Goal: Task Accomplishment & Management: Manage account settings

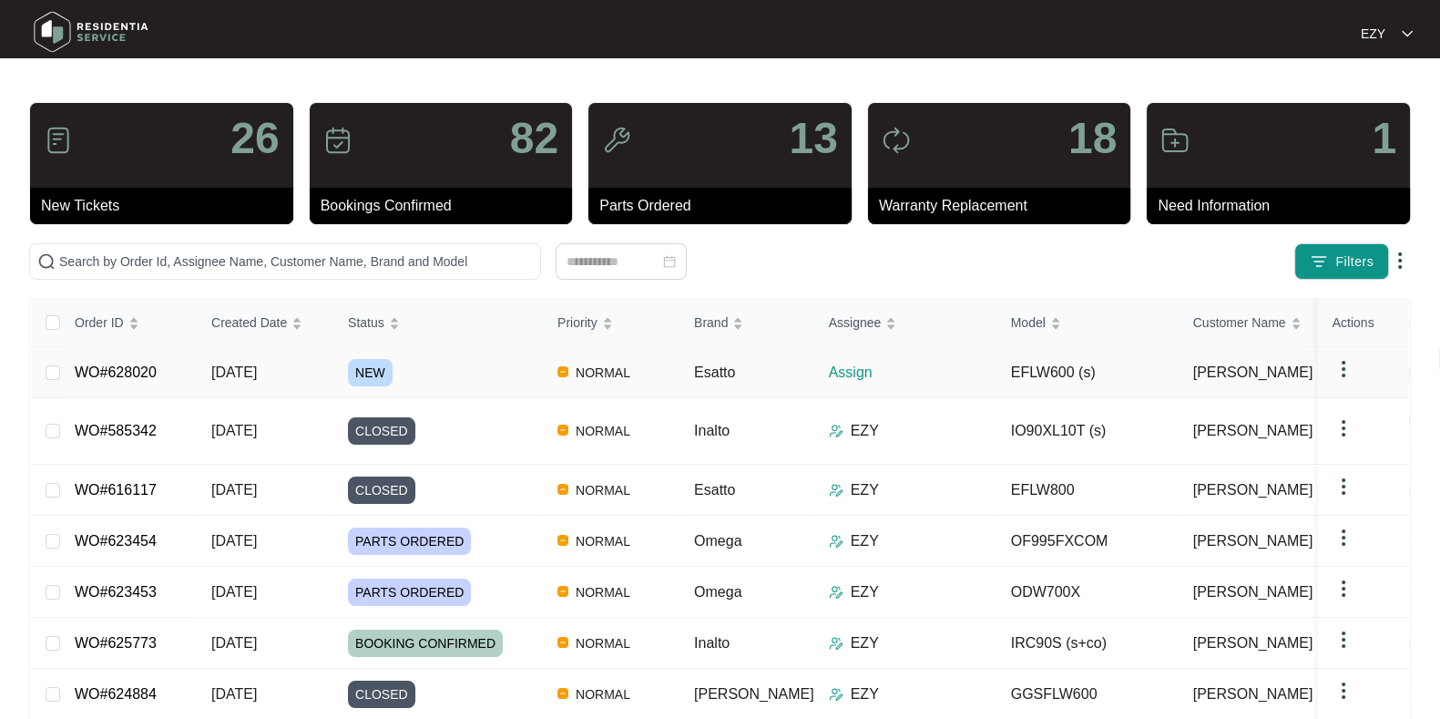
click at [490, 370] on div "NEW" at bounding box center [445, 372] width 195 height 27
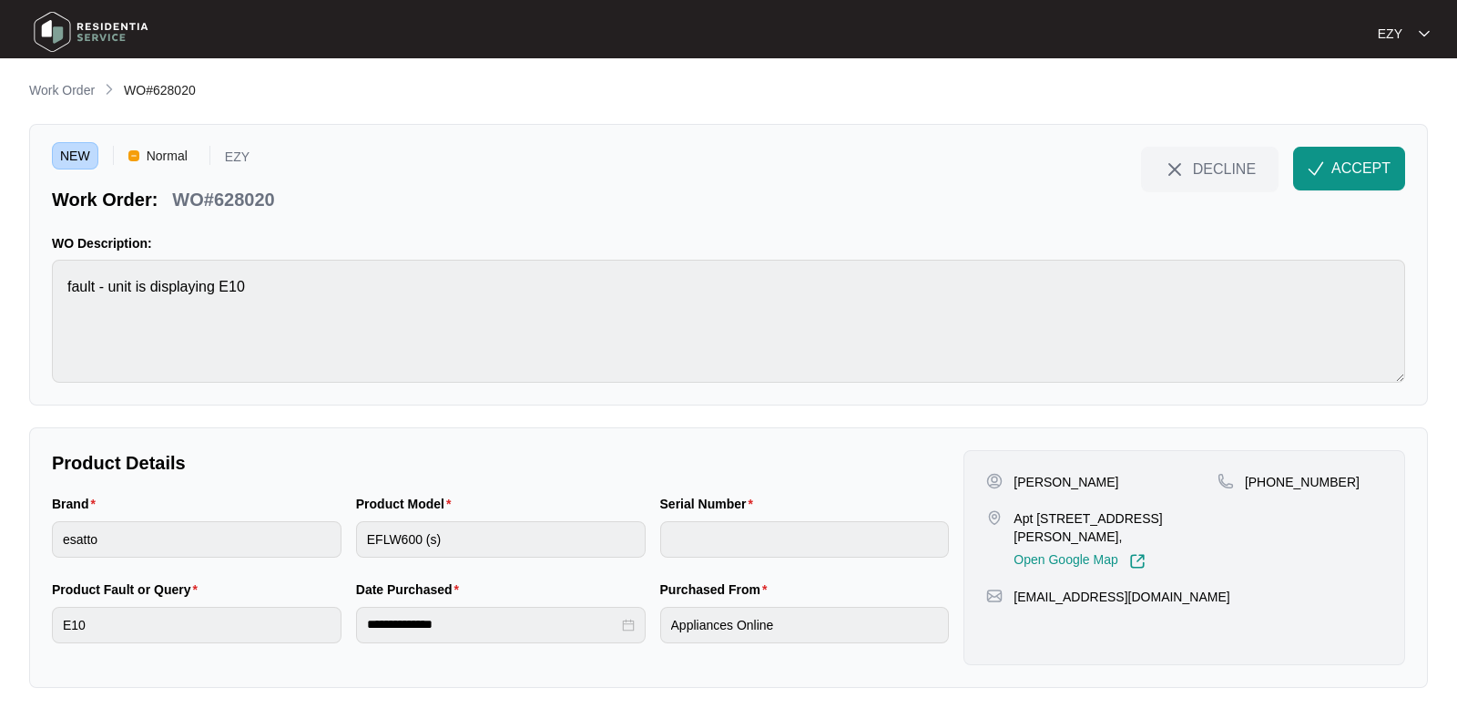
click at [1026, 525] on p "Apt [STREET_ADDRESS][PERSON_NAME]," at bounding box center [1116, 527] width 204 height 36
copy p "Apt [STREET_ADDRESS][PERSON_NAME],"
click at [245, 224] on div "NEW Normal EZY Work Order: WO#628020 DECLINE ACCEPT WO Description: fault - uni…" at bounding box center [728, 264] width 1399 height 281
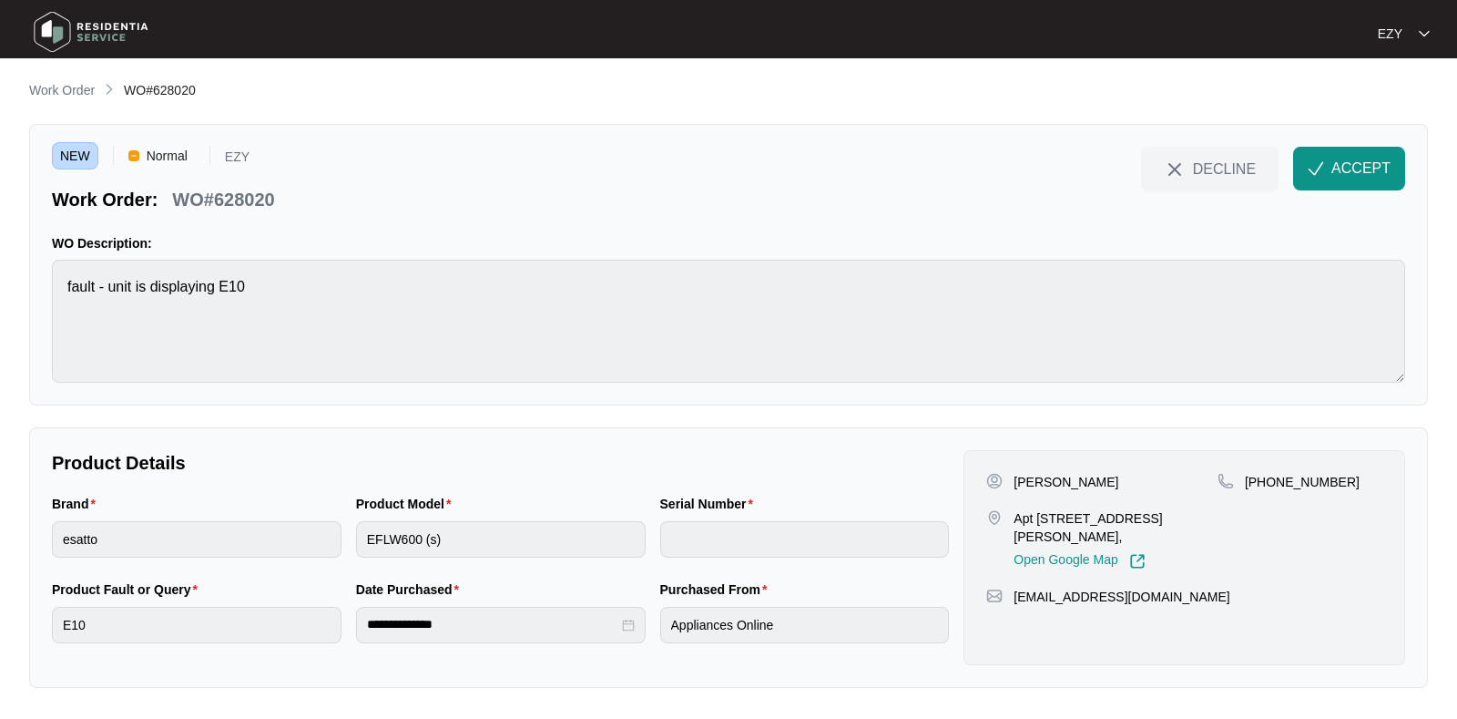
click at [237, 216] on div "NEW Normal EZY Work Order: WO#628020 DECLINE ACCEPT WO Description: fault - uni…" at bounding box center [728, 264] width 1399 height 281
click at [226, 202] on p "WO#628020" at bounding box center [223, 200] width 102 height 26
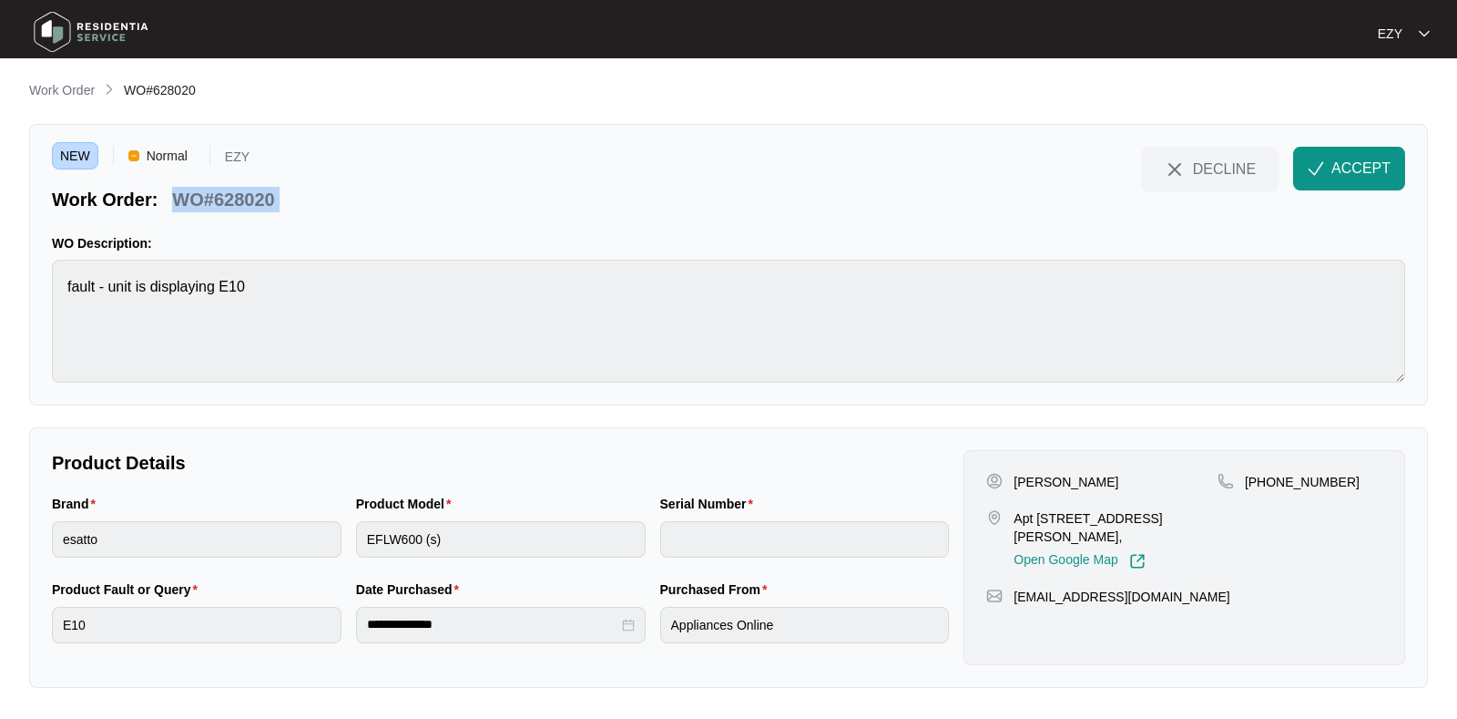
click at [226, 202] on p "WO#628020" at bounding box center [223, 200] width 102 height 26
copy div "WO#628020 DECLINE ACCEPT"
click at [1018, 475] on p "[PERSON_NAME]" at bounding box center [1066, 482] width 105 height 18
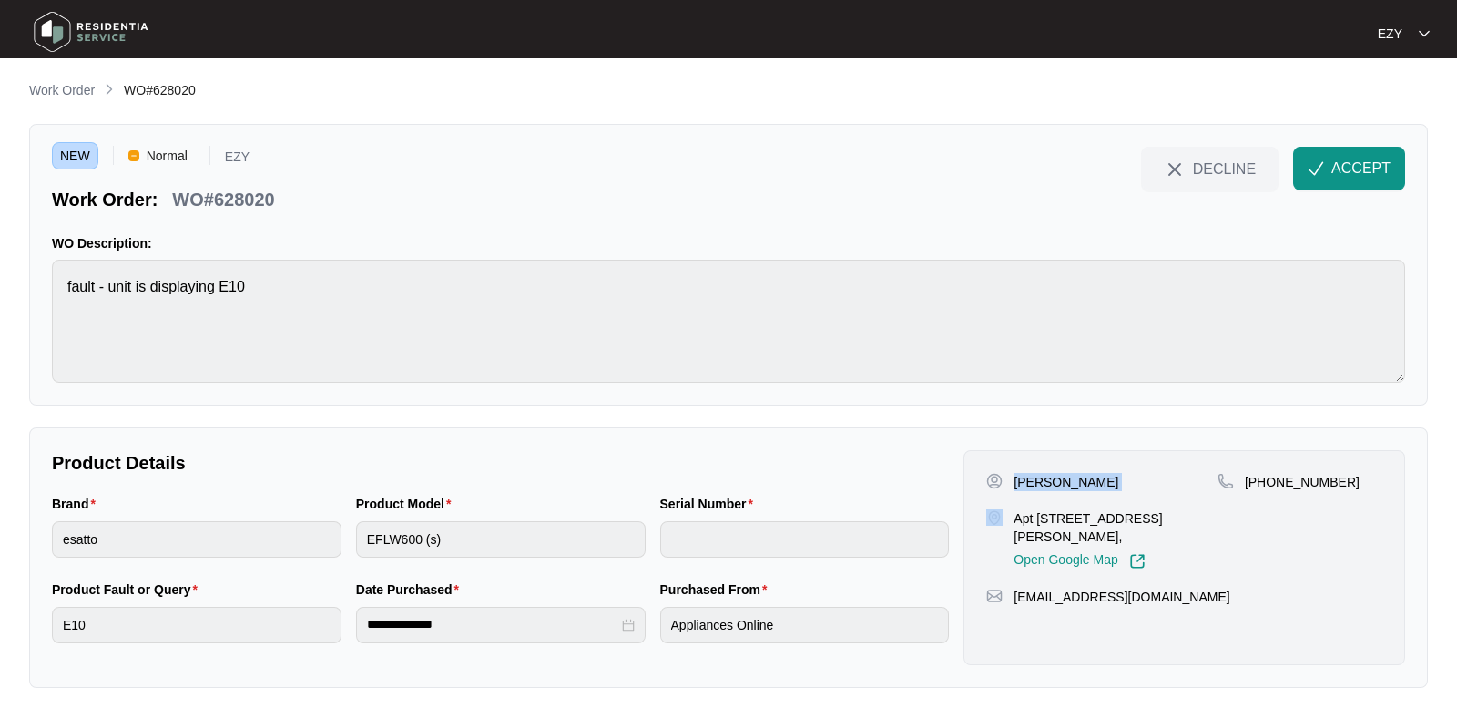
copy p "[PERSON_NAME]"
drag, startPoint x: 1343, startPoint y: 482, endPoint x: 1265, endPoint y: 480, distance: 78.3
click at [1265, 480] on div "[PHONE_NUMBER]" at bounding box center [1300, 482] width 165 height 18
copy p "431539166"
drag, startPoint x: 1002, startPoint y: 502, endPoint x: 1116, endPoint y: 530, distance: 117.3
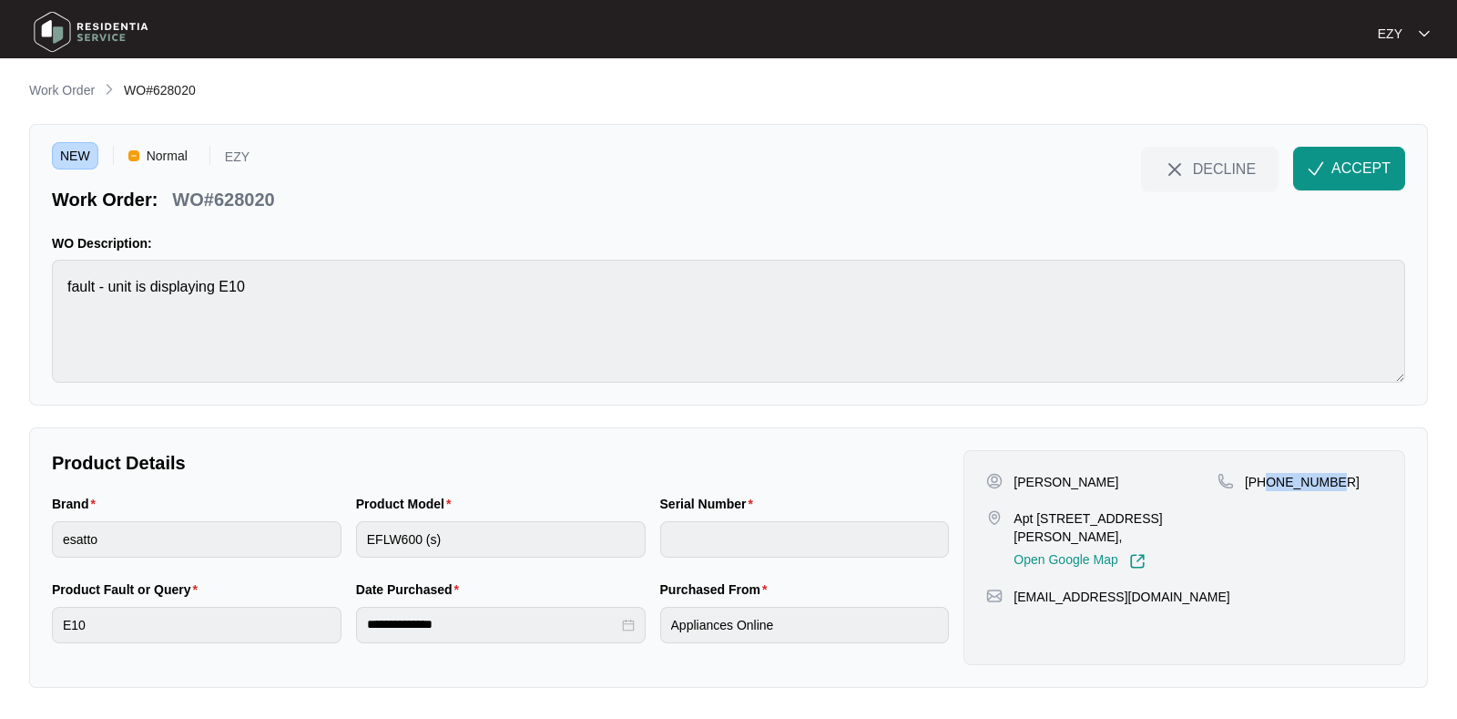
click at [1116, 530] on div "[PERSON_NAME] Apt [STREET_ADDRESS][PERSON_NAME], Open Google Map" at bounding box center [1101, 521] width 231 height 97
click at [1116, 530] on p "Apt [STREET_ADDRESS][PERSON_NAME]," at bounding box center [1116, 527] width 204 height 36
drag, startPoint x: 1116, startPoint y: 531, endPoint x: 1005, endPoint y: 514, distance: 112.4
click at [1005, 514] on div "Apt [STREET_ADDRESS][PERSON_NAME], Open Google Map" at bounding box center [1101, 539] width 231 height 60
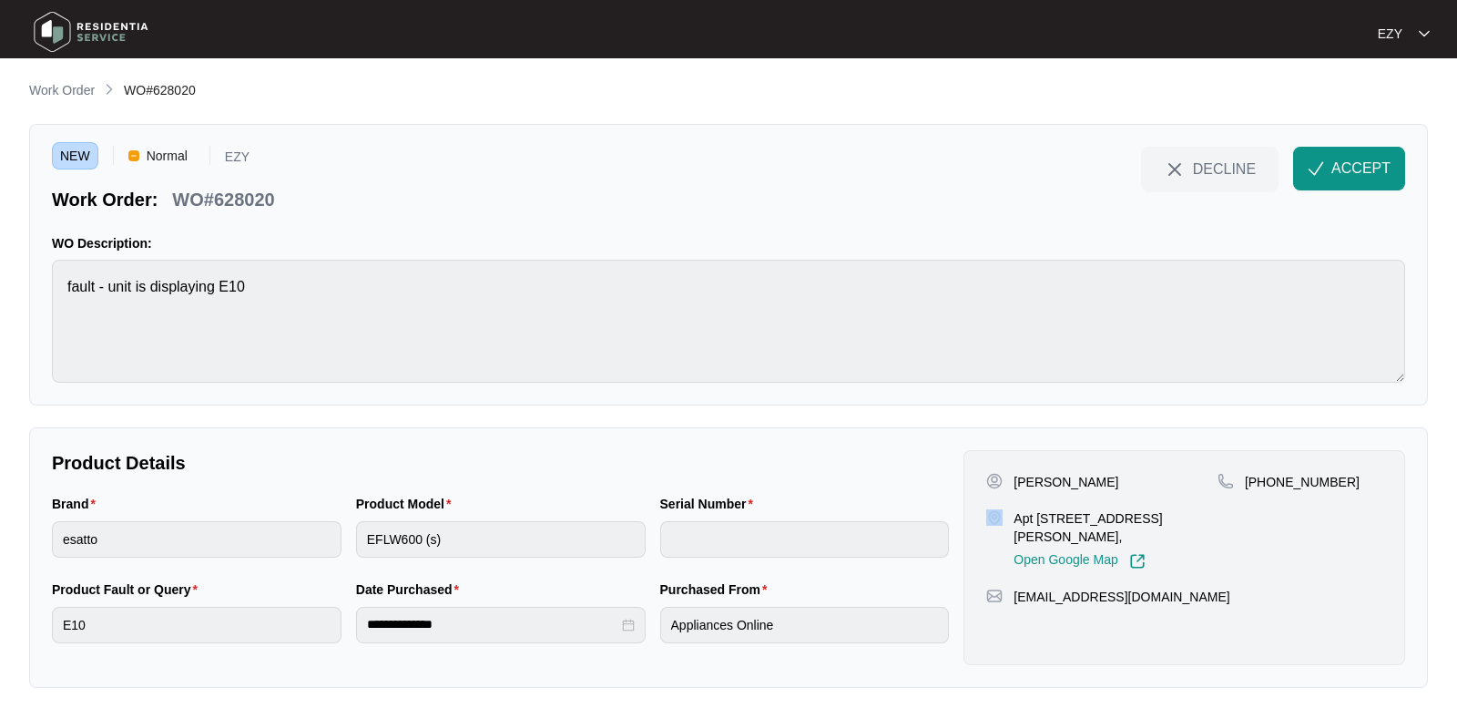
click at [1005, 514] on div "Apt [STREET_ADDRESS][PERSON_NAME], Open Google Map" at bounding box center [1101, 539] width 231 height 60
drag, startPoint x: 1018, startPoint y: 515, endPoint x: 1107, endPoint y: 535, distance: 91.3
click at [1107, 535] on p "Apt [STREET_ADDRESS][PERSON_NAME]," at bounding box center [1116, 527] width 204 height 36
drag, startPoint x: 1107, startPoint y: 535, endPoint x: 1013, endPoint y: 515, distance: 96.6
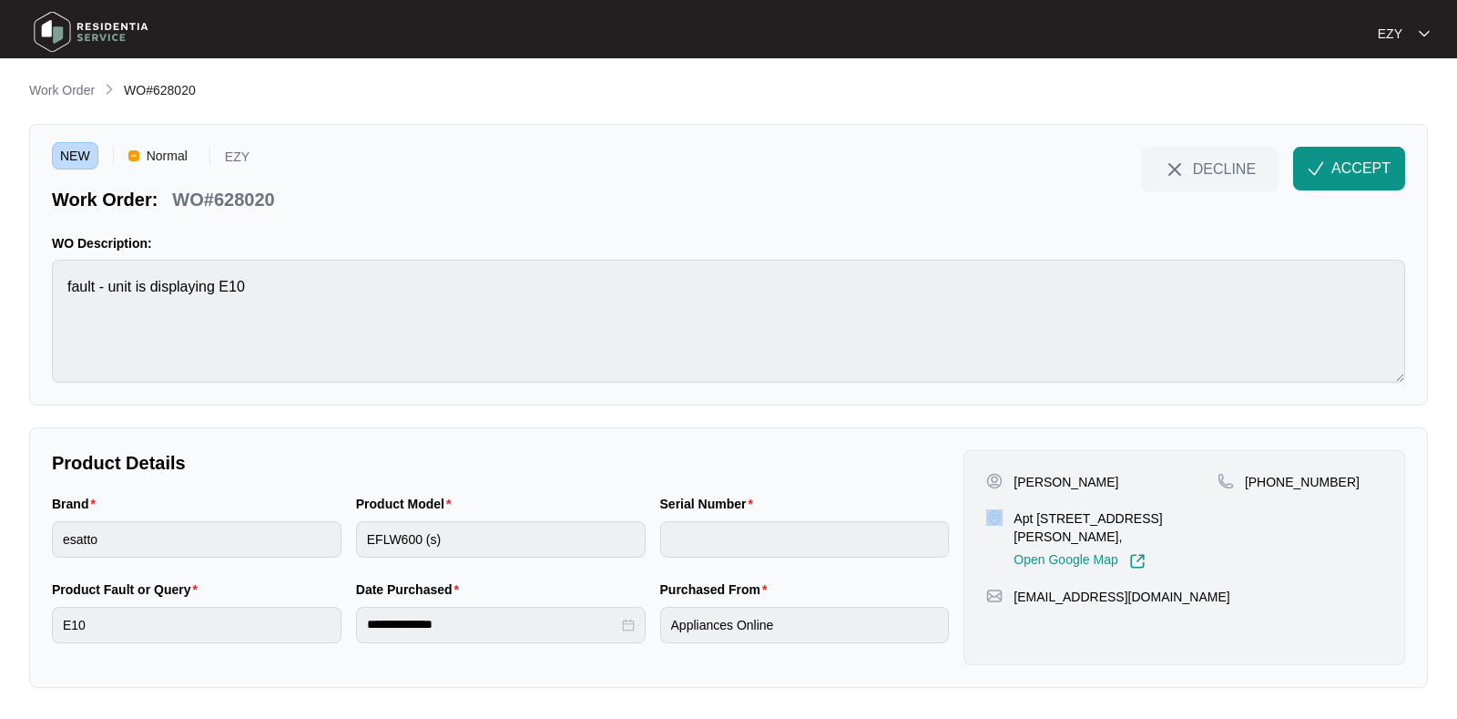
click at [1014, 515] on p "Apt [STREET_ADDRESS][PERSON_NAME]," at bounding box center [1116, 527] width 204 height 36
copy p "Apt [STREET_ADDRESS][PERSON_NAME],"
click at [1354, 179] on span "ACCEPT" at bounding box center [1360, 169] width 59 height 22
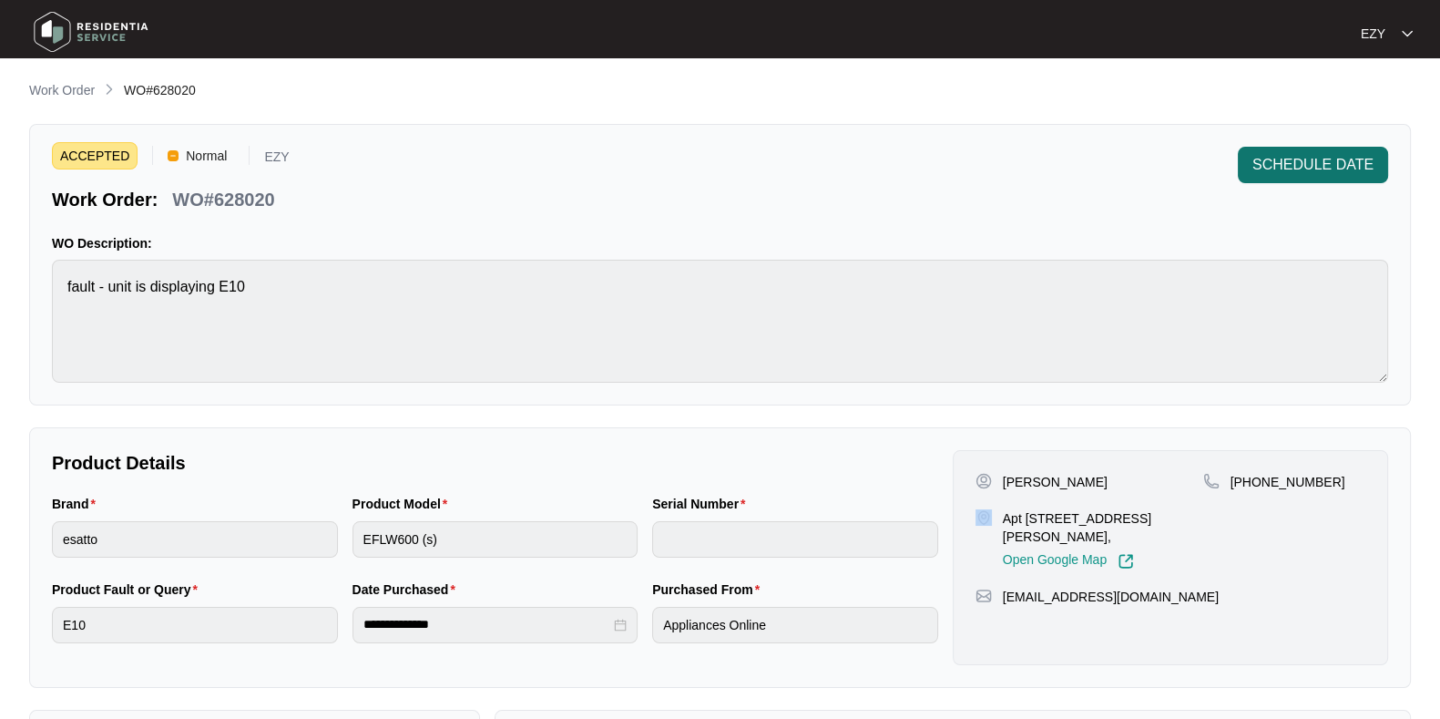
click at [1275, 157] on span "SCHEDULE DATE" at bounding box center [1312, 165] width 121 height 22
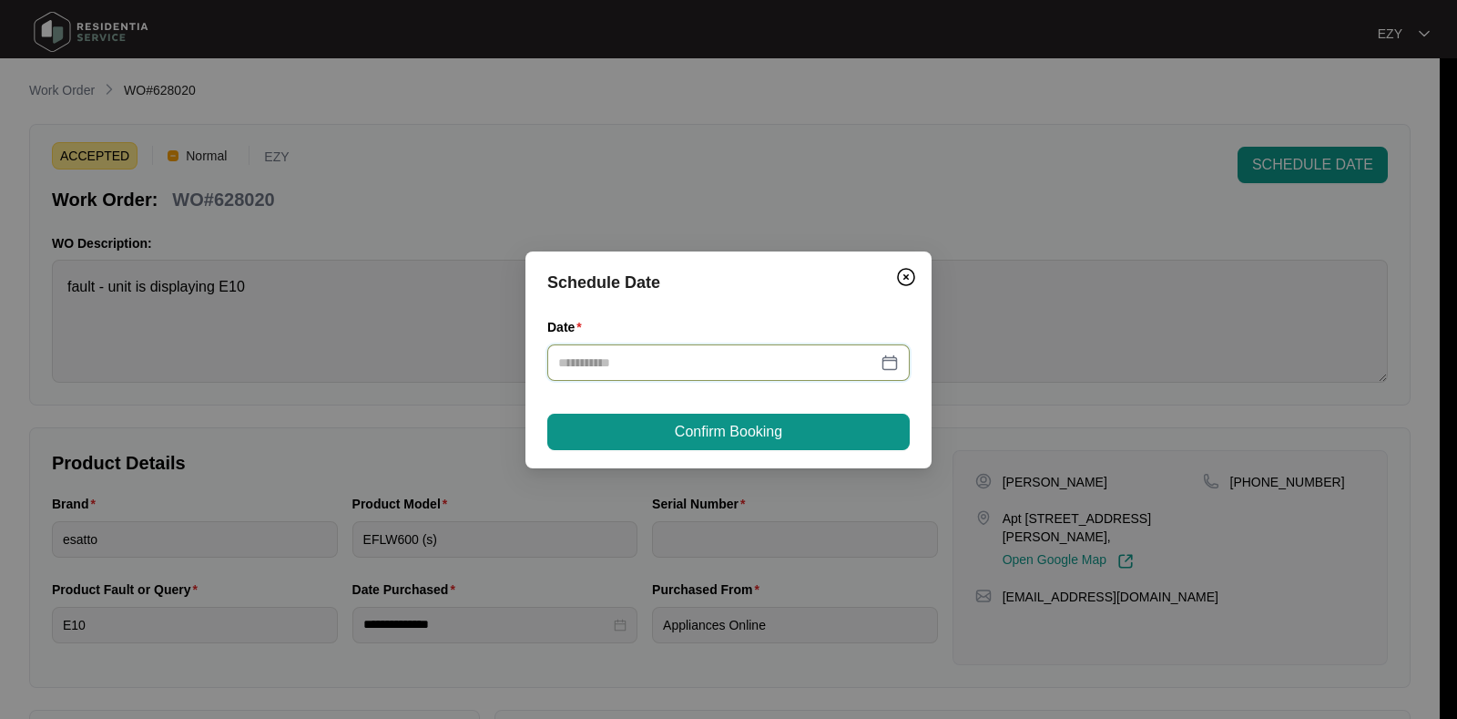
click at [848, 367] on input "Date" at bounding box center [717, 362] width 319 height 20
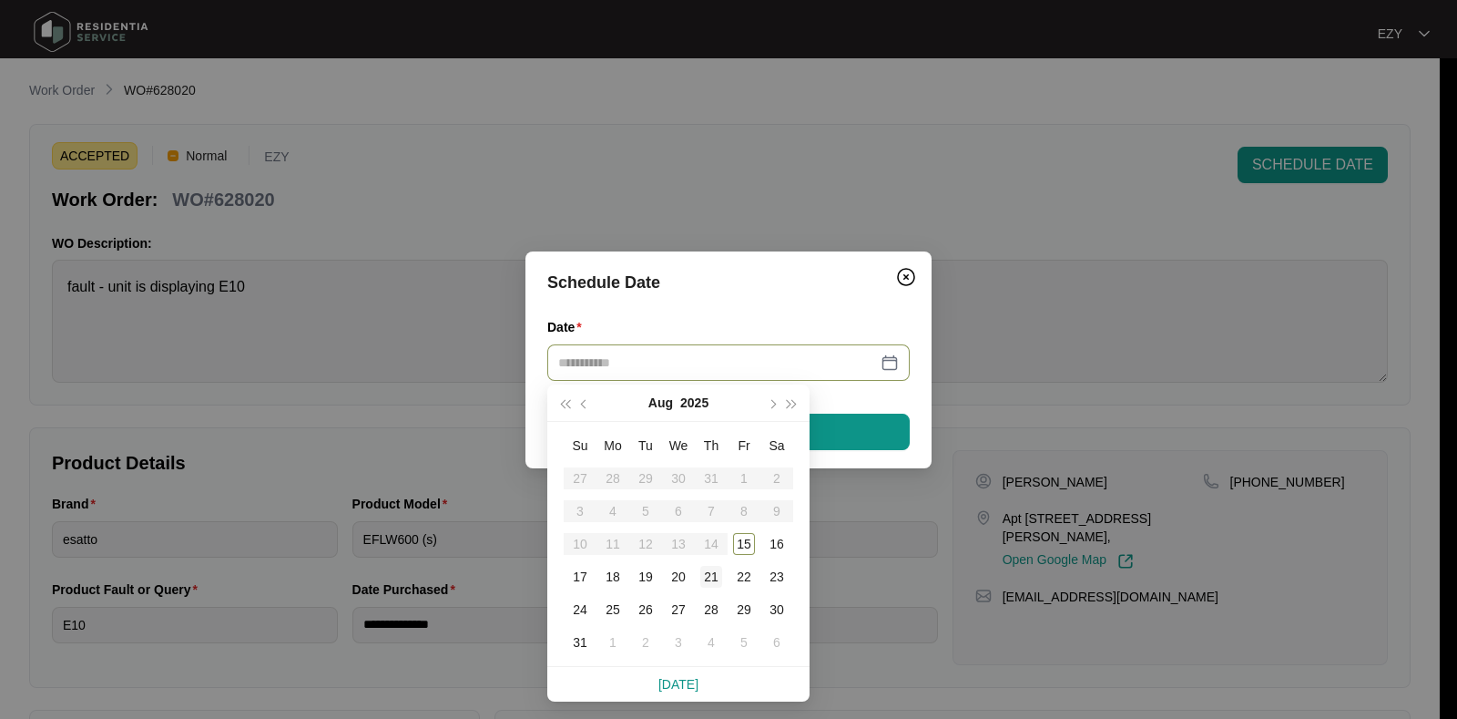
type input "**********"
click at [713, 569] on div "21" at bounding box center [711, 577] width 22 height 22
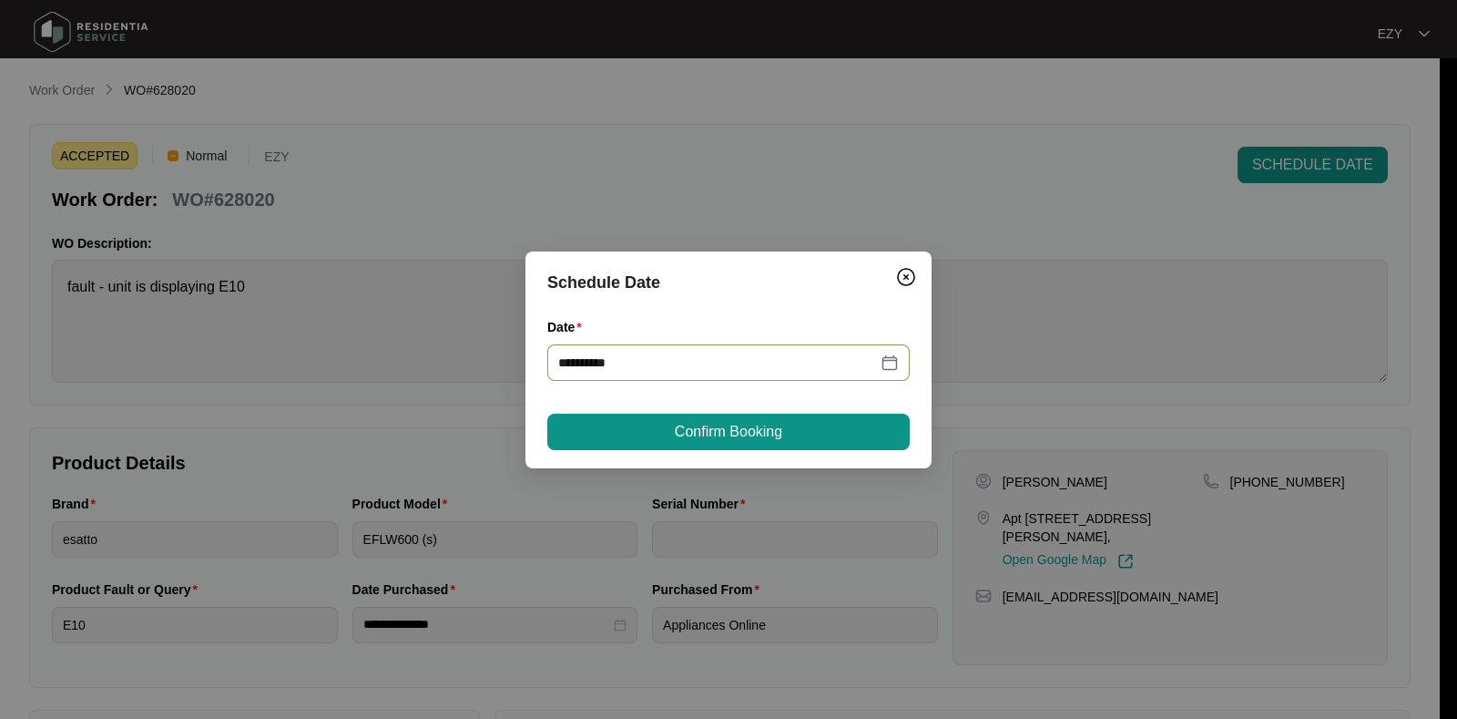
type input "**********"
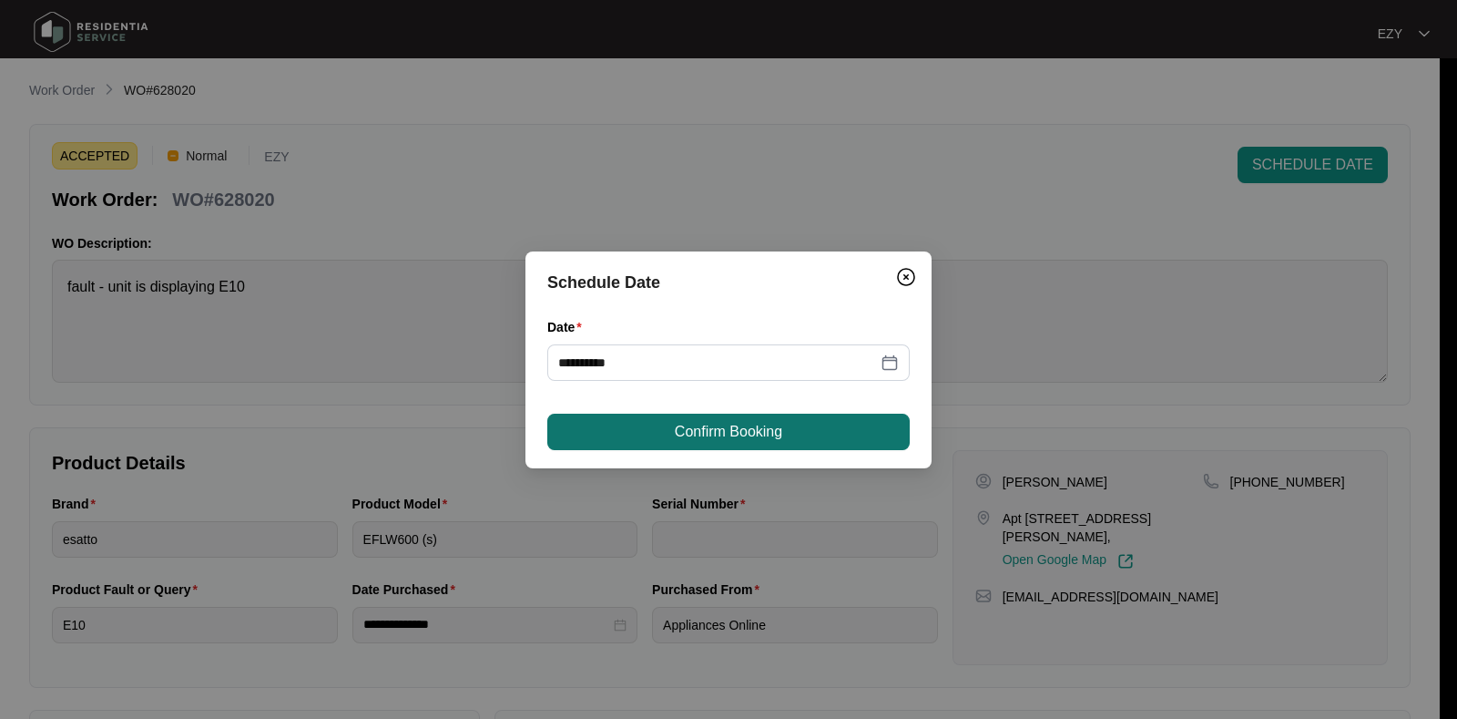
click at [840, 422] on button "Confirm Booking" at bounding box center [728, 431] width 362 height 36
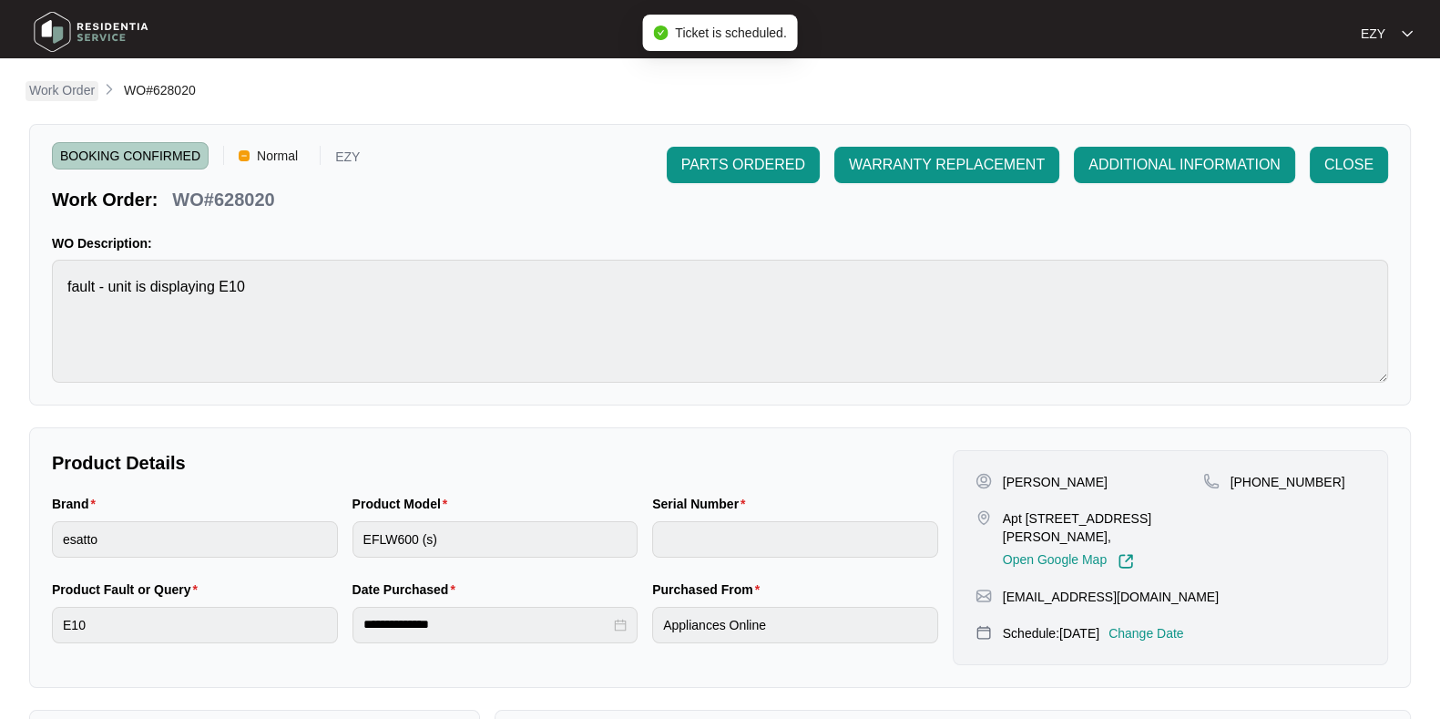
click at [68, 87] on p "Work Order" at bounding box center [62, 90] width 66 height 18
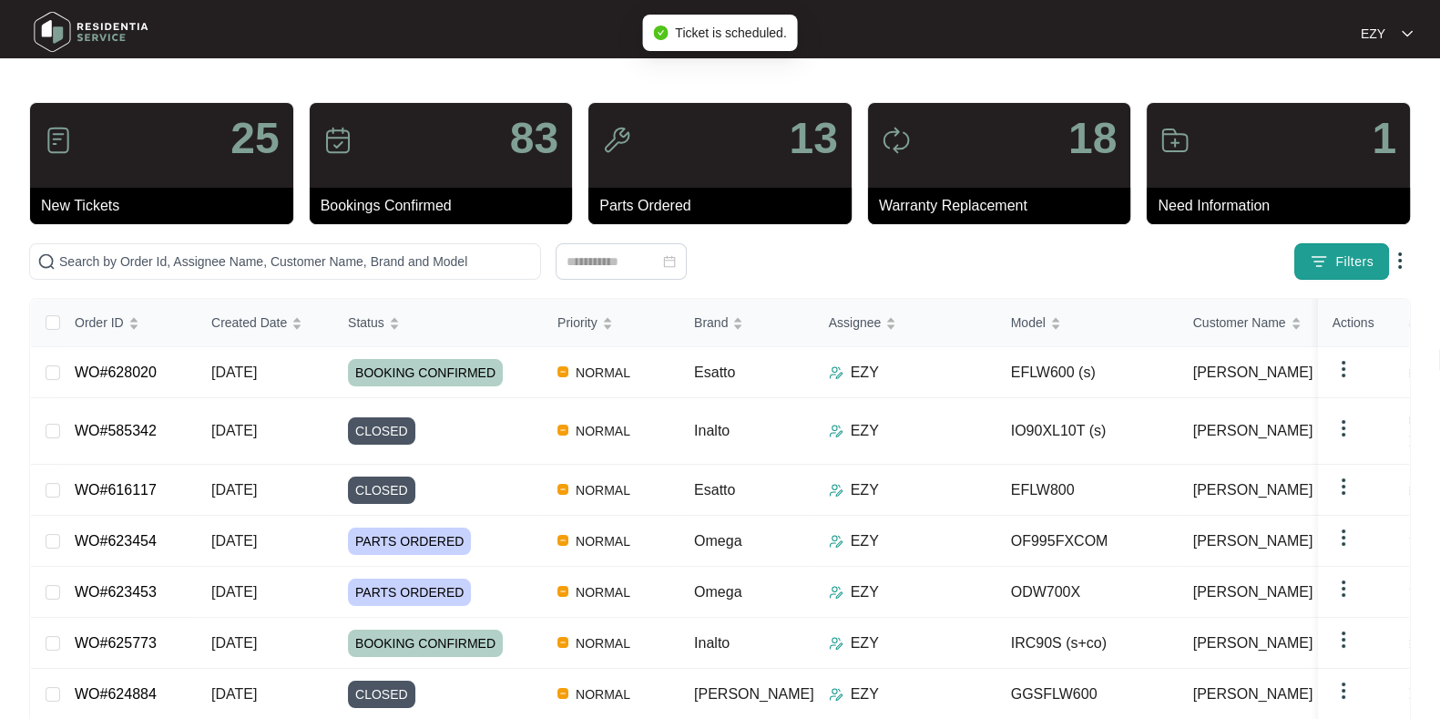
click at [1333, 252] on button "Filters" at bounding box center [1341, 261] width 95 height 36
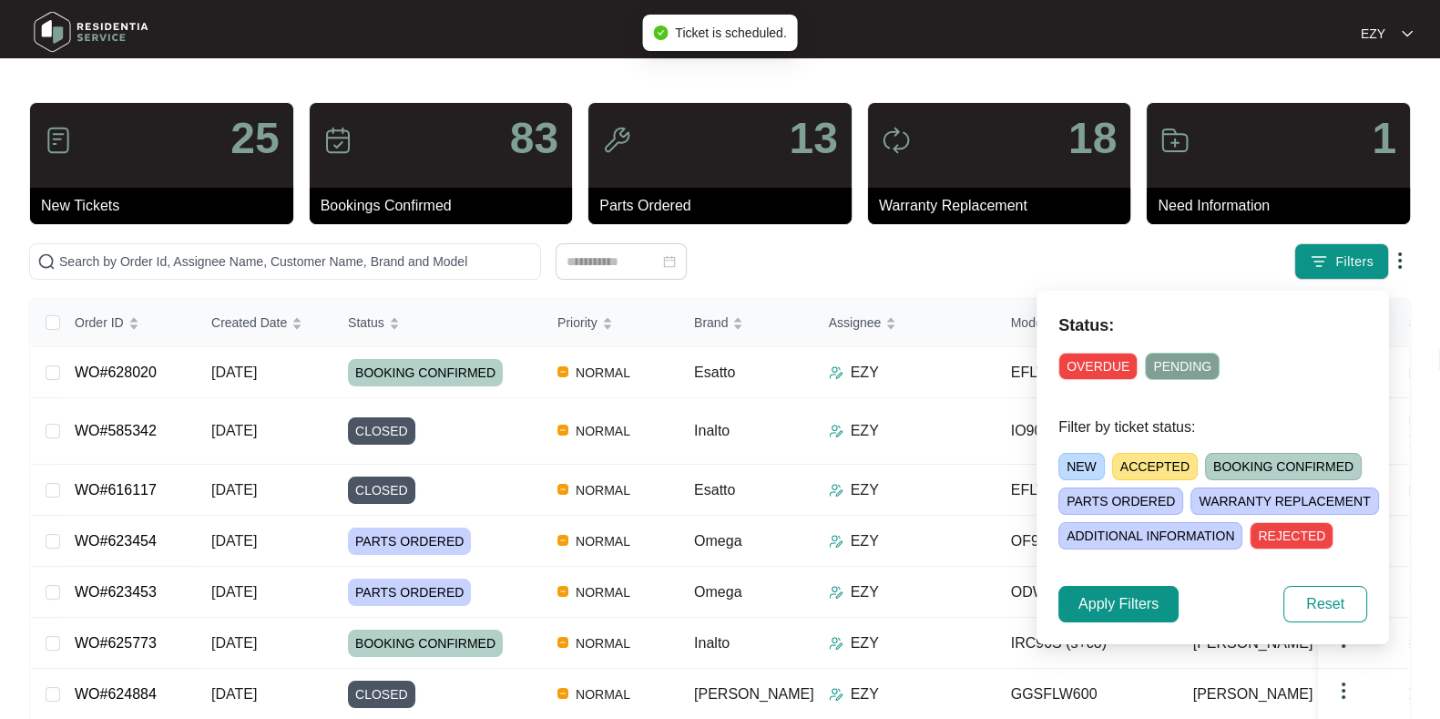
click at [1142, 466] on span "ACCEPTED" at bounding box center [1155, 466] width 86 height 27
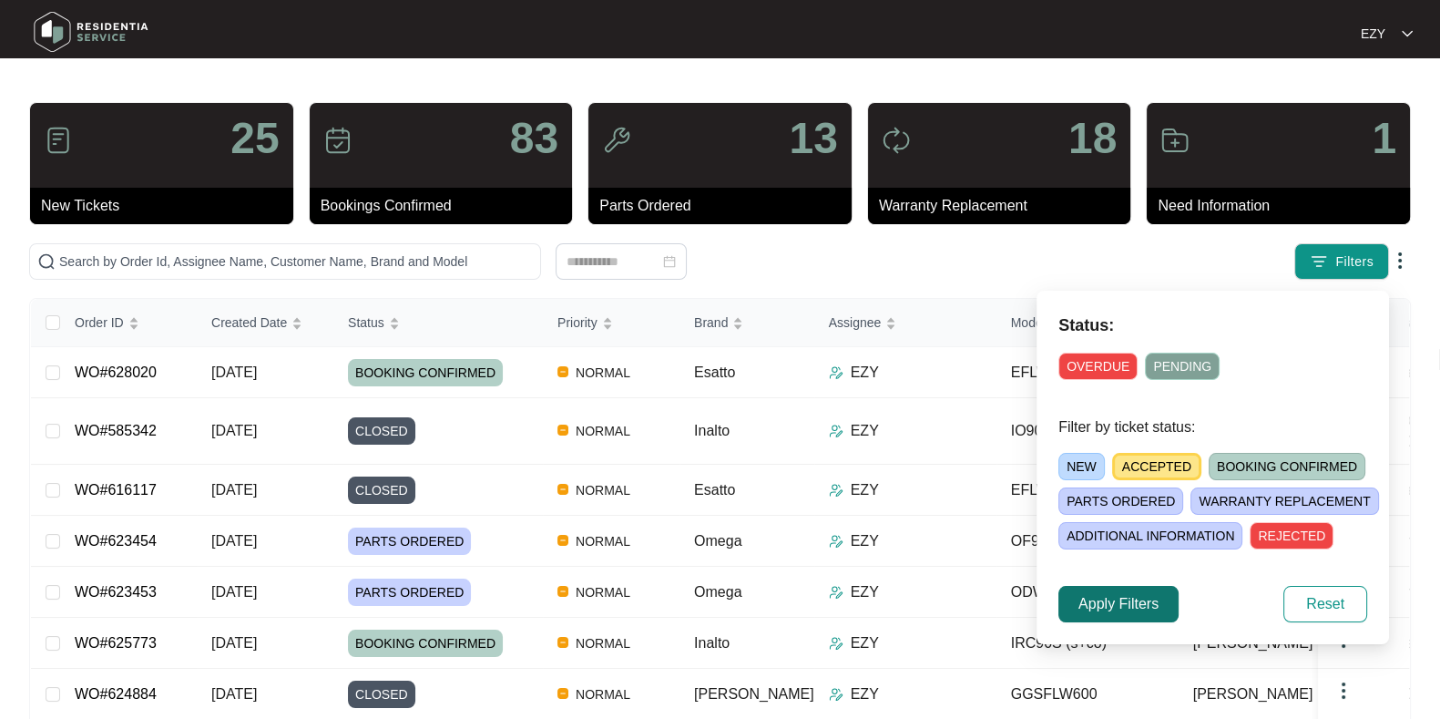
click at [1120, 599] on span "Apply Filters" at bounding box center [1118, 604] width 80 height 22
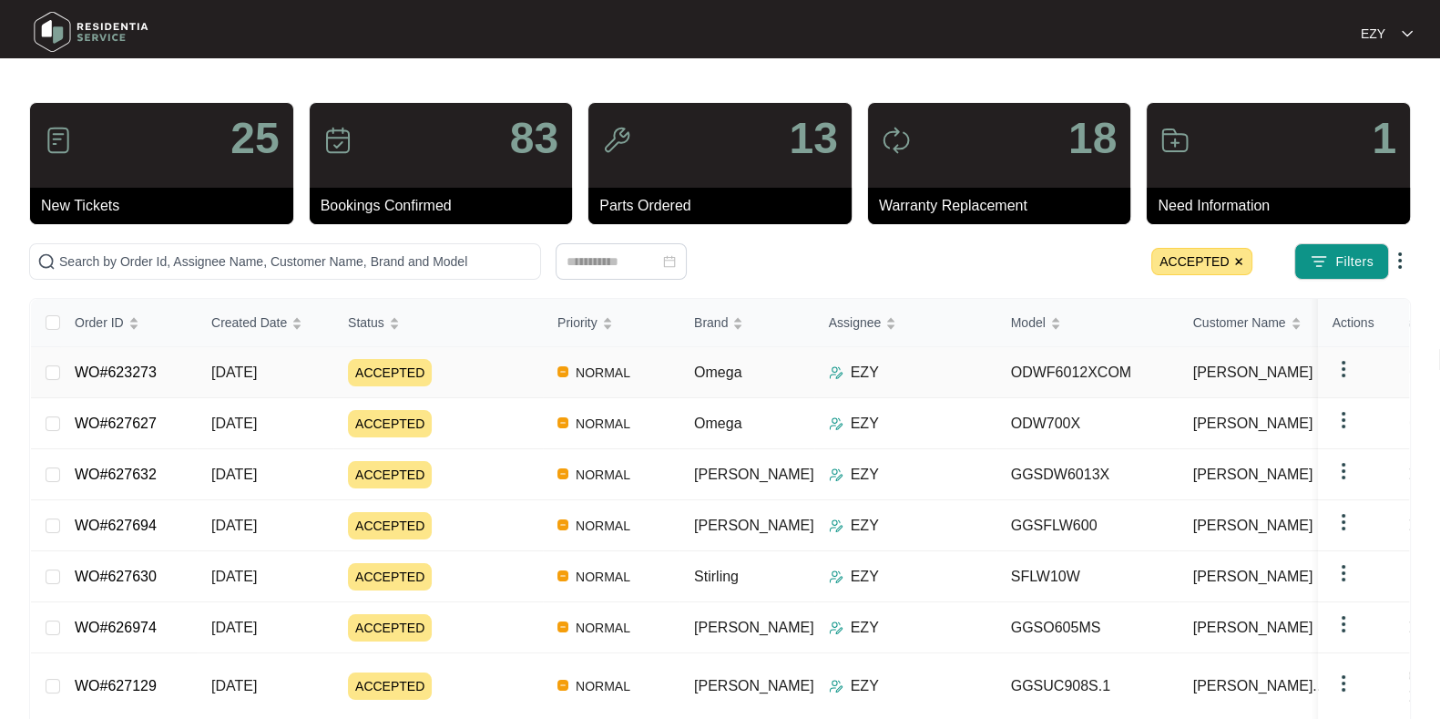
click at [436, 371] on div "ACCEPTED" at bounding box center [445, 372] width 195 height 27
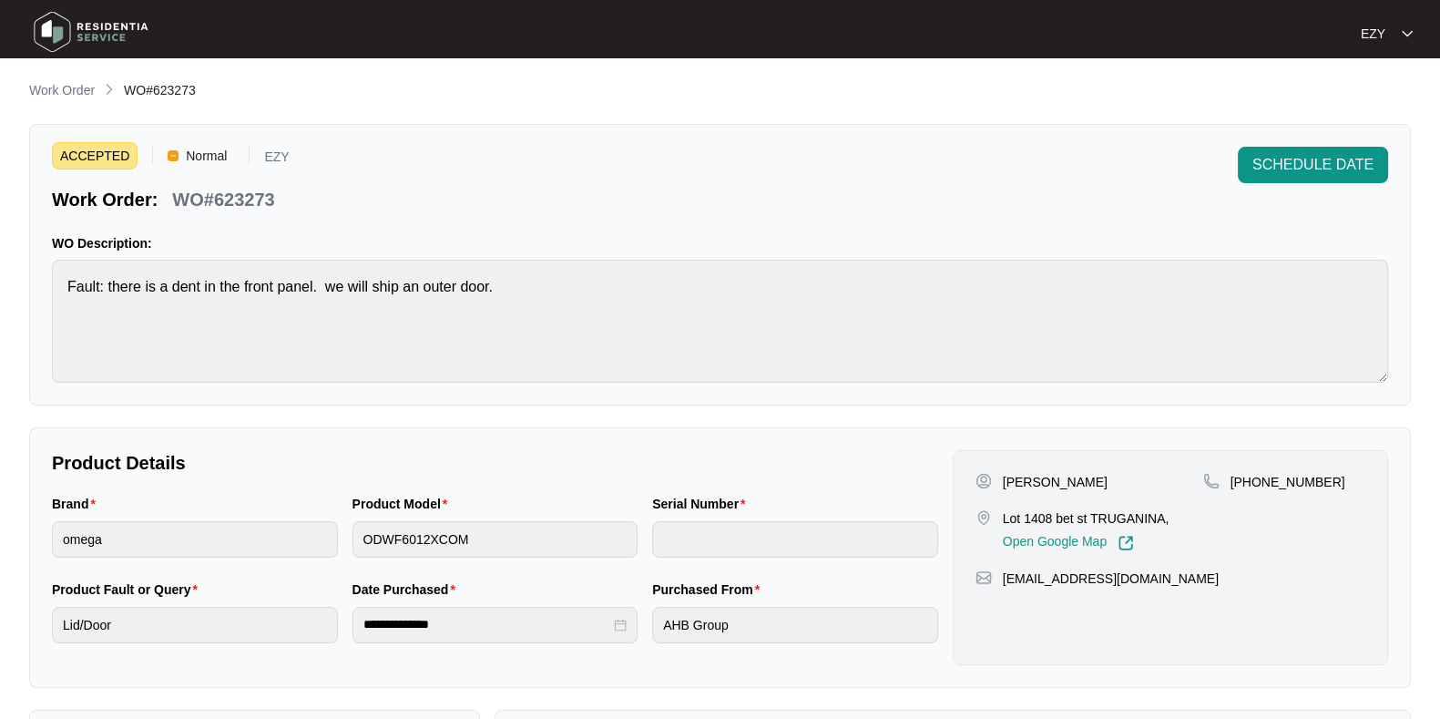
click at [230, 207] on p "WO#623273" at bounding box center [223, 200] width 102 height 26
copy p "623273"
click at [86, 87] on p "Work Order" at bounding box center [62, 90] width 66 height 18
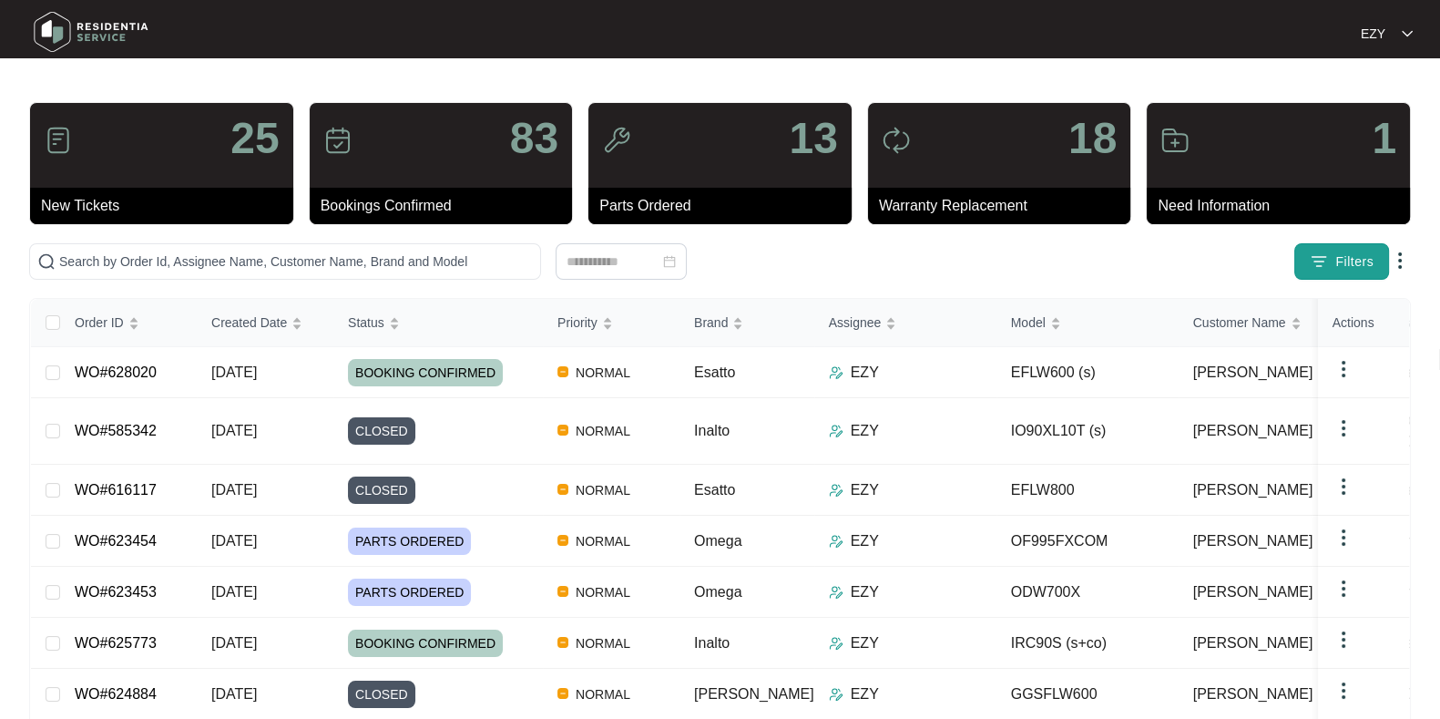
click at [1345, 247] on button "Filters" at bounding box center [1341, 261] width 95 height 36
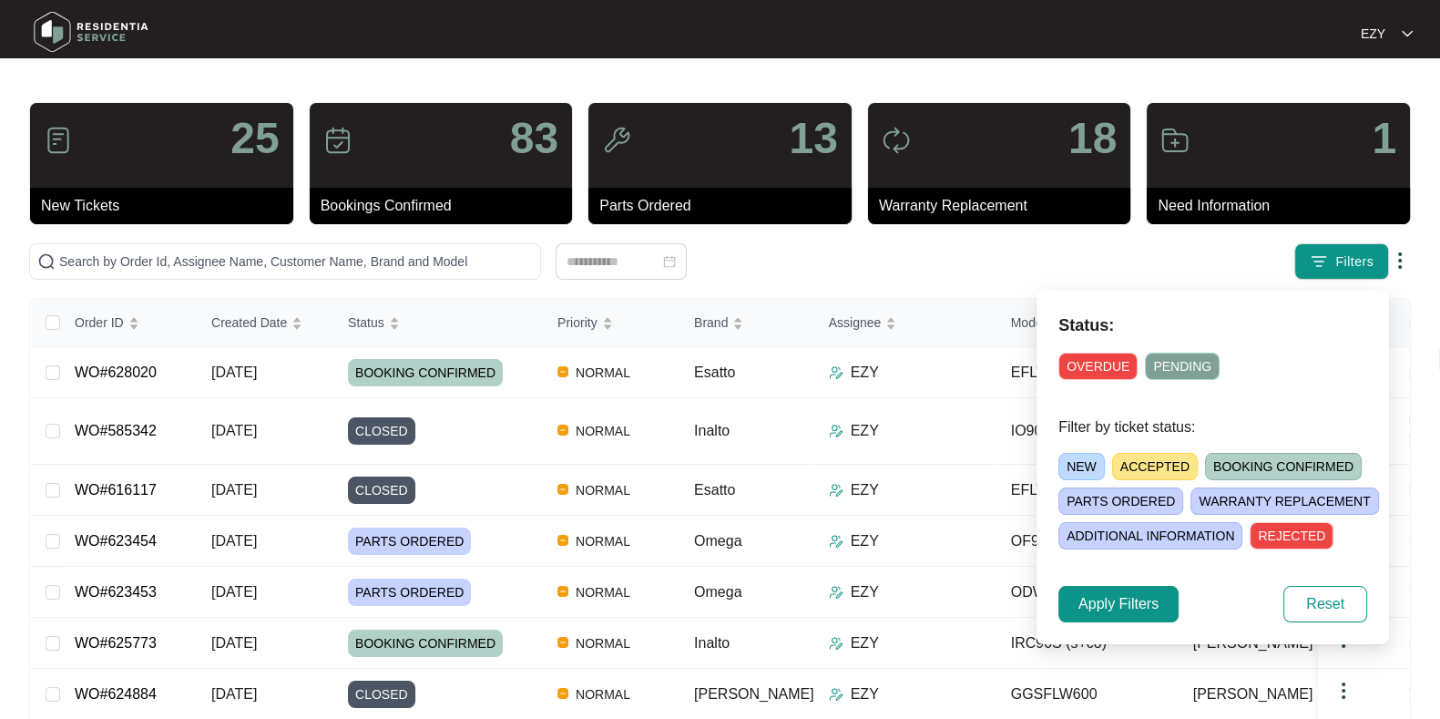
click at [1148, 448] on div "NEW ACCEPTED BOOKING CONFIRMED [PERSON_NAME] ORDERED [PERSON_NAME] REPLACEMENT …" at bounding box center [1234, 497] width 352 height 104
click at [1148, 461] on span "ACCEPTED" at bounding box center [1155, 466] width 86 height 27
click at [1121, 601] on span "Apply Filters" at bounding box center [1118, 604] width 80 height 22
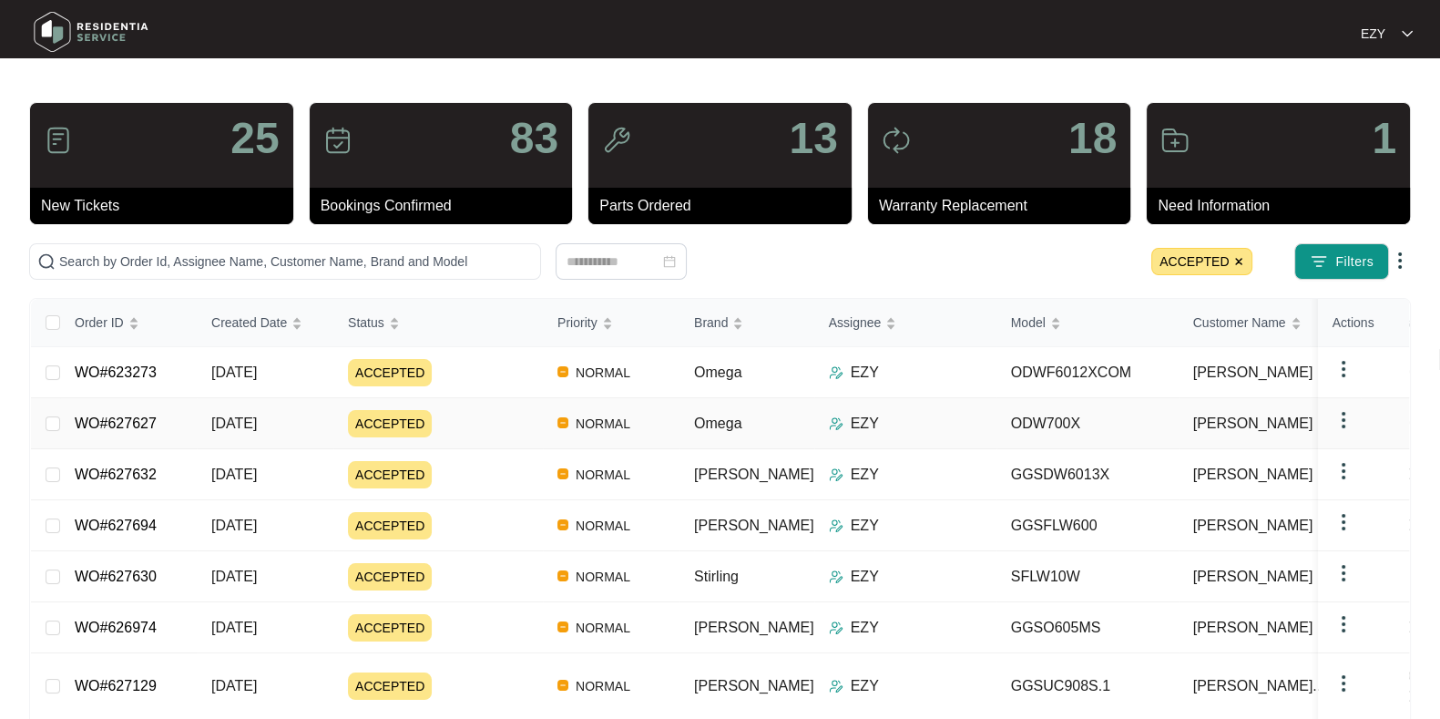
click at [455, 434] on div "ACCEPTED" at bounding box center [445, 423] width 195 height 27
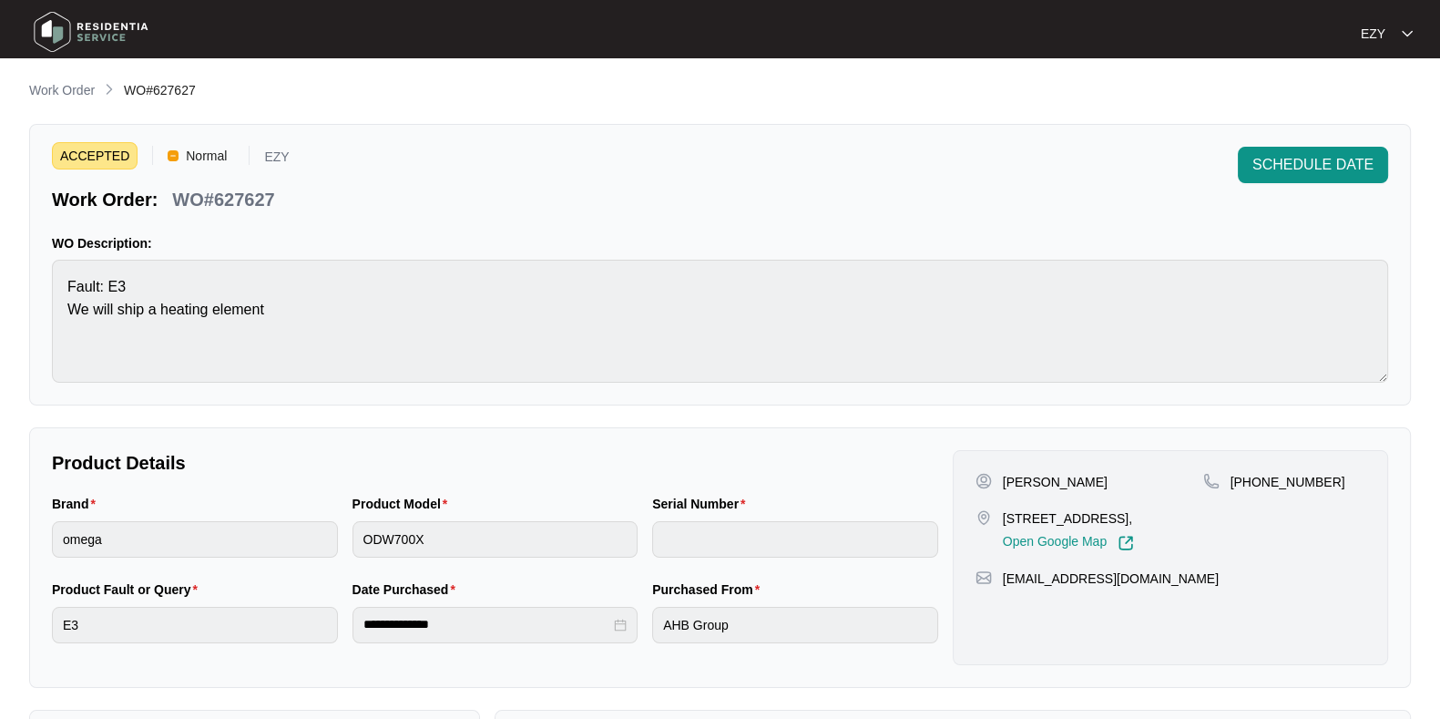
click at [253, 198] on p "WO#627627" at bounding box center [223, 200] width 102 height 26
copy p "627627"
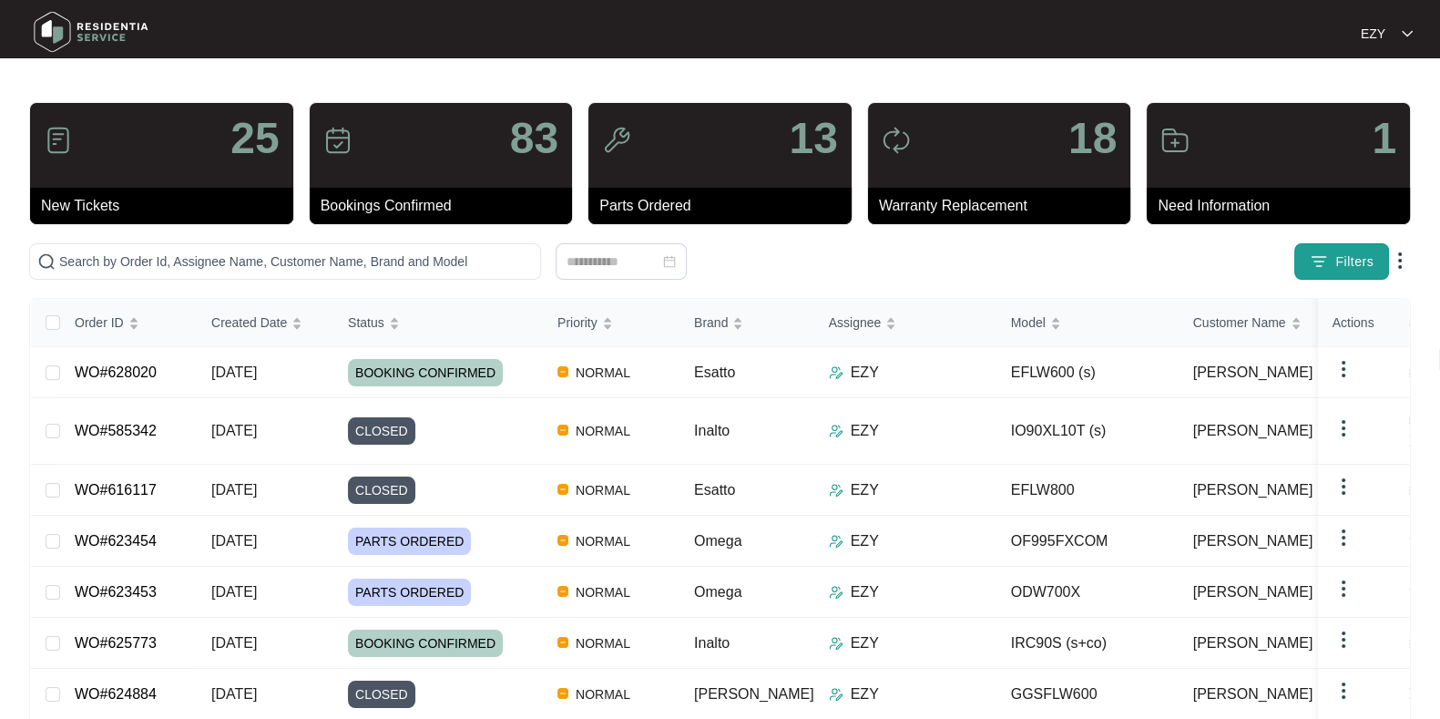
click at [1331, 253] on button "Filters" at bounding box center [1341, 261] width 95 height 36
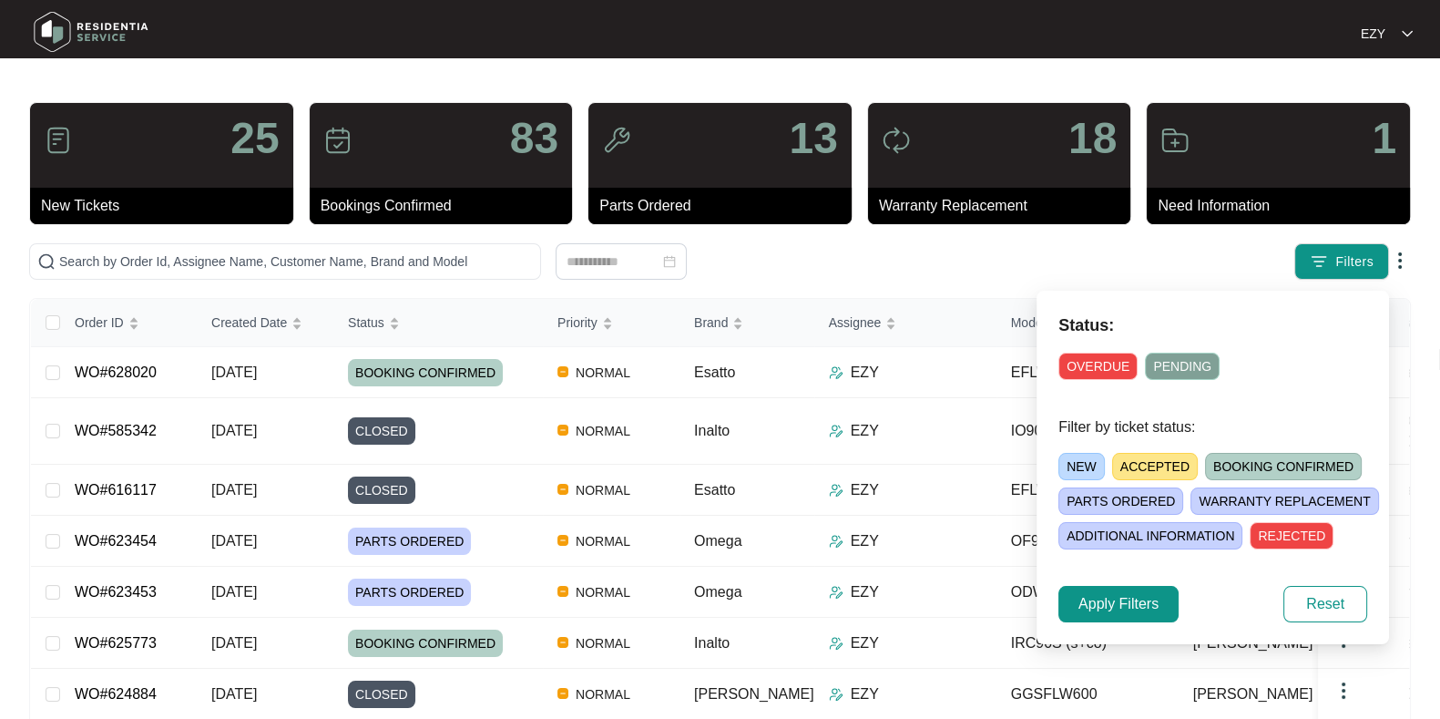
click at [1146, 457] on span "ACCEPTED" at bounding box center [1155, 466] width 86 height 27
click at [1103, 597] on span "Apply Filters" at bounding box center [1118, 604] width 80 height 22
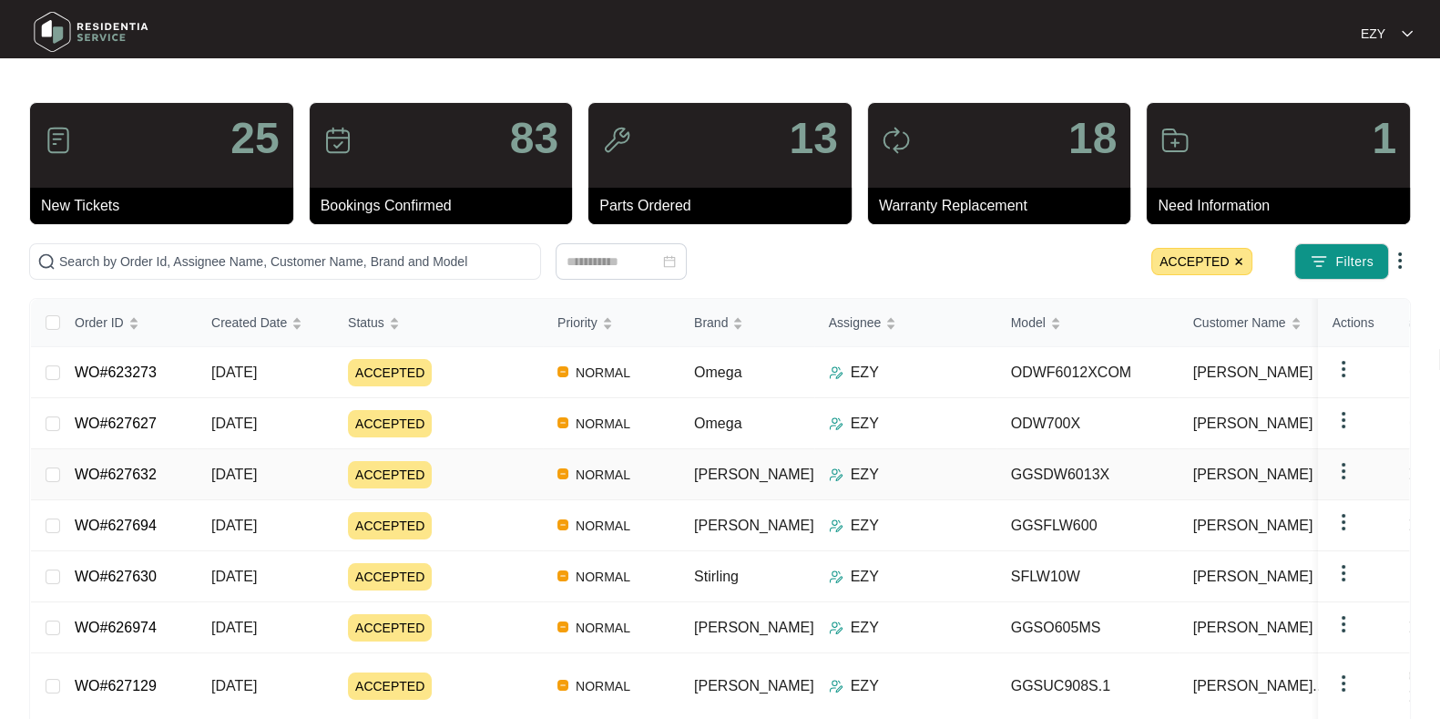
click at [474, 482] on div "ACCEPTED" at bounding box center [445, 474] width 195 height 27
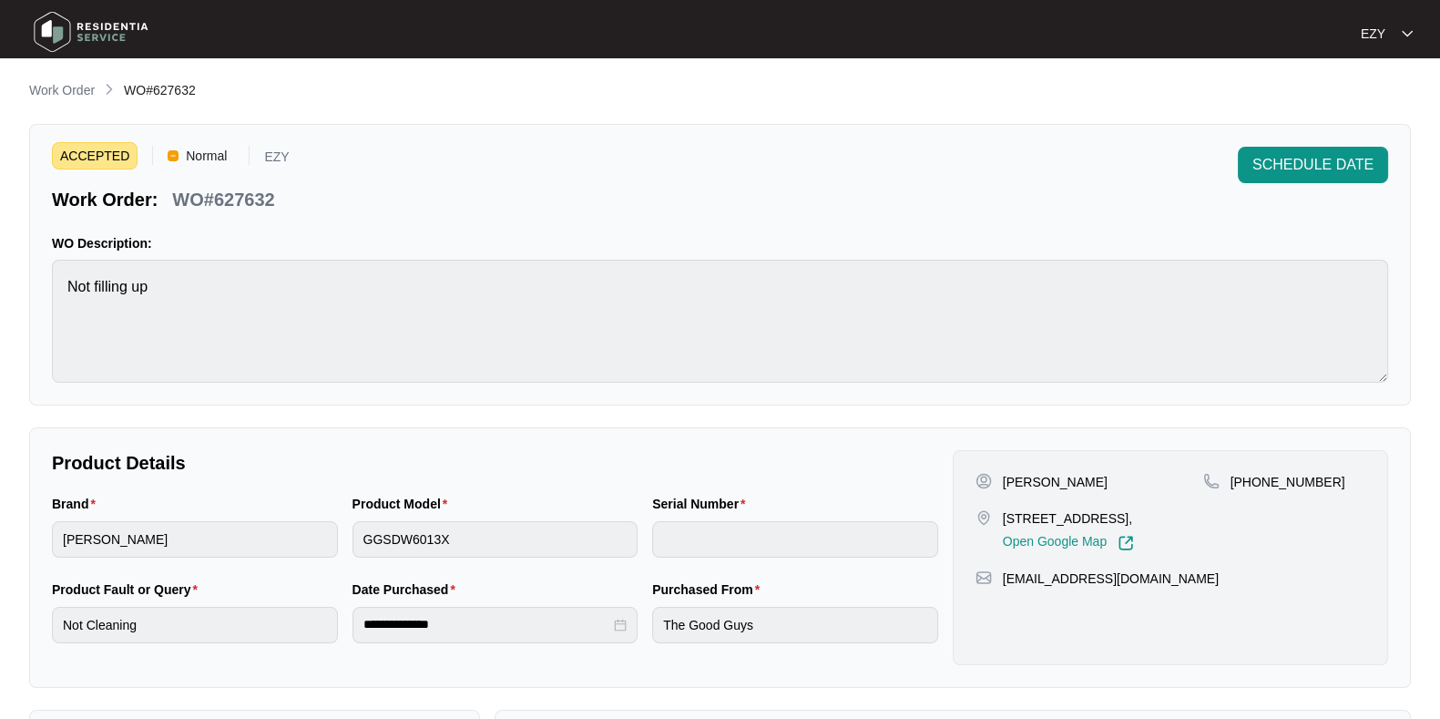
click at [256, 193] on p "WO#627632" at bounding box center [223, 200] width 102 height 26
copy p "627632"
click at [1398, 157] on div "ACCEPTED Normal EZY Work Order: WO#627632 SCHEDULE DATE WO Description: Not fil…" at bounding box center [720, 264] width 1382 height 281
click at [1382, 160] on button "SCHEDULE DATE" at bounding box center [1313, 165] width 150 height 36
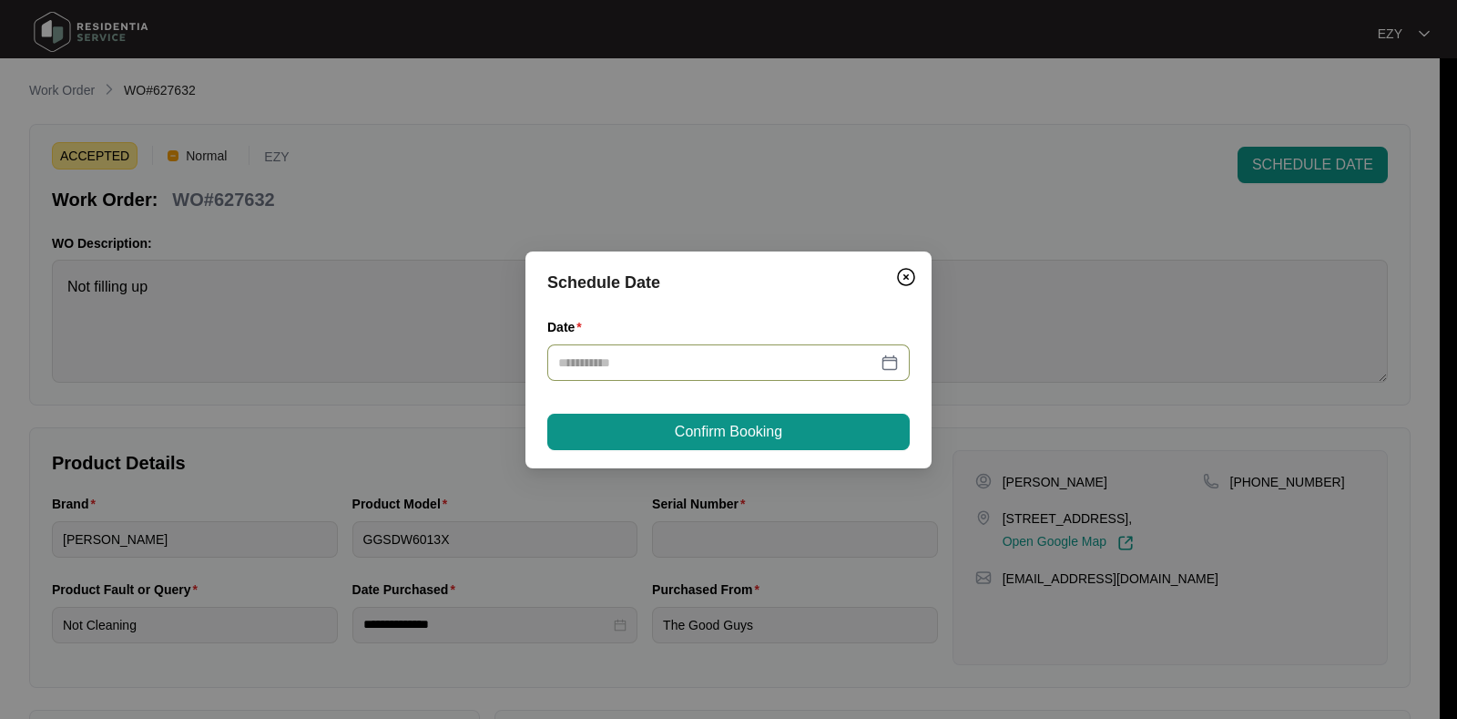
click at [811, 349] on div at bounding box center [728, 362] width 362 height 36
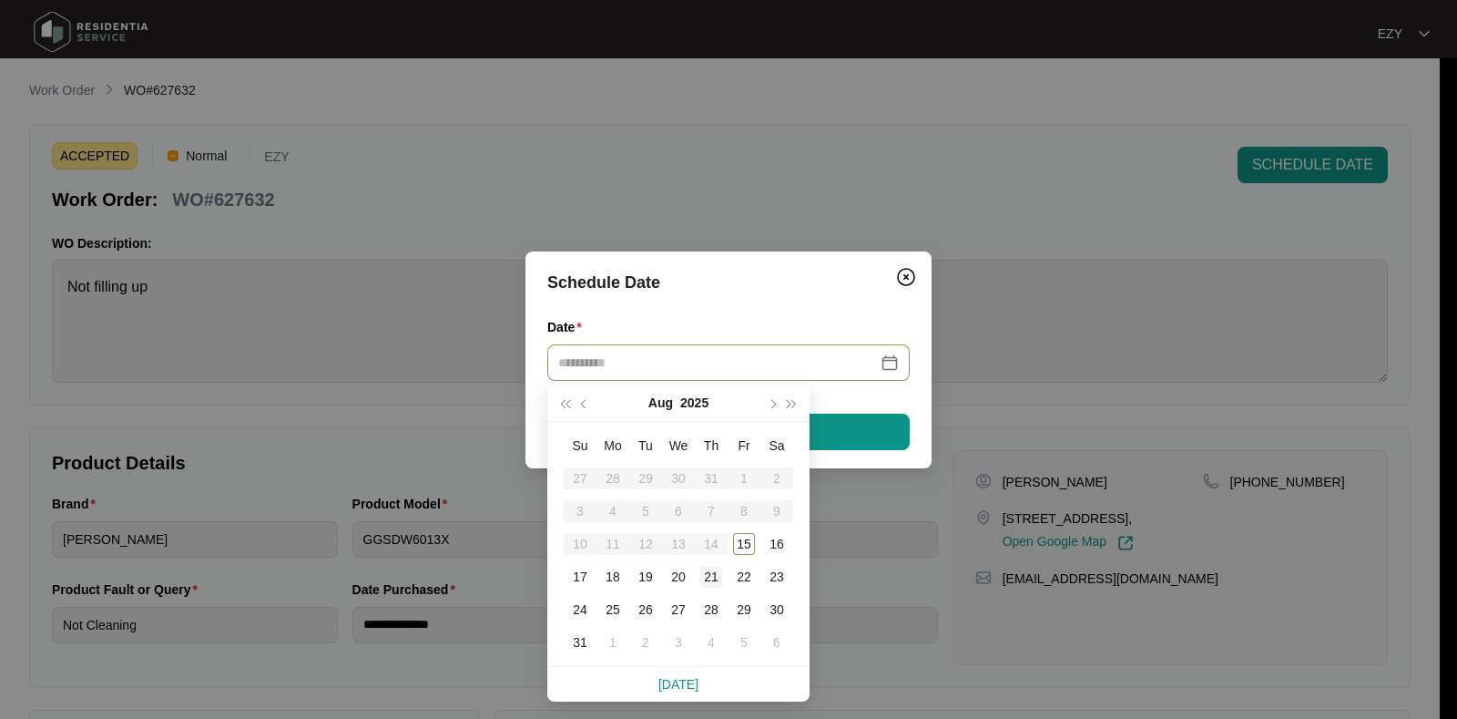
type input "**********"
click at [710, 582] on div "21" at bounding box center [711, 577] width 22 height 22
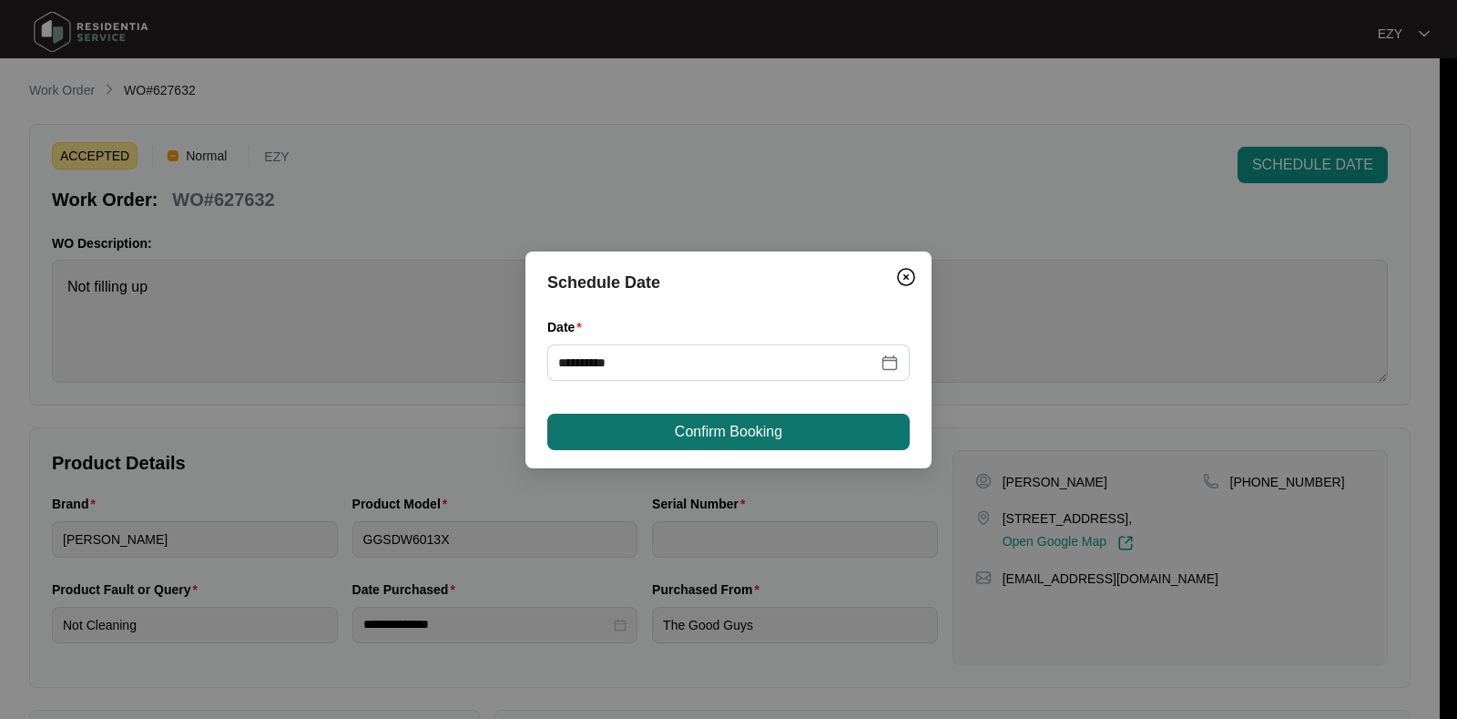
click at [762, 440] on span "Confirm Booking" at bounding box center [728, 432] width 107 height 22
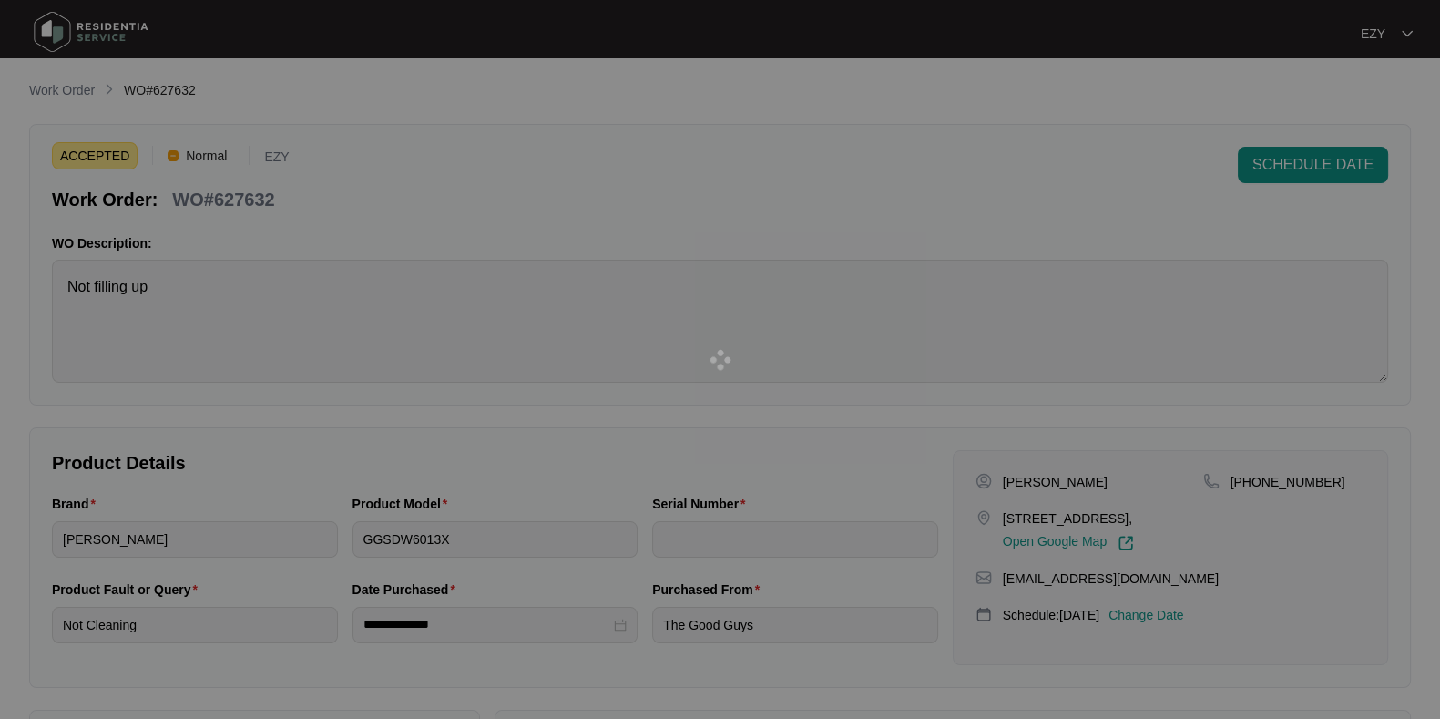
drag, startPoint x: 762, startPoint y: 440, endPoint x: 288, endPoint y: 125, distance: 569.6
click at [288, 125] on div at bounding box center [720, 359] width 1440 height 719
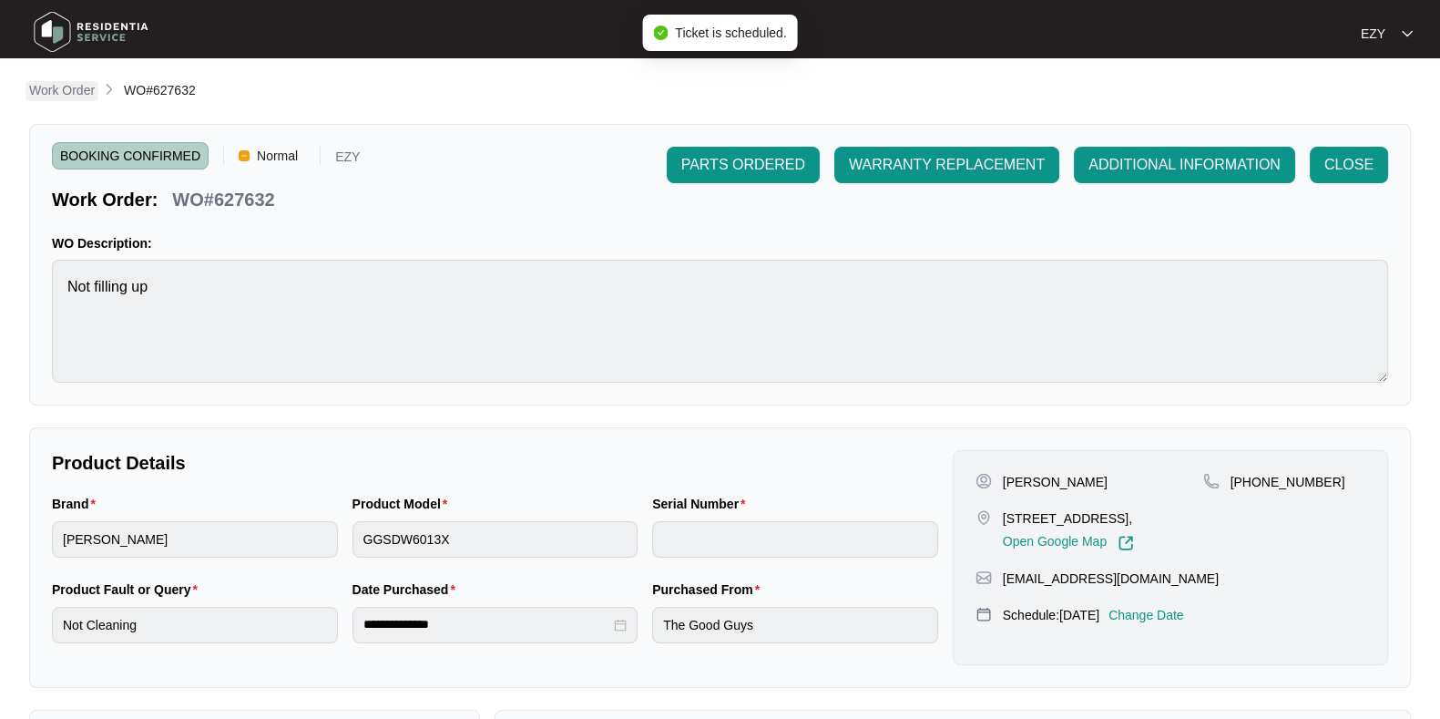
click at [67, 94] on p "Work Order" at bounding box center [62, 90] width 66 height 18
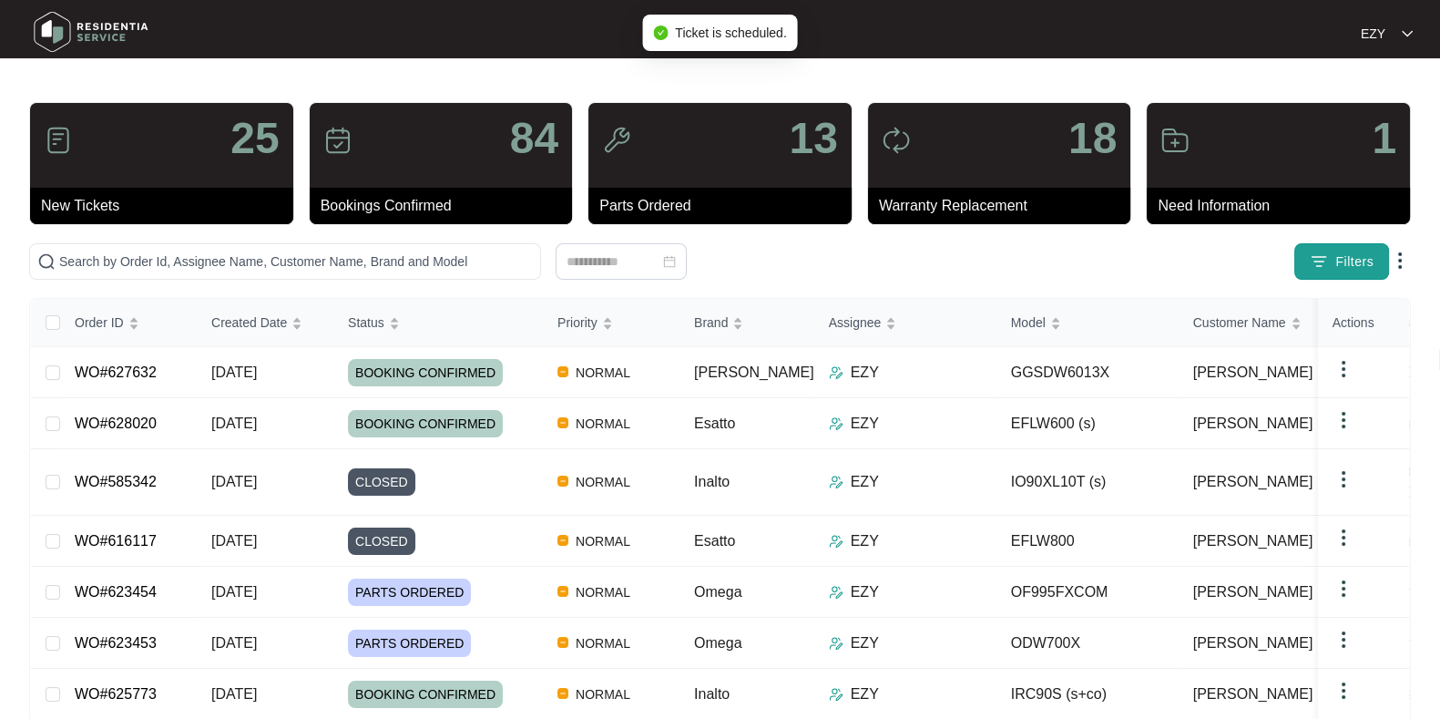
click at [1332, 268] on button "Filters" at bounding box center [1341, 261] width 95 height 36
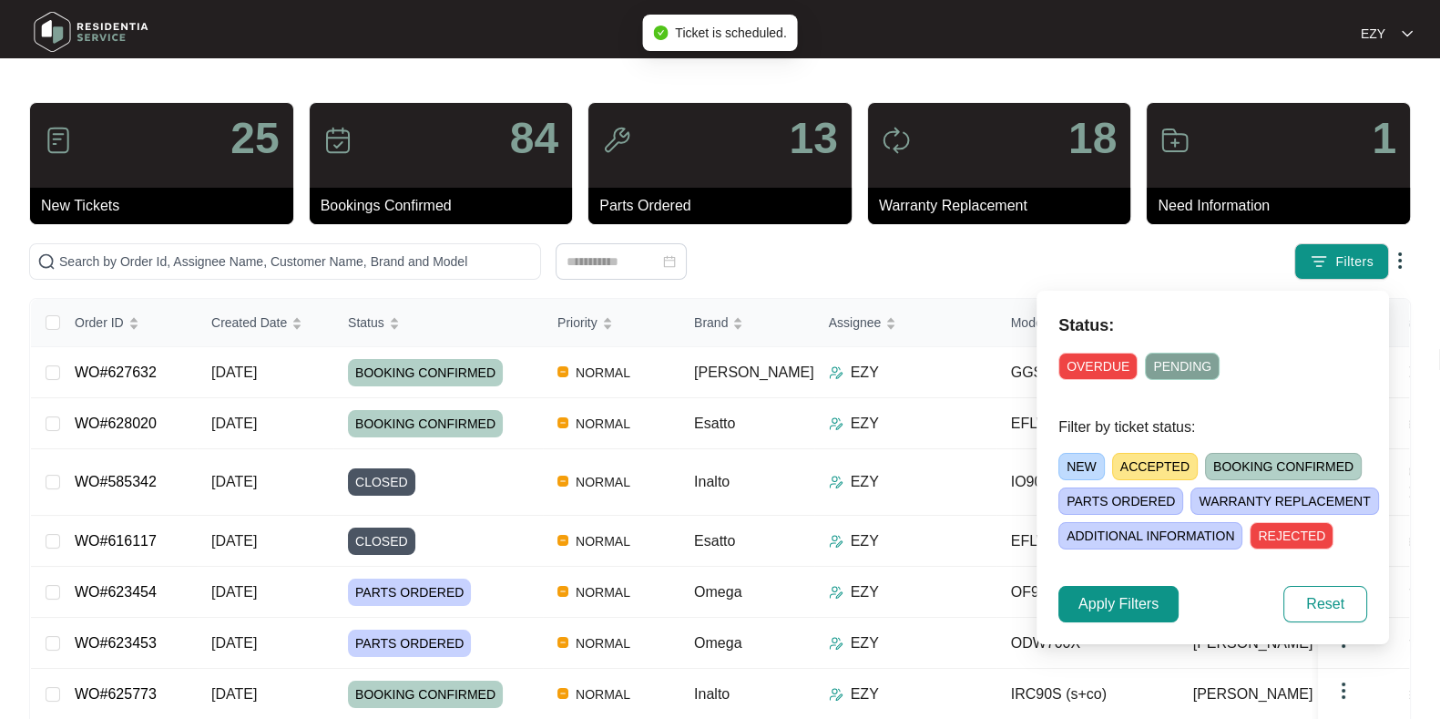
click at [1166, 465] on span "ACCEPTED" at bounding box center [1155, 466] width 86 height 27
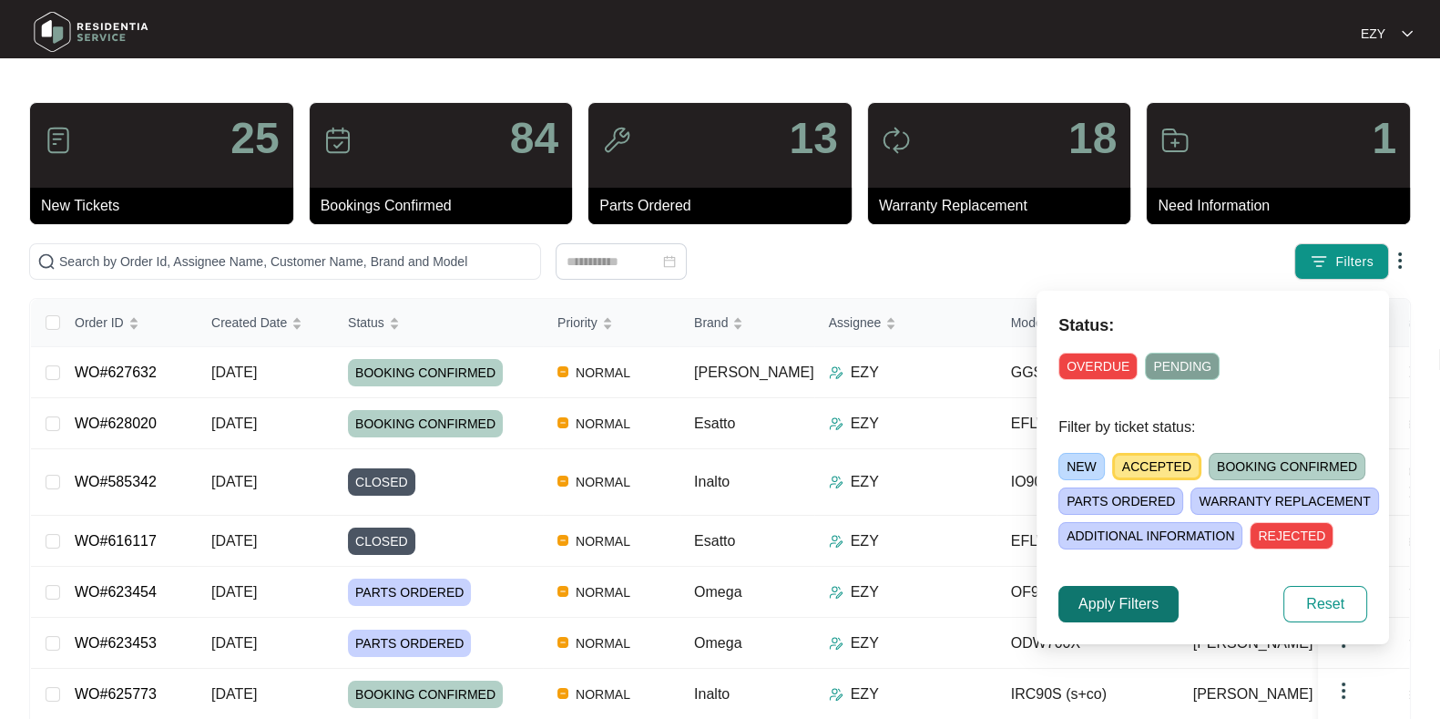
click at [1106, 607] on span "Apply Filters" at bounding box center [1118, 604] width 80 height 22
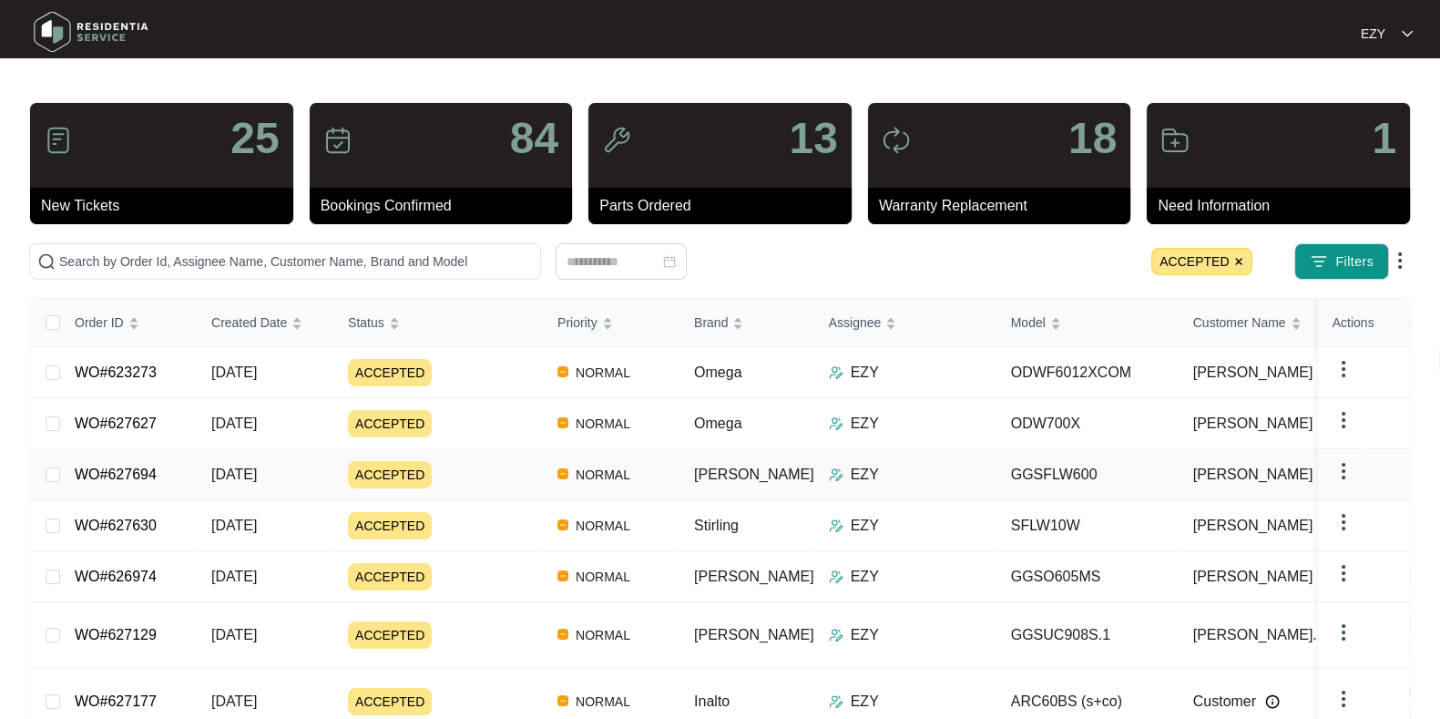
click at [488, 480] on div "ACCEPTED" at bounding box center [445, 474] width 195 height 27
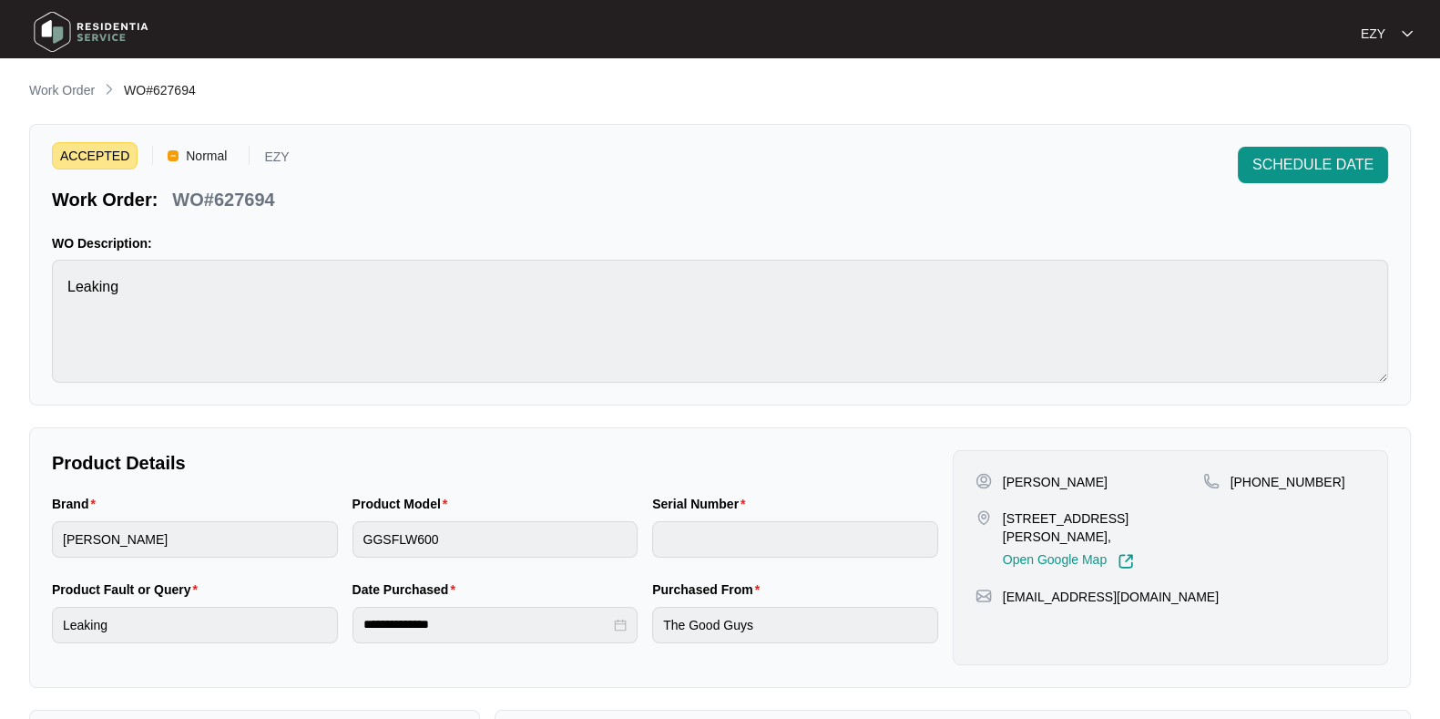
click at [261, 202] on p "WO#627694" at bounding box center [223, 200] width 102 height 26
copy p "627694"
click at [1317, 163] on span "SCHEDULE DATE" at bounding box center [1312, 165] width 121 height 22
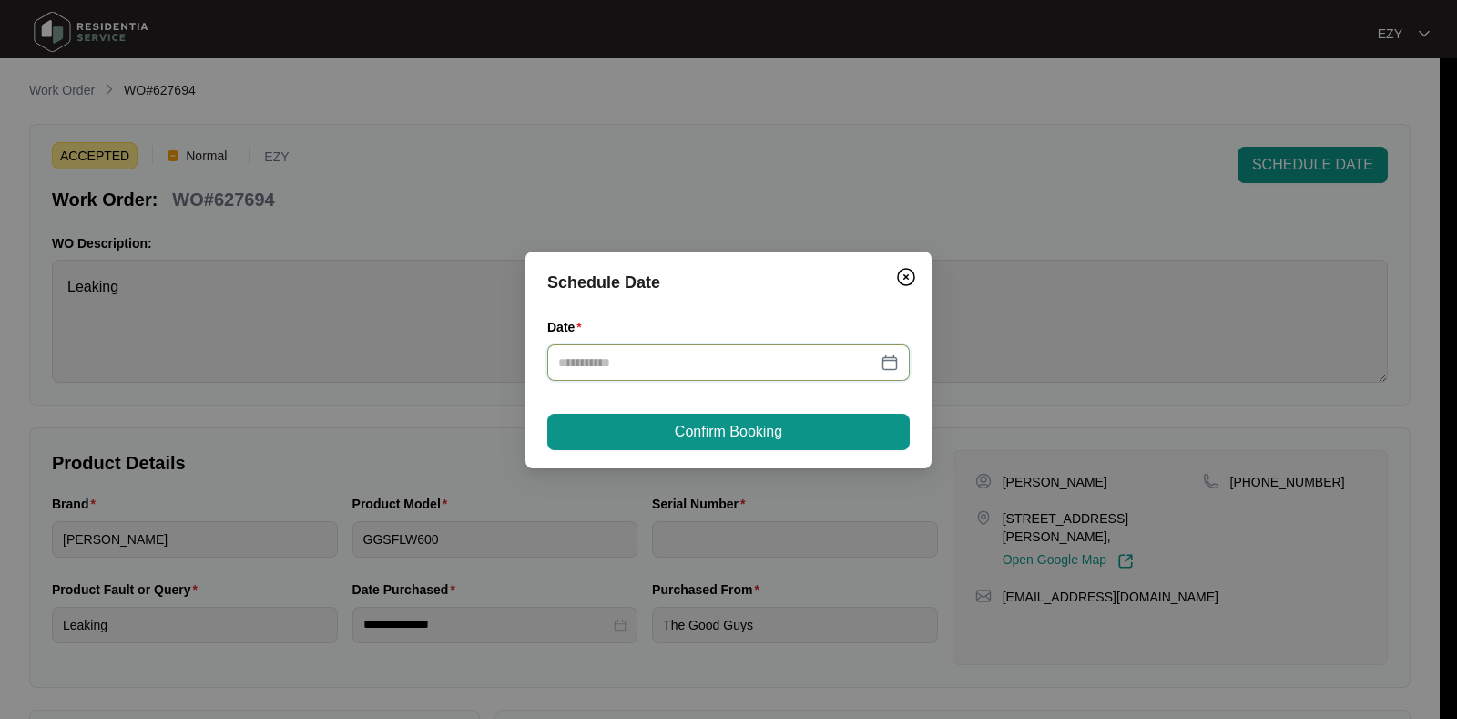
click at [649, 356] on input "Date" at bounding box center [717, 362] width 319 height 20
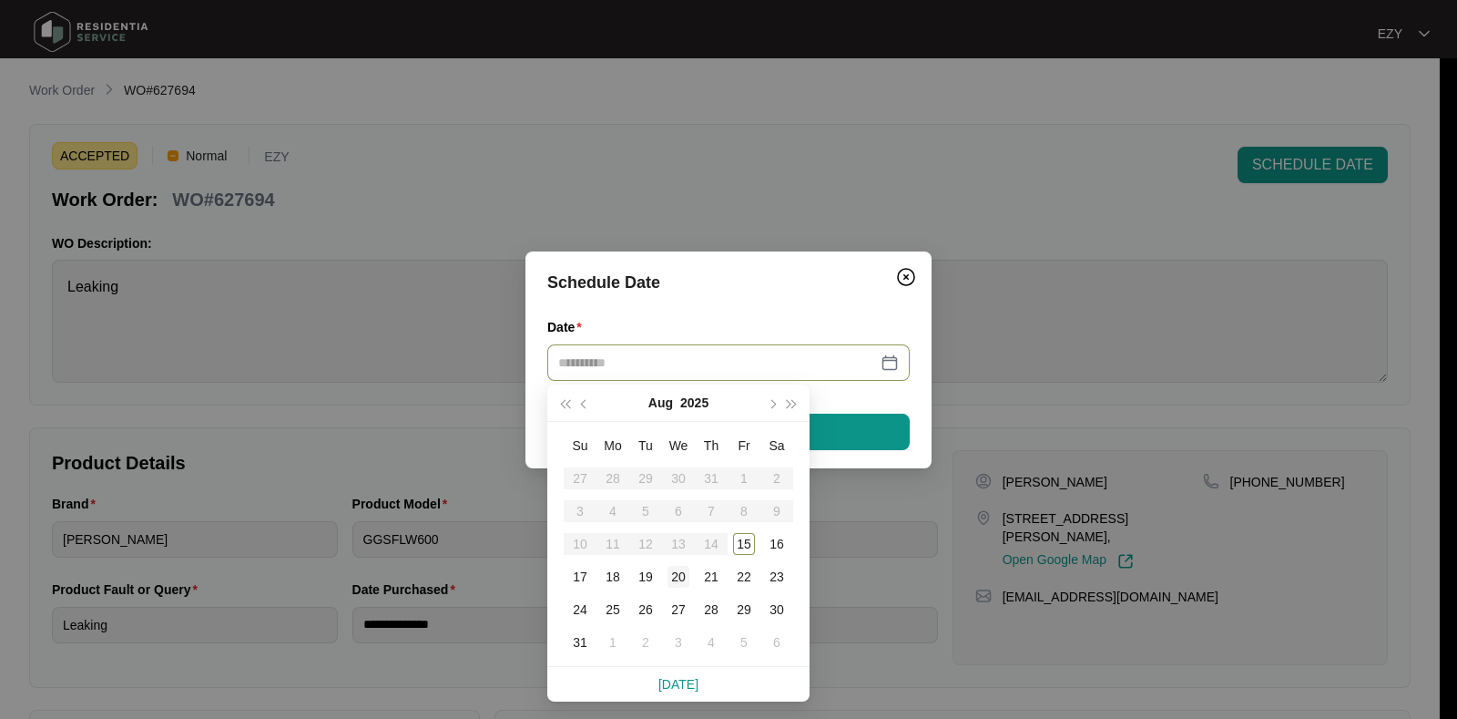
click at [683, 576] on div "20" at bounding box center [679, 577] width 22 height 22
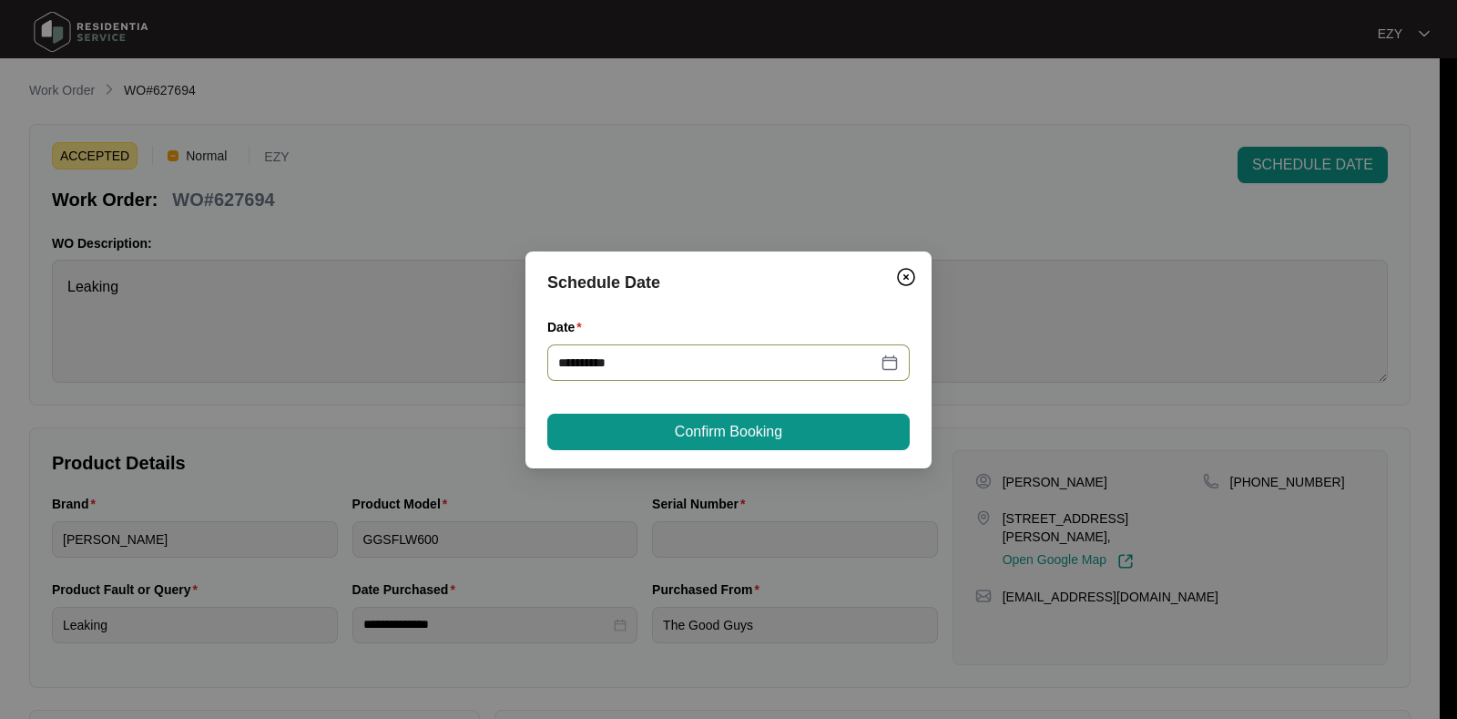
type input "**********"
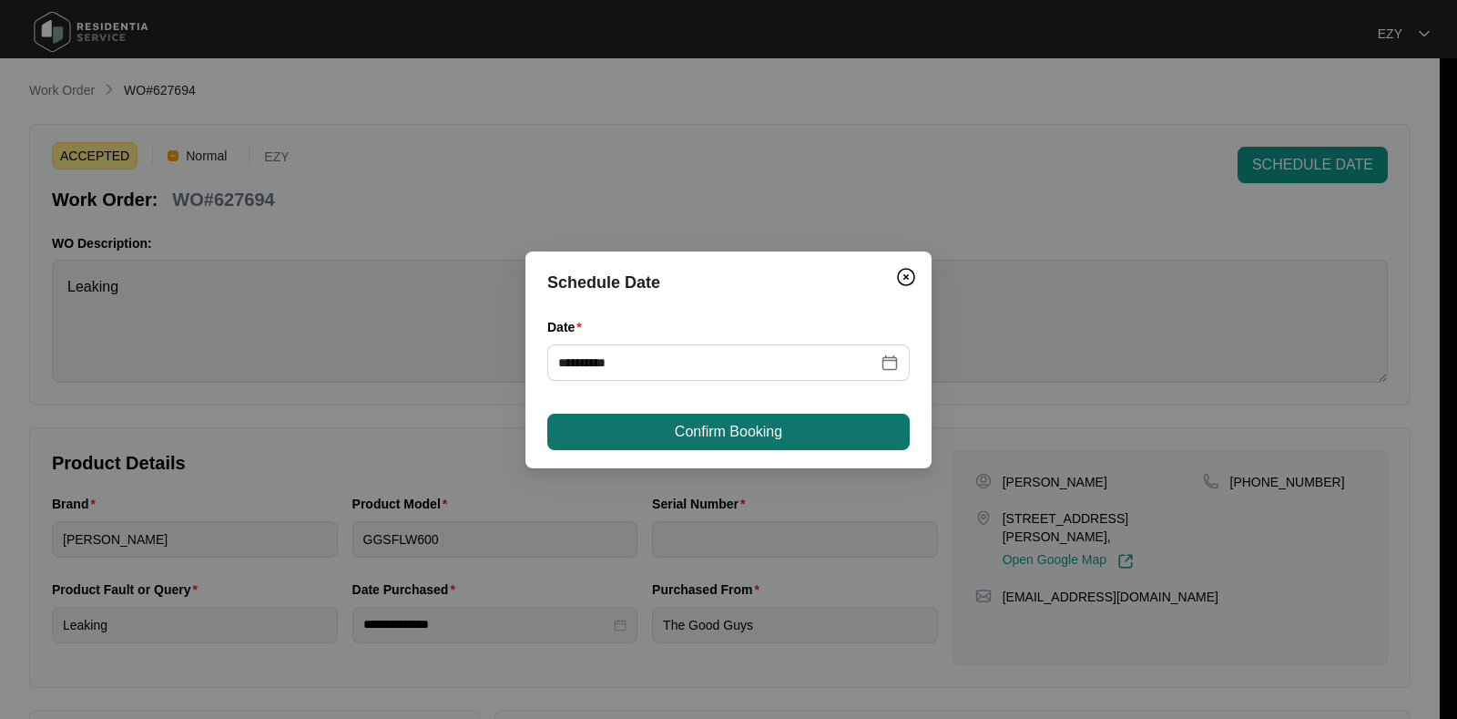
click at [794, 438] on button "Confirm Booking" at bounding box center [728, 431] width 362 height 36
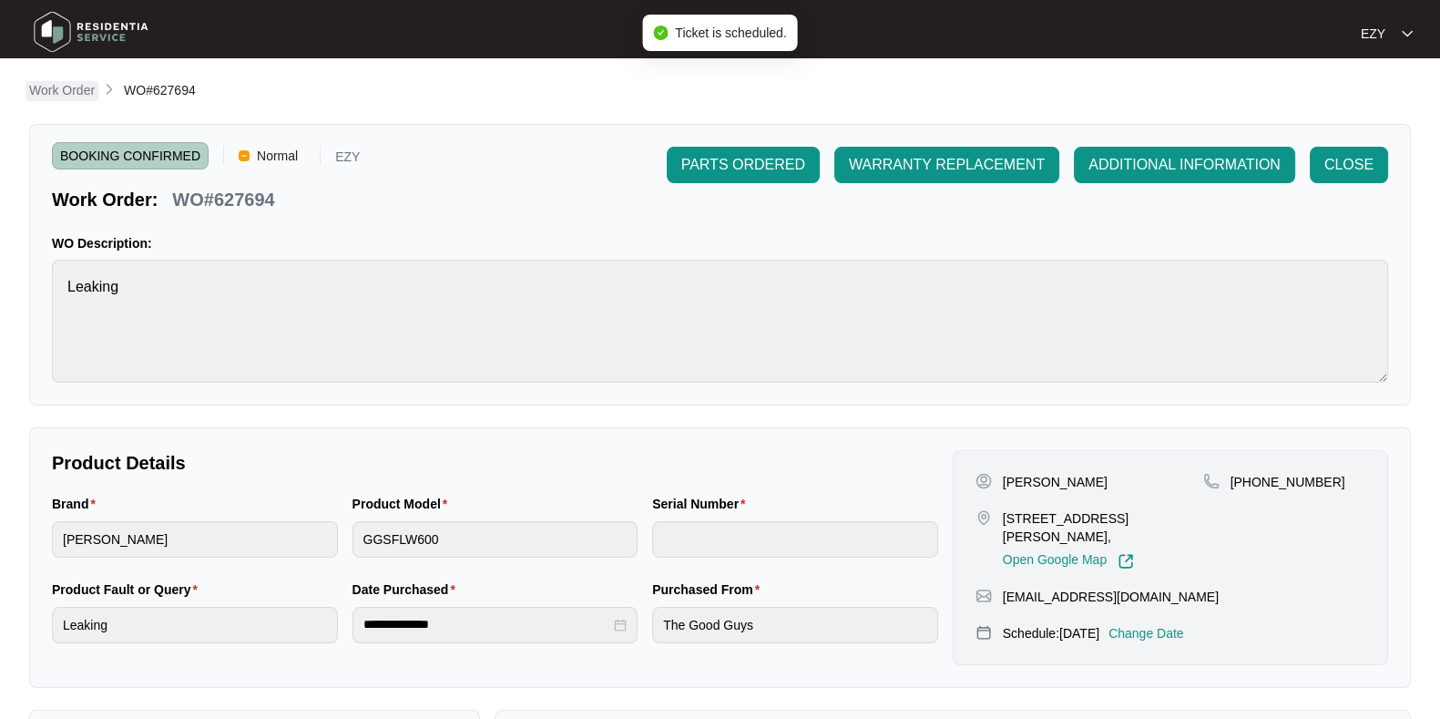
click at [55, 88] on p "Work Order" at bounding box center [62, 90] width 66 height 18
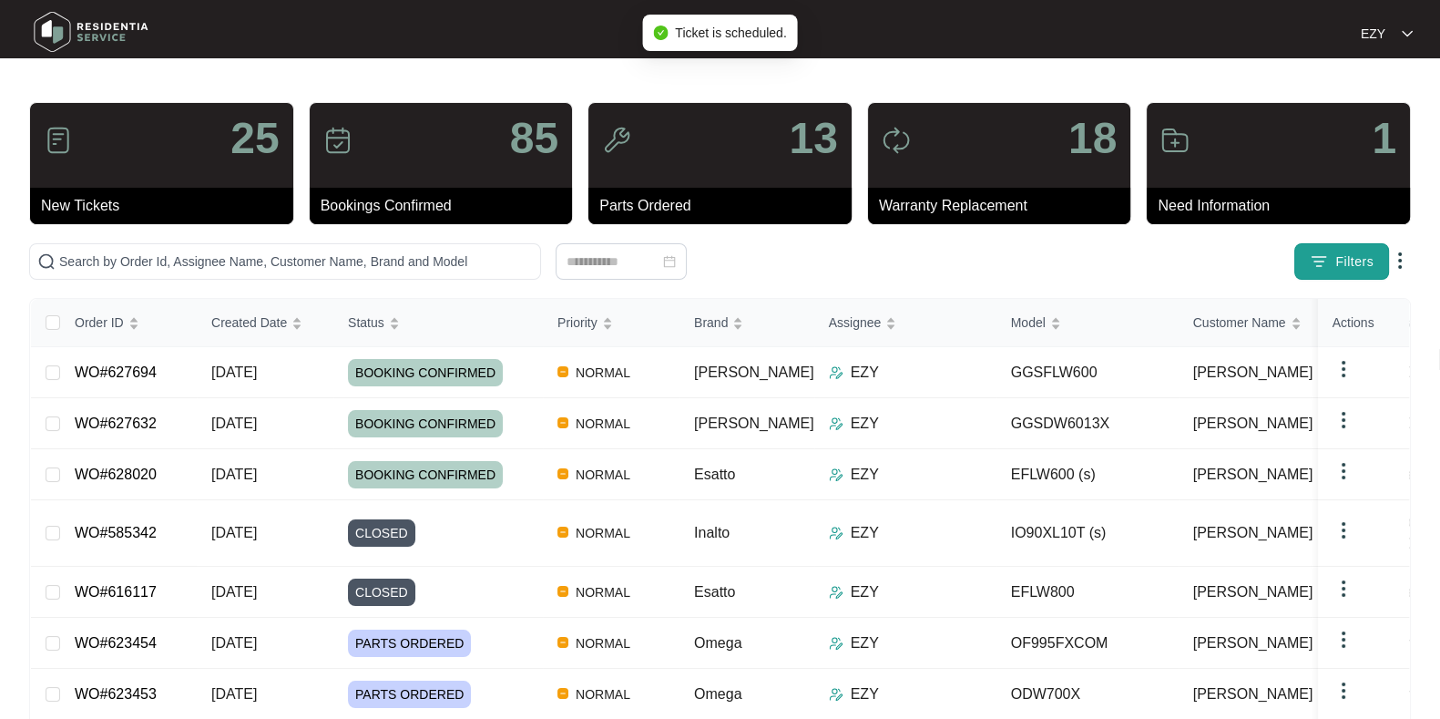
click at [1353, 258] on span "Filters" at bounding box center [1354, 261] width 38 height 19
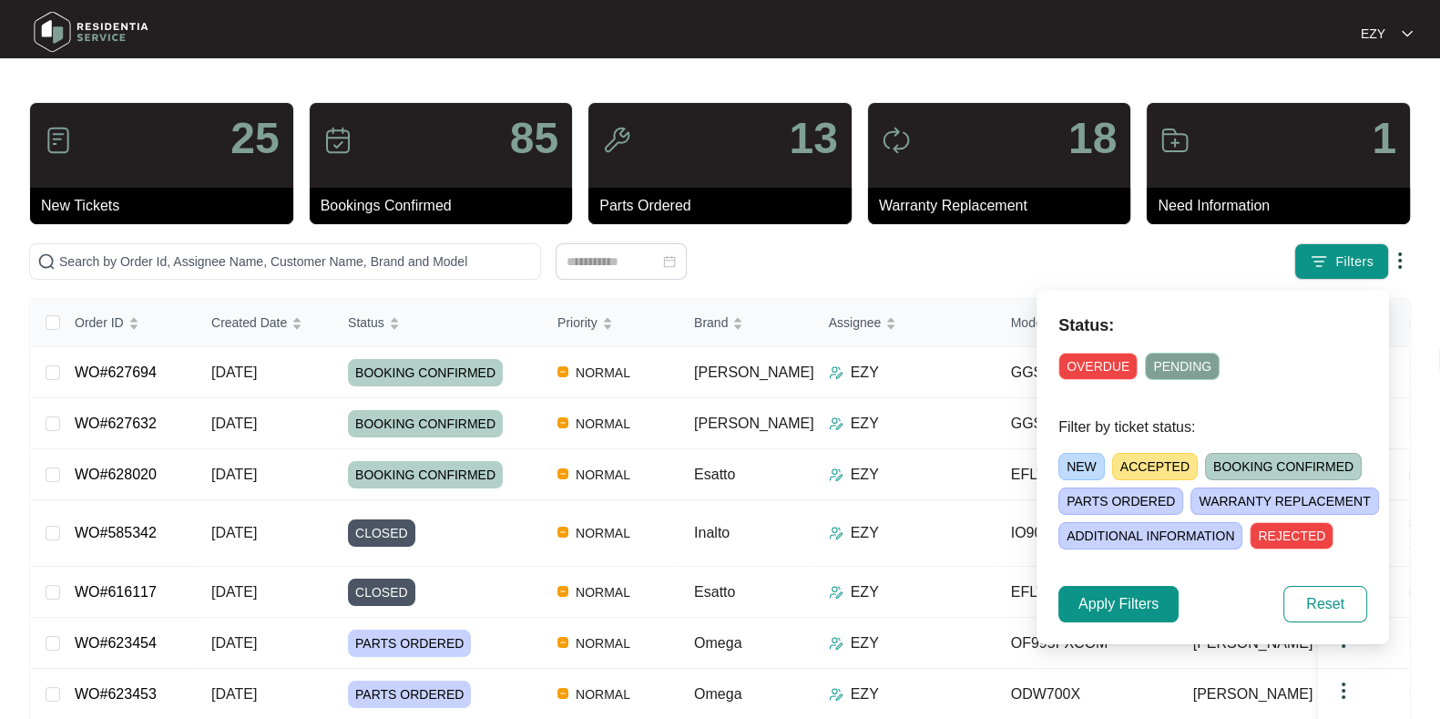
click at [1138, 460] on span "ACCEPTED" at bounding box center [1155, 466] width 86 height 27
click at [1097, 615] on button "Apply Filters" at bounding box center [1118, 604] width 120 height 36
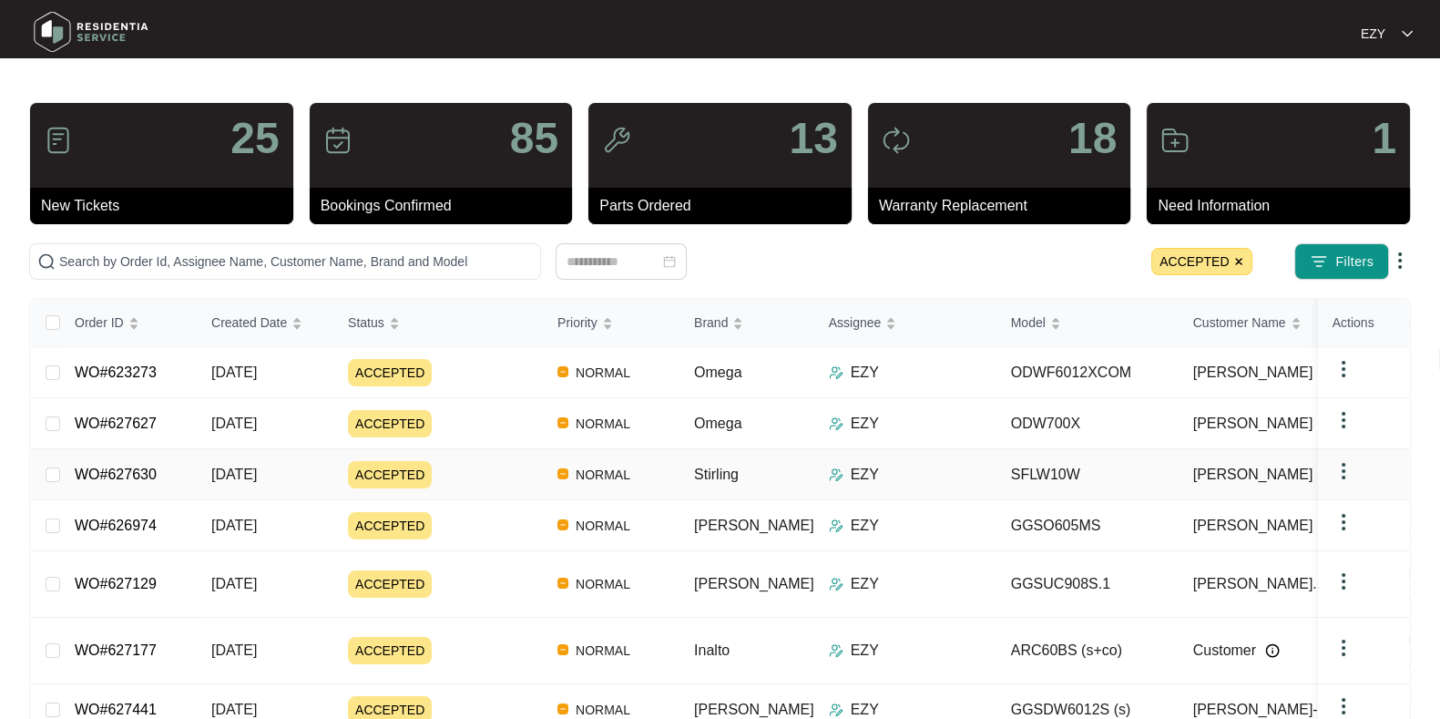
click at [478, 492] on td "ACCEPTED" at bounding box center [437, 474] width 209 height 51
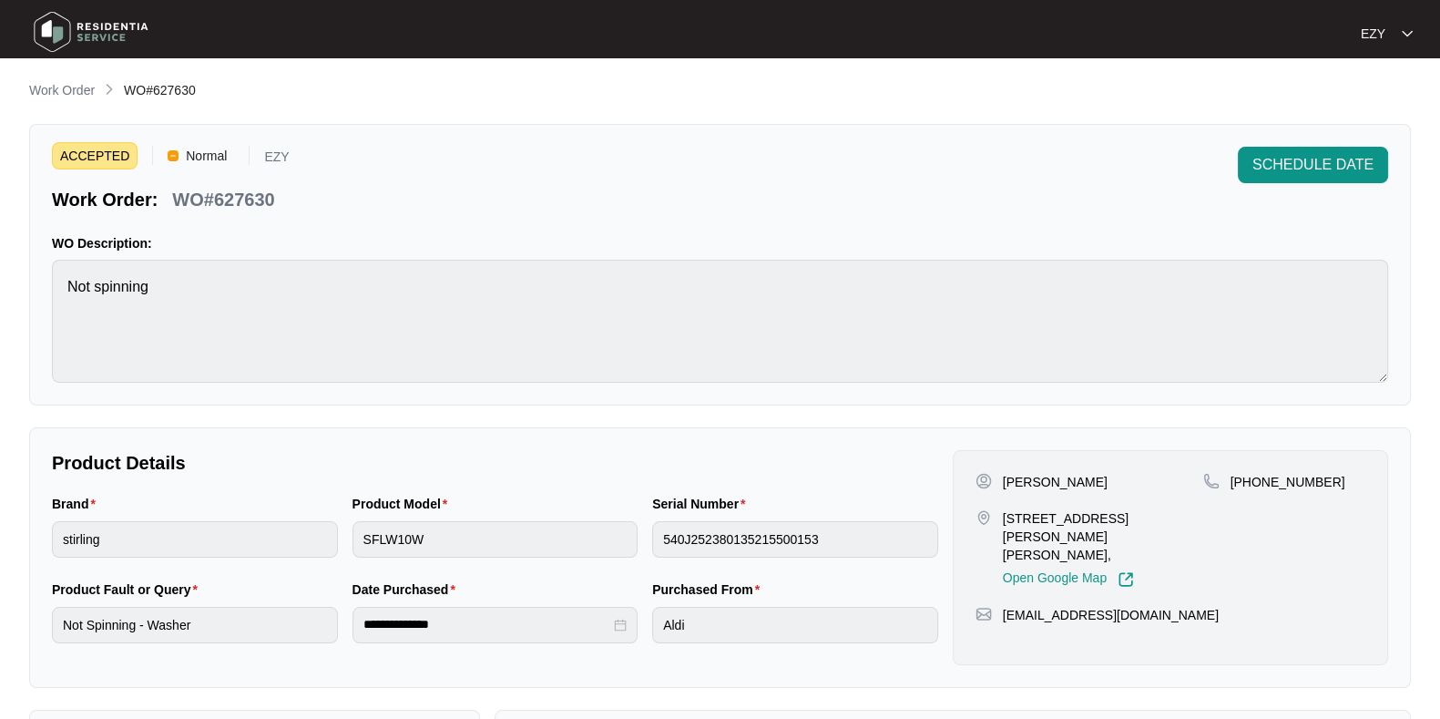
click at [254, 188] on p "WO#627630" at bounding box center [223, 200] width 102 height 26
copy p "627630"
click at [1318, 173] on span "SCHEDULE DATE" at bounding box center [1312, 165] width 121 height 22
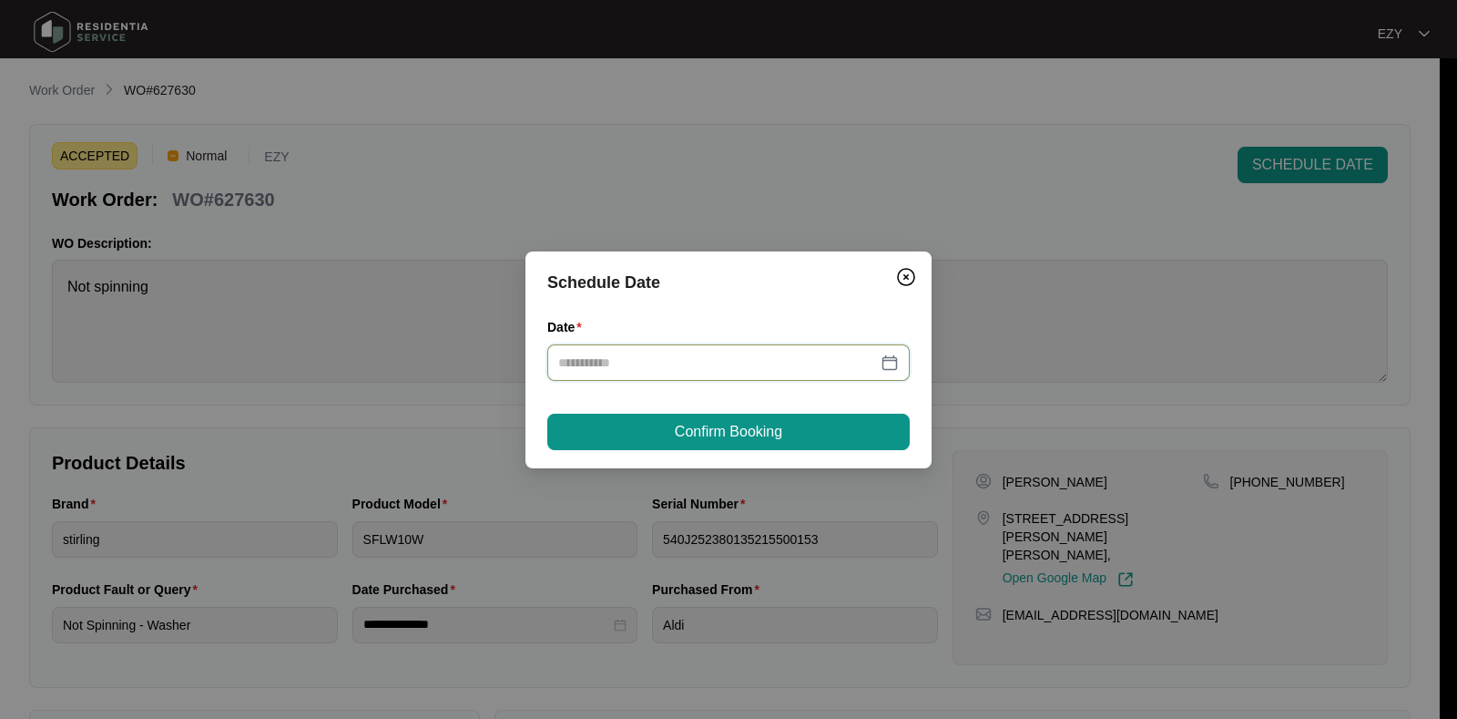
click at [831, 352] on input "Date" at bounding box center [717, 362] width 319 height 20
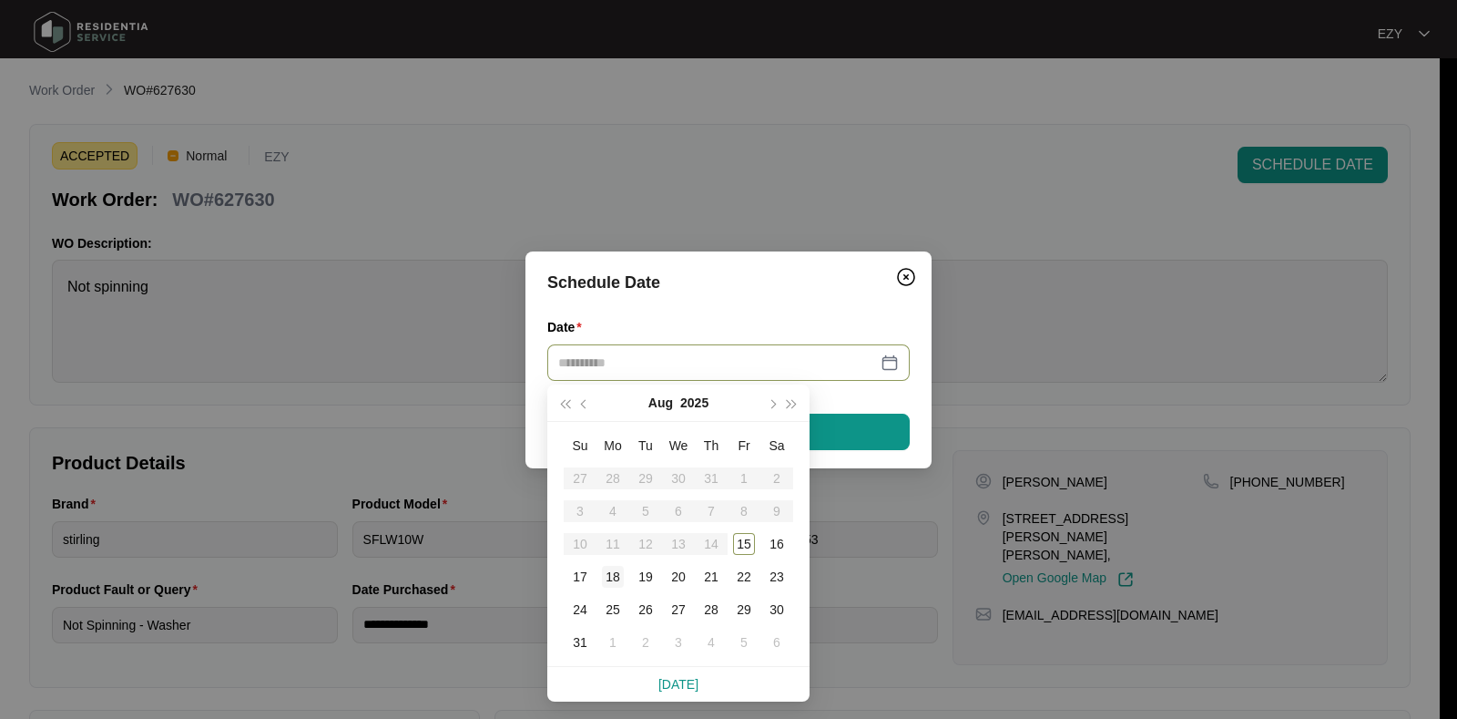
type input "**********"
click at [616, 573] on div "18" at bounding box center [613, 577] width 22 height 22
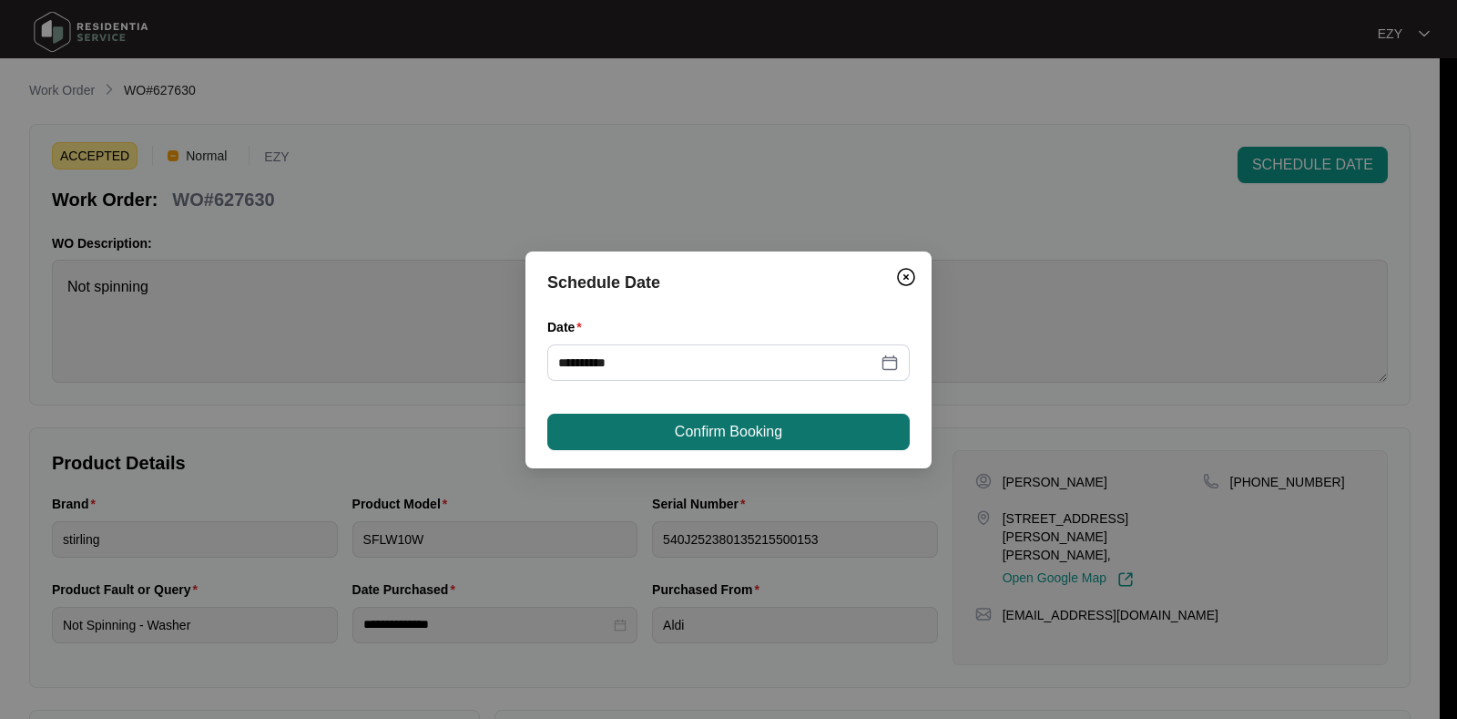
click at [763, 427] on span "Confirm Booking" at bounding box center [728, 432] width 107 height 22
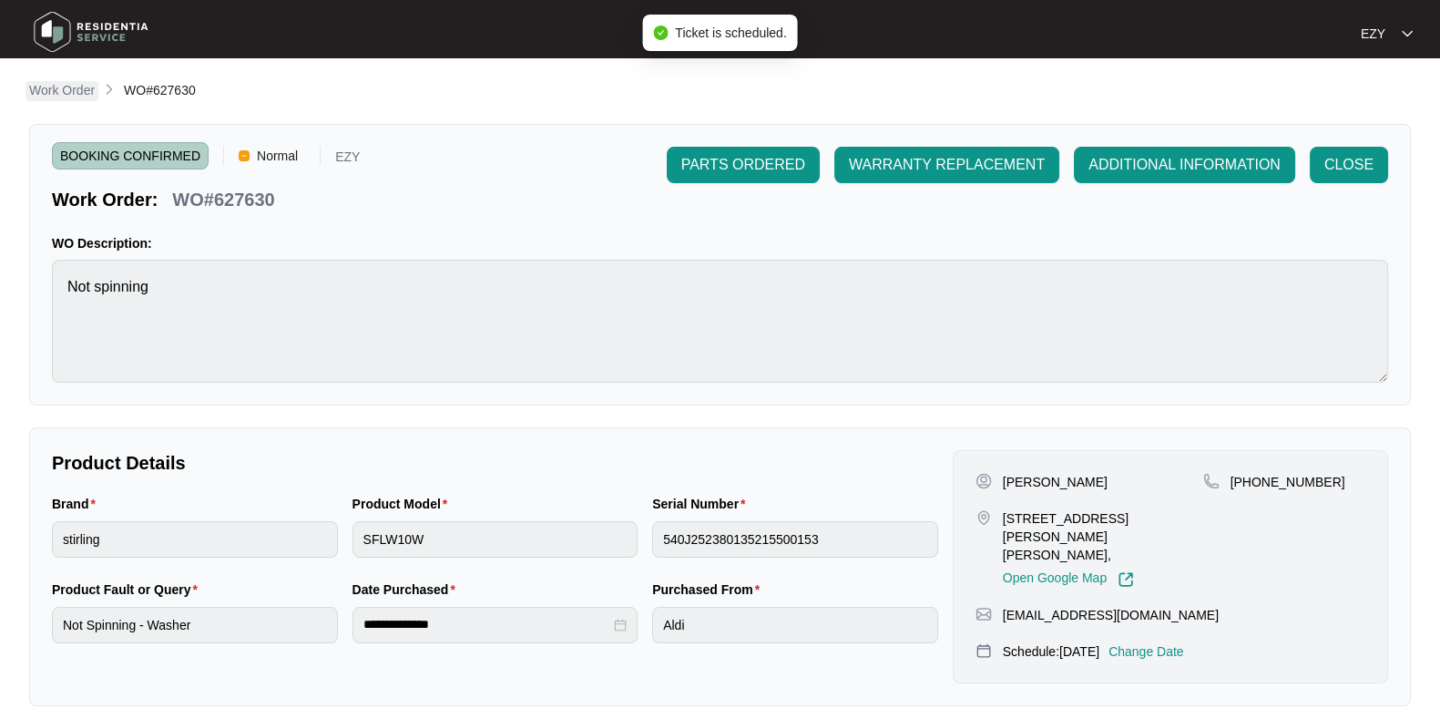
click at [77, 93] on p "Work Order" at bounding box center [62, 90] width 66 height 18
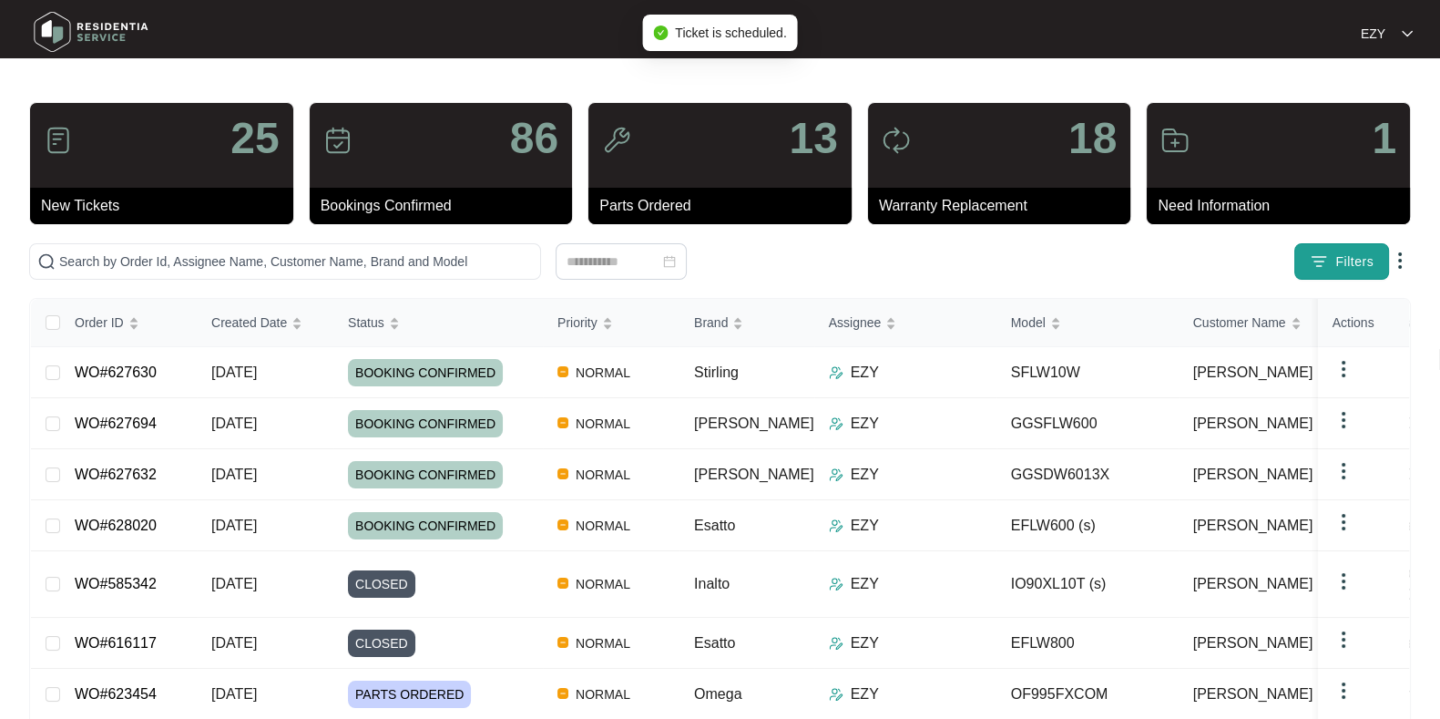
click at [1354, 255] on span "Filters" at bounding box center [1354, 261] width 38 height 19
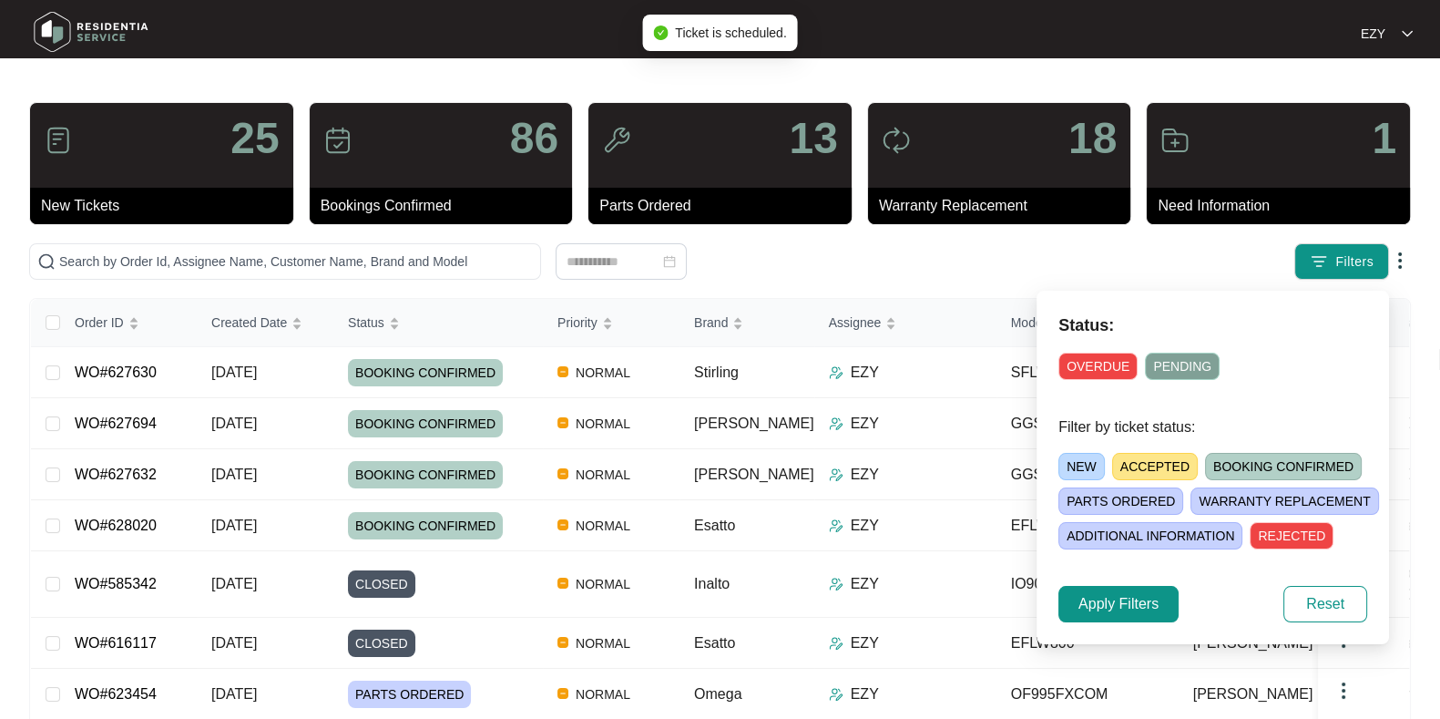
click at [1144, 466] on span "ACCEPTED" at bounding box center [1155, 466] width 86 height 27
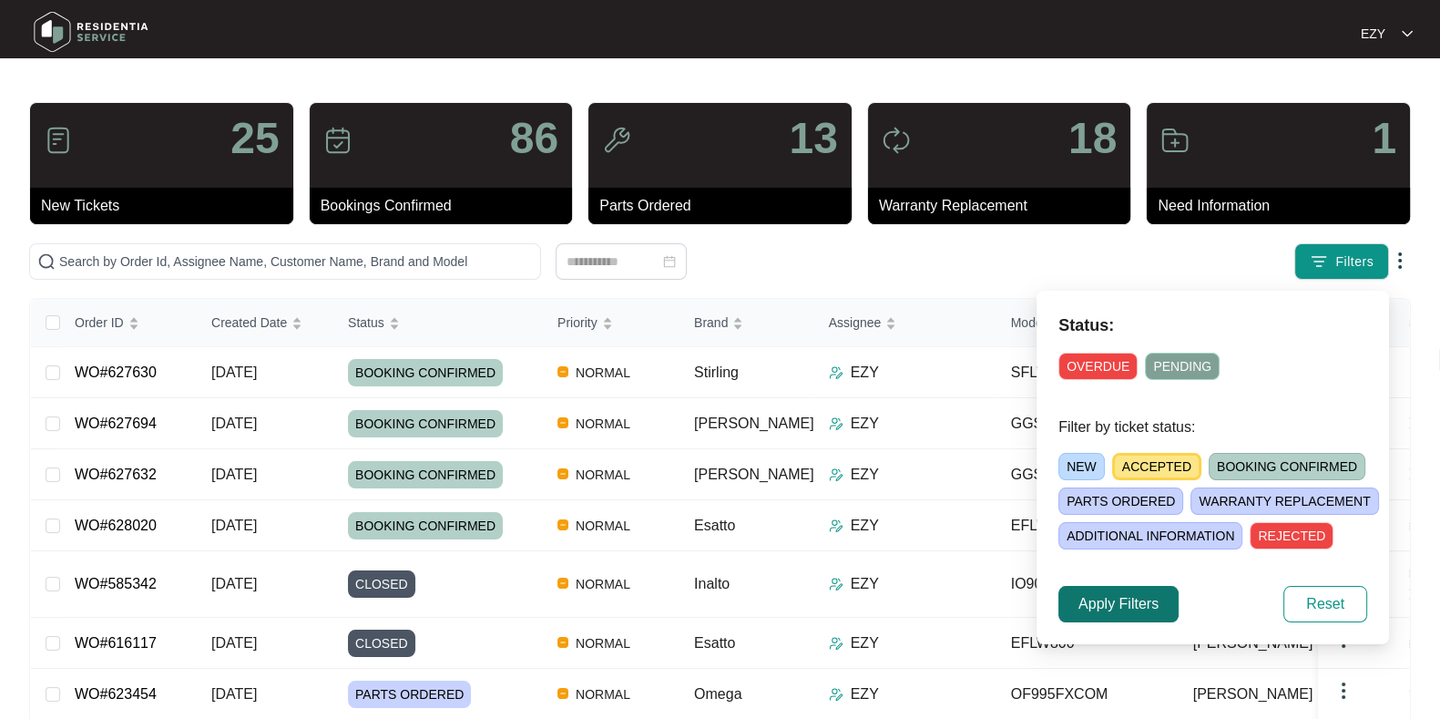
click at [1116, 602] on span "Apply Filters" at bounding box center [1118, 604] width 80 height 22
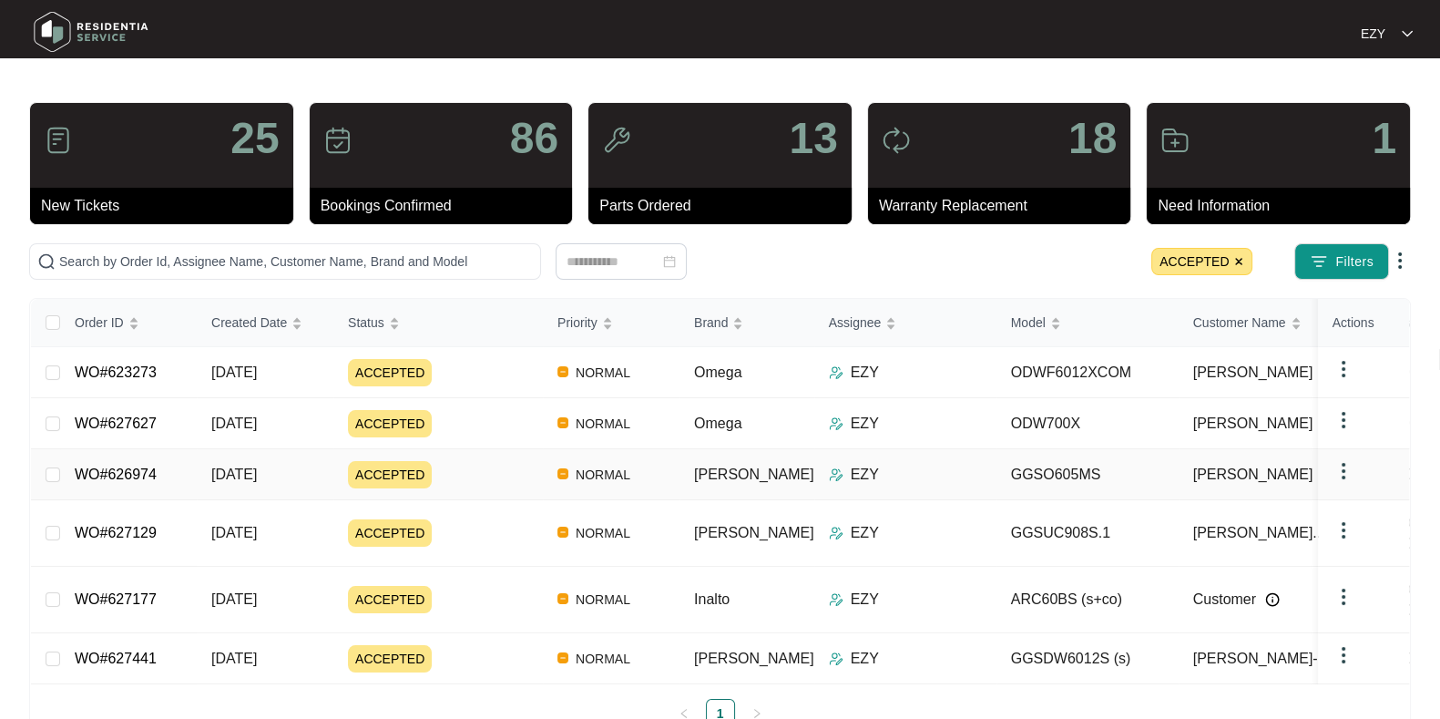
click at [492, 456] on td "ACCEPTED" at bounding box center [437, 474] width 209 height 51
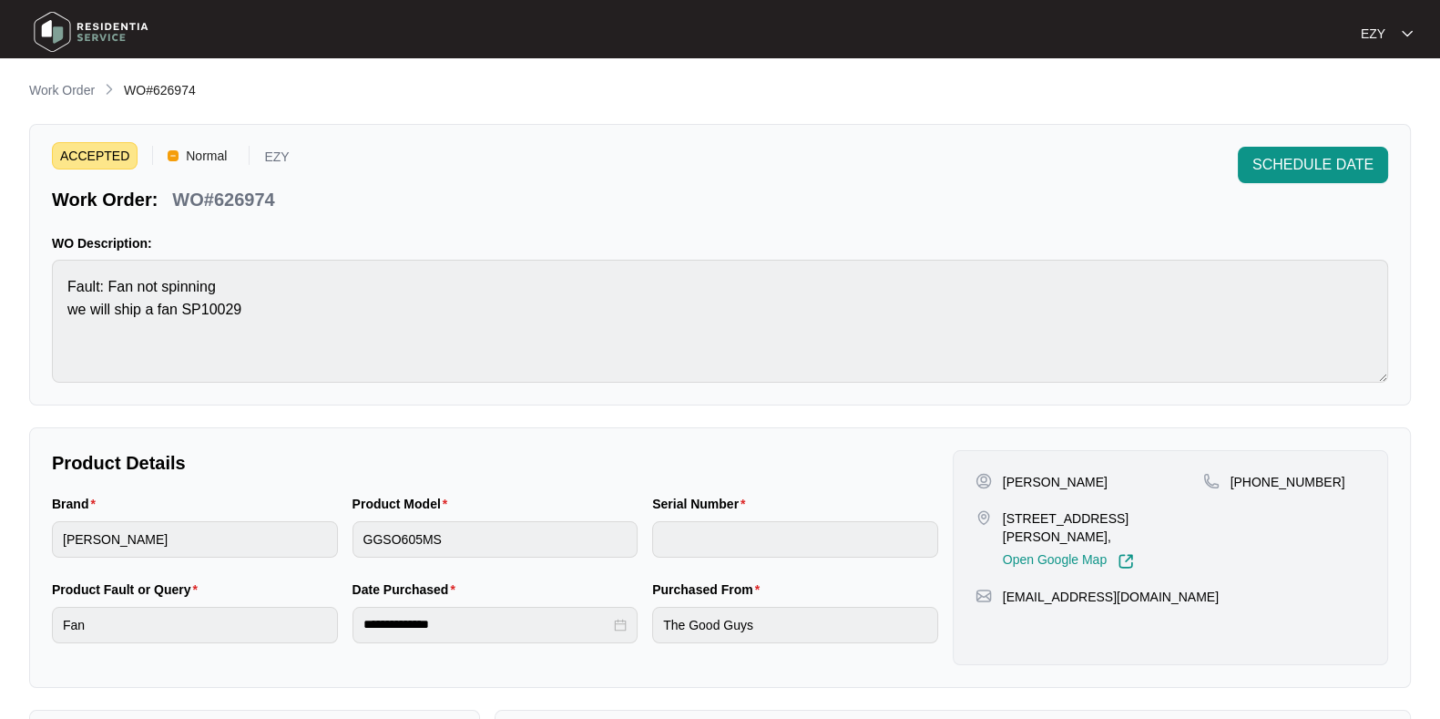
click at [218, 201] on p "WO#626974" at bounding box center [223, 200] width 102 height 26
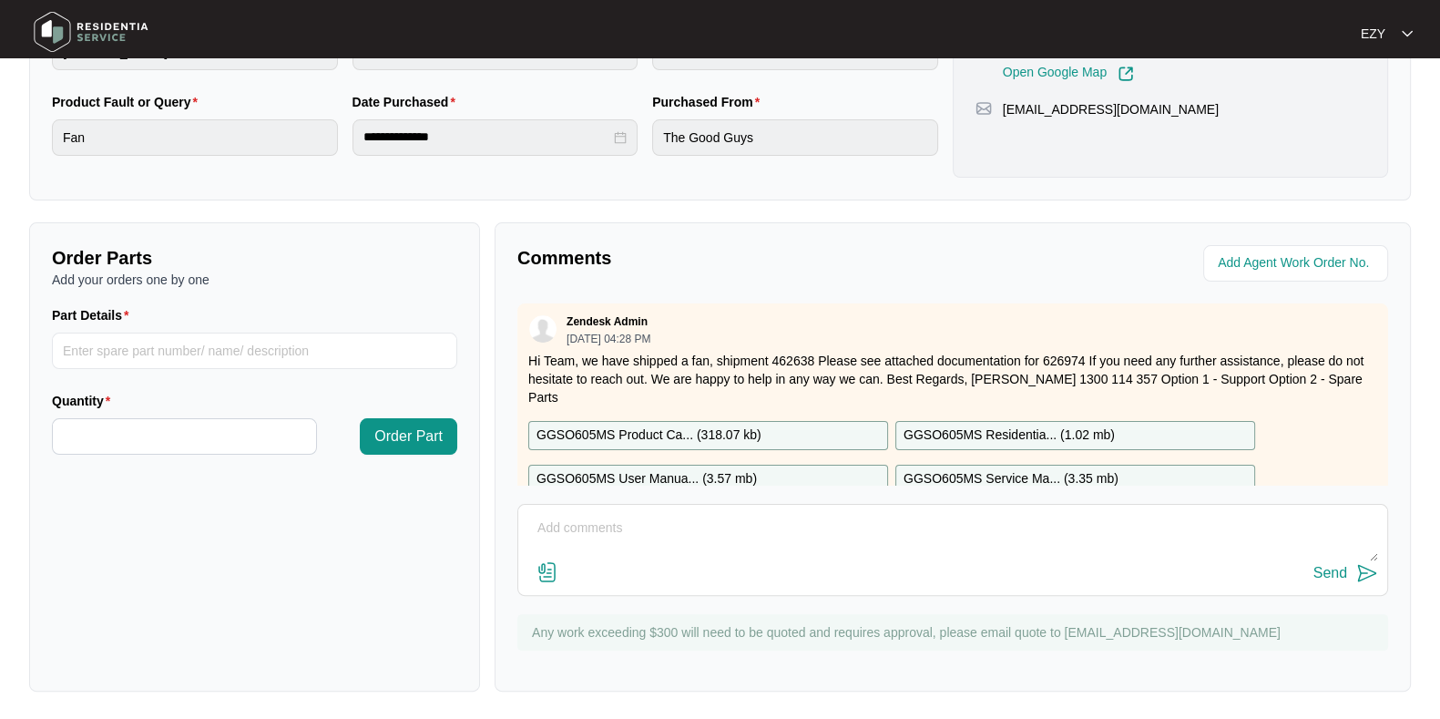
scroll to position [286, 0]
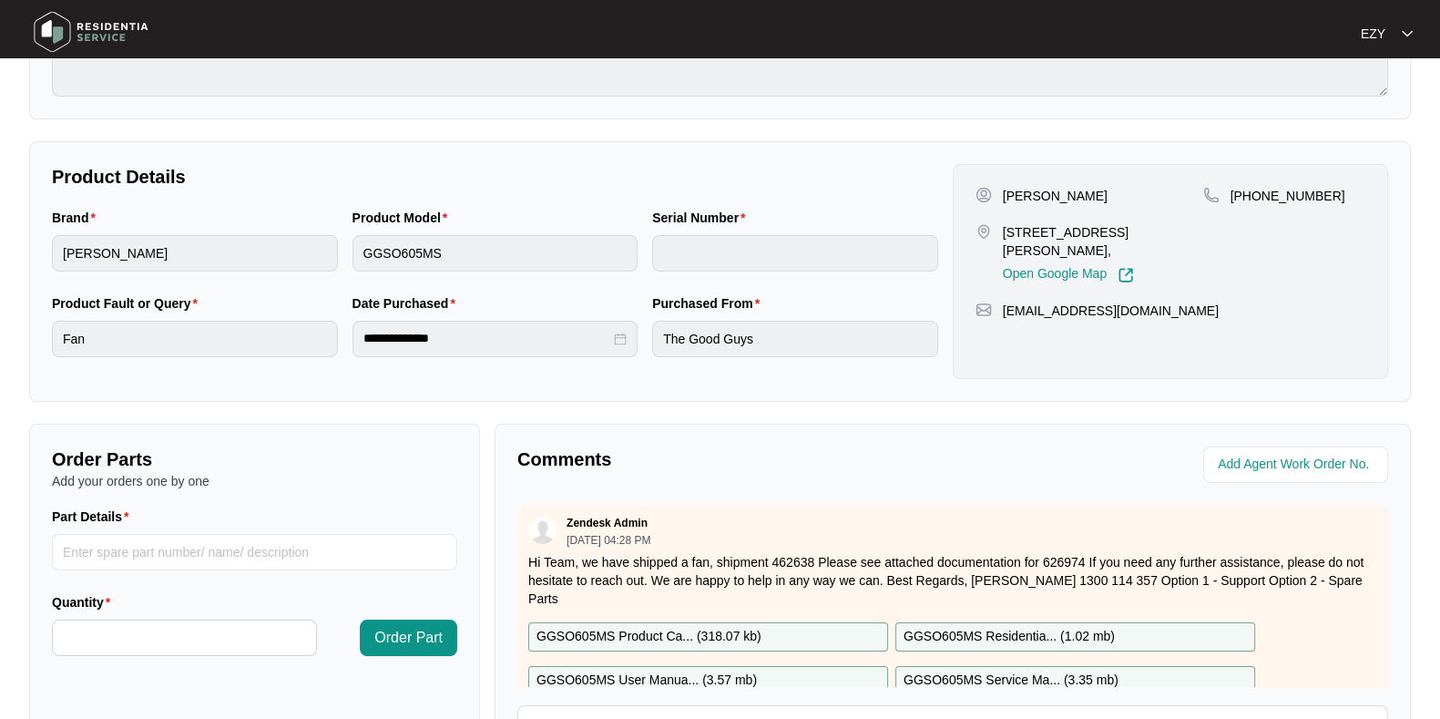
click at [1015, 230] on p "[STREET_ADDRESS][PERSON_NAME]," at bounding box center [1103, 241] width 200 height 36
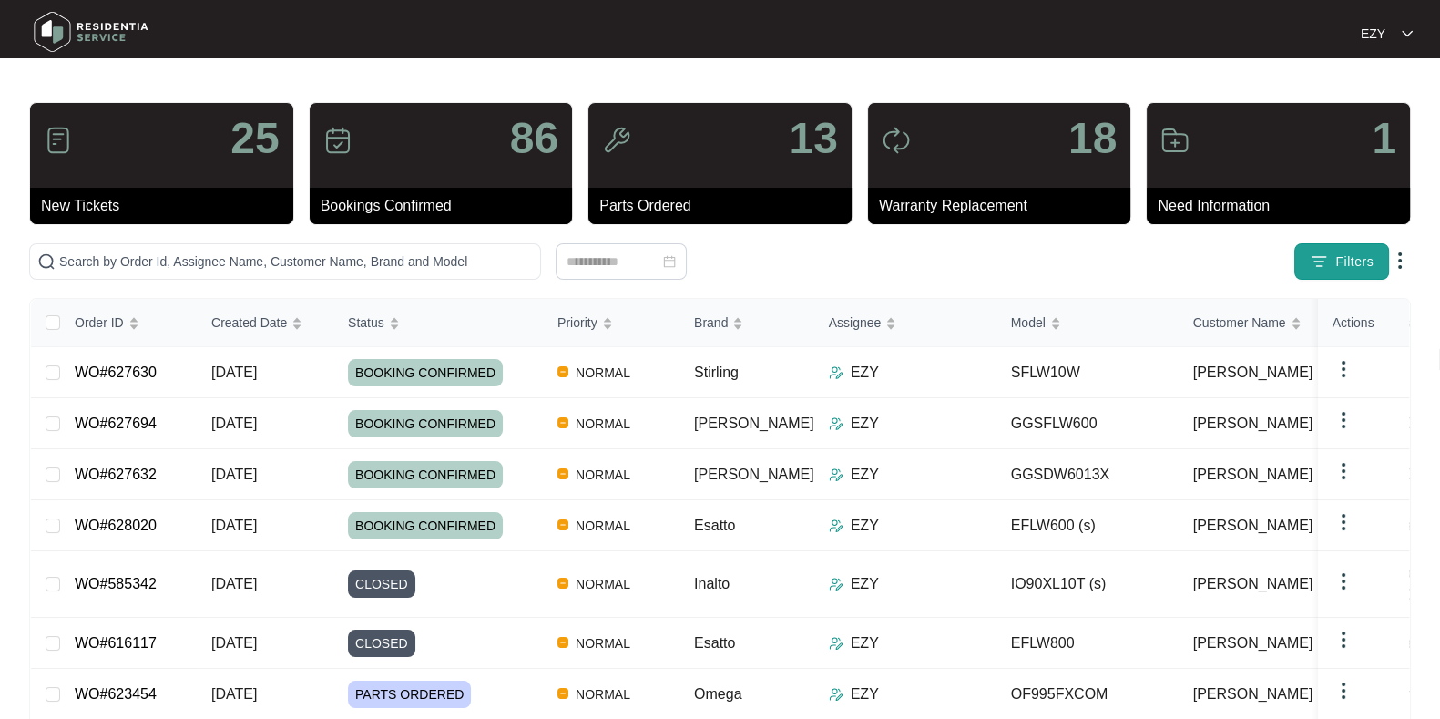
click at [1321, 270] on img "button" at bounding box center [1319, 261] width 18 height 18
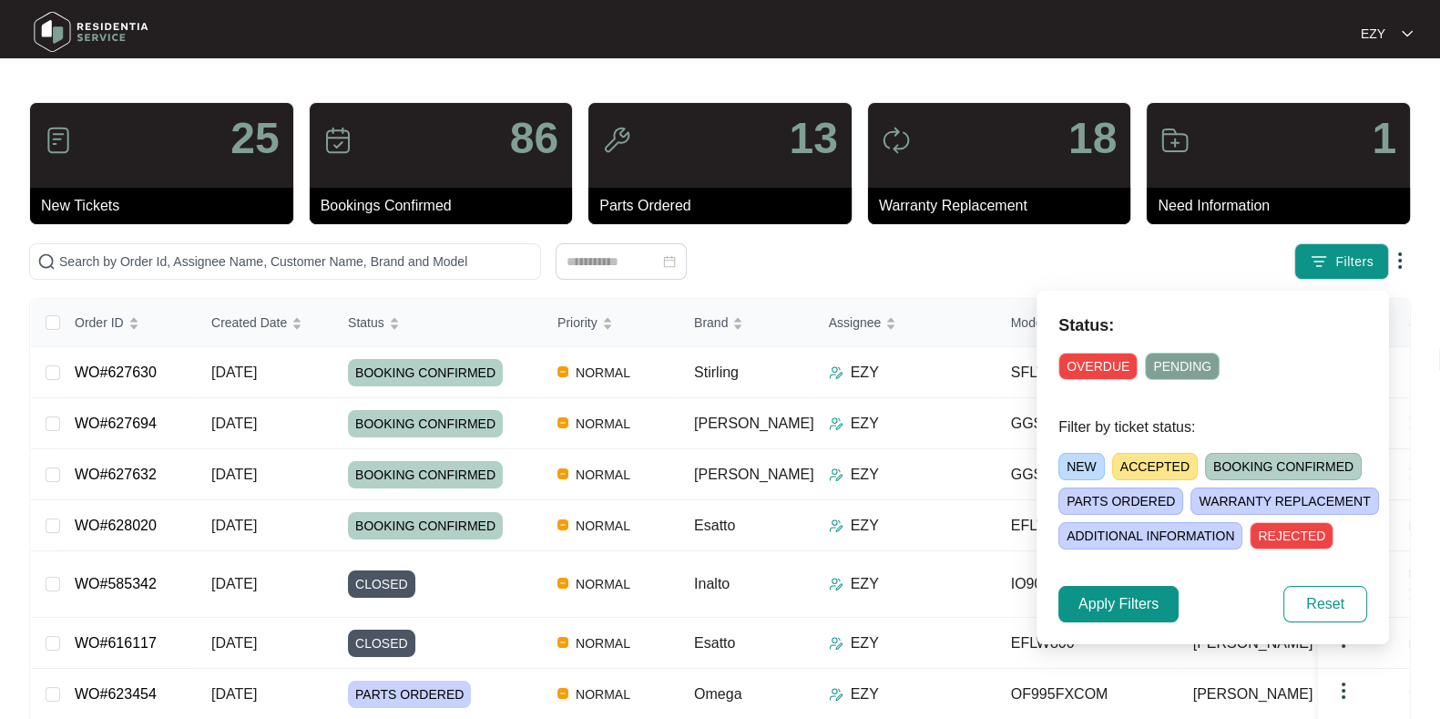
click at [1166, 448] on div "NEW ACCEPTED BOOKING CONFIRMED [PERSON_NAME] ORDERED [PERSON_NAME] REPLACEMENT …" at bounding box center [1234, 497] width 352 height 104
click at [1172, 460] on span "ACCEPTED" at bounding box center [1155, 466] width 86 height 27
click at [1140, 598] on span "Apply Filters" at bounding box center [1118, 604] width 80 height 22
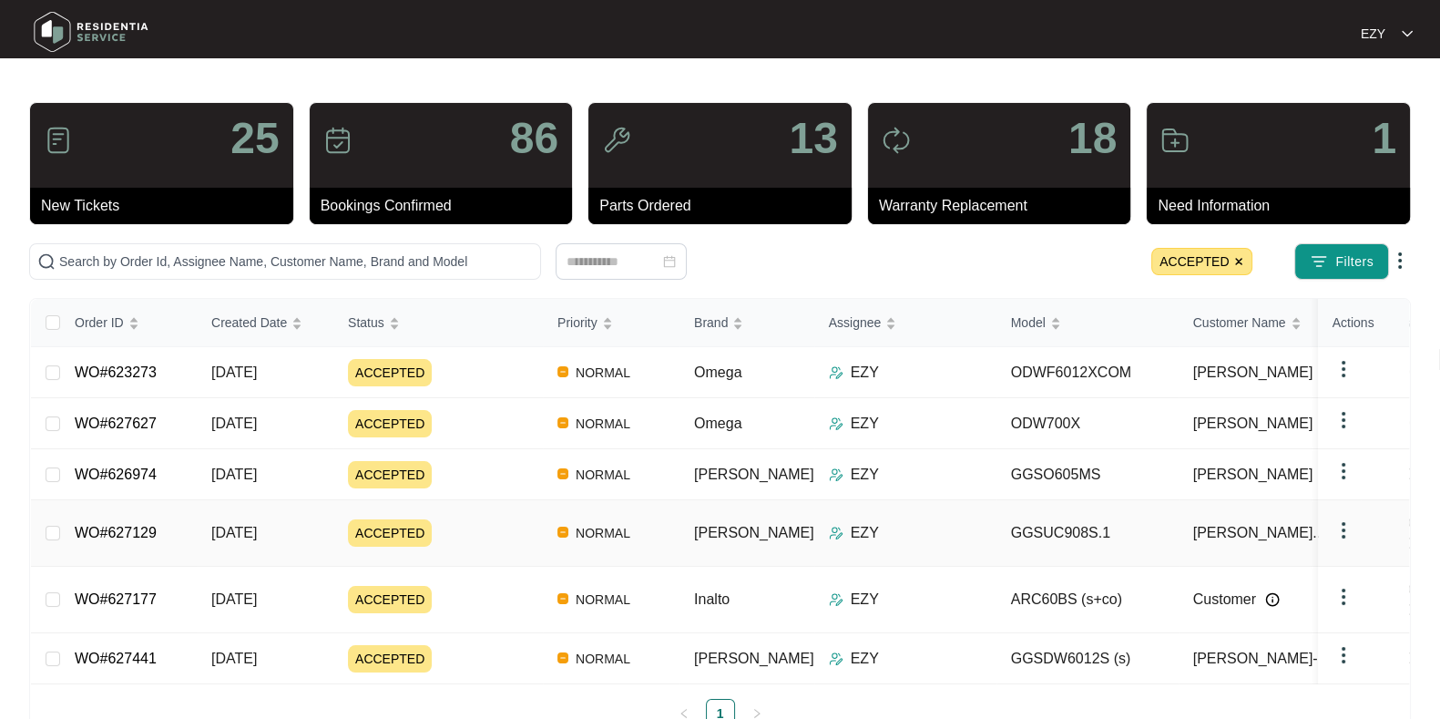
click at [510, 527] on div "ACCEPTED" at bounding box center [445, 532] width 195 height 27
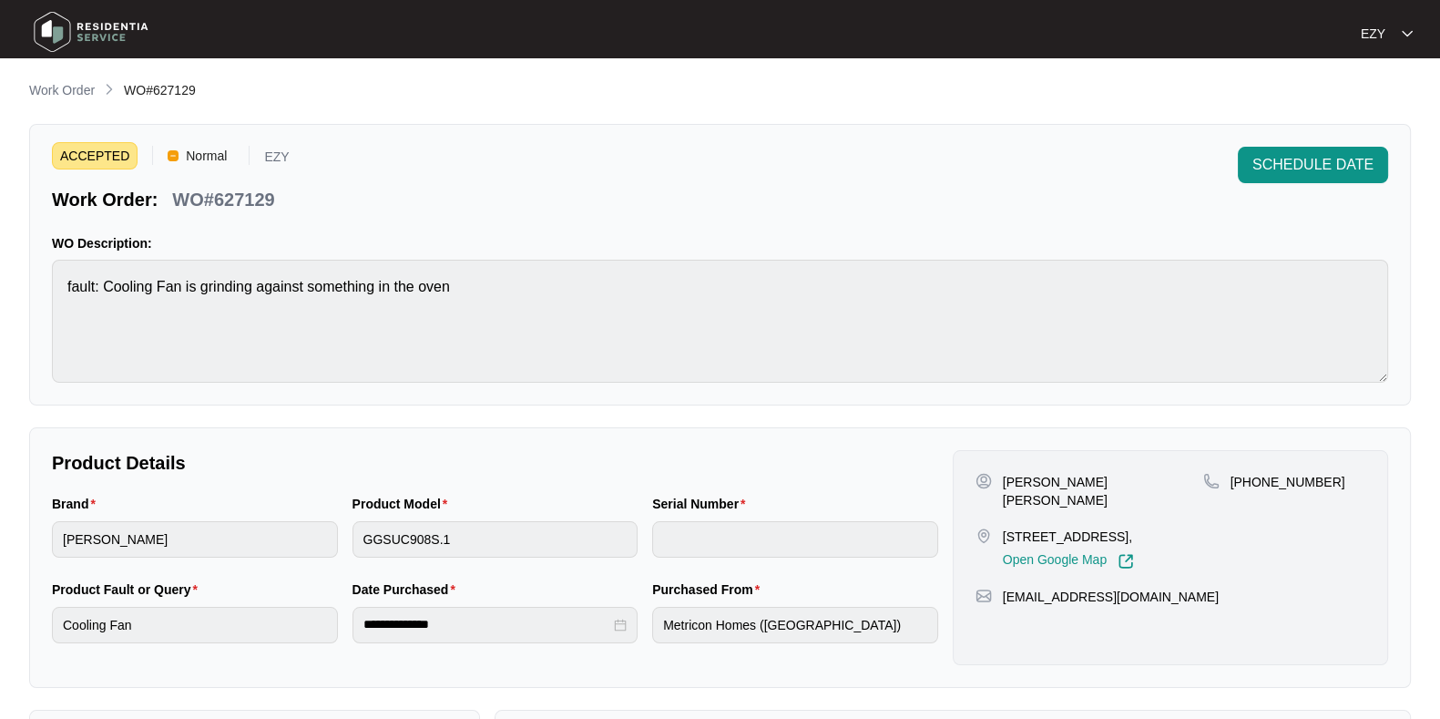
click at [249, 206] on p "WO#627129" at bounding box center [223, 200] width 102 height 26
click at [1305, 166] on span "SCHEDULE DATE" at bounding box center [1312, 165] width 121 height 22
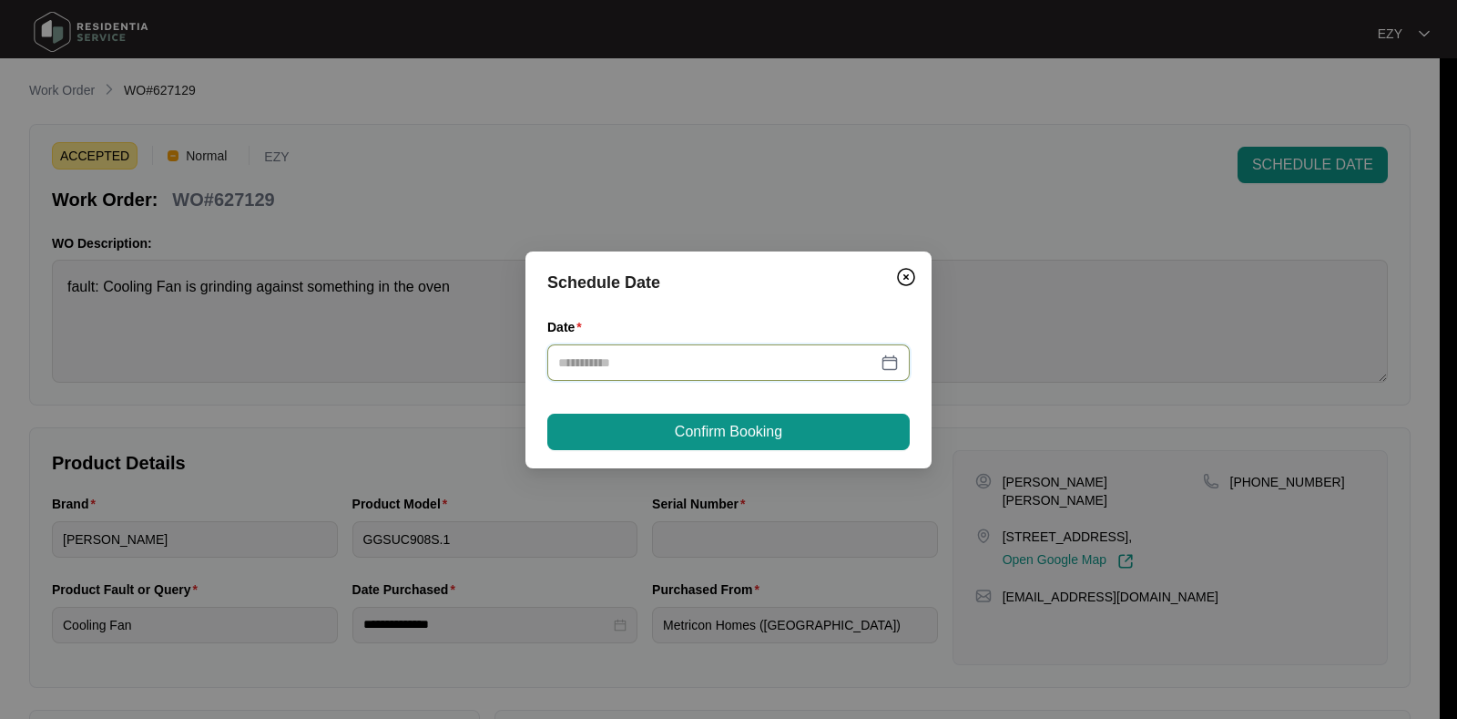
click at [791, 357] on input "Date" at bounding box center [717, 362] width 319 height 20
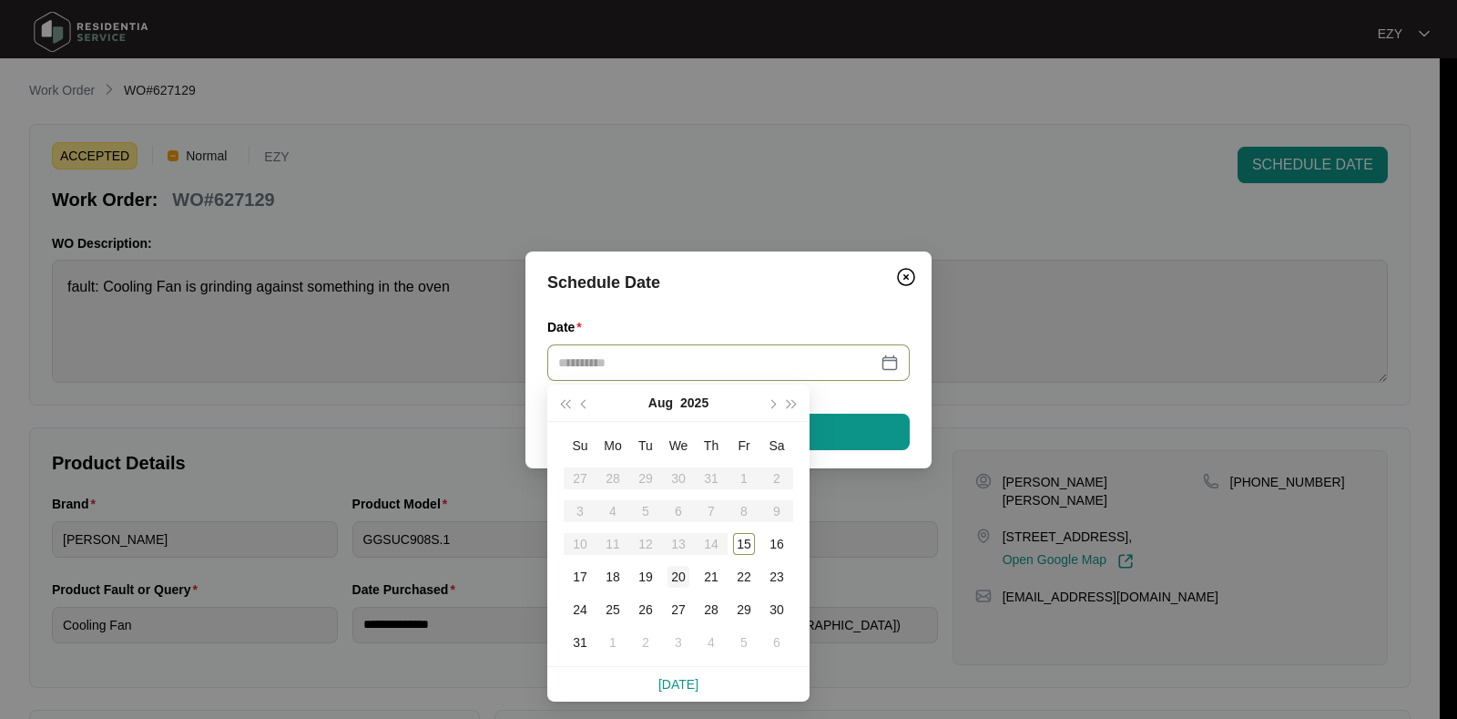
type input "**********"
click at [676, 566] on div "20" at bounding box center [679, 577] width 22 height 22
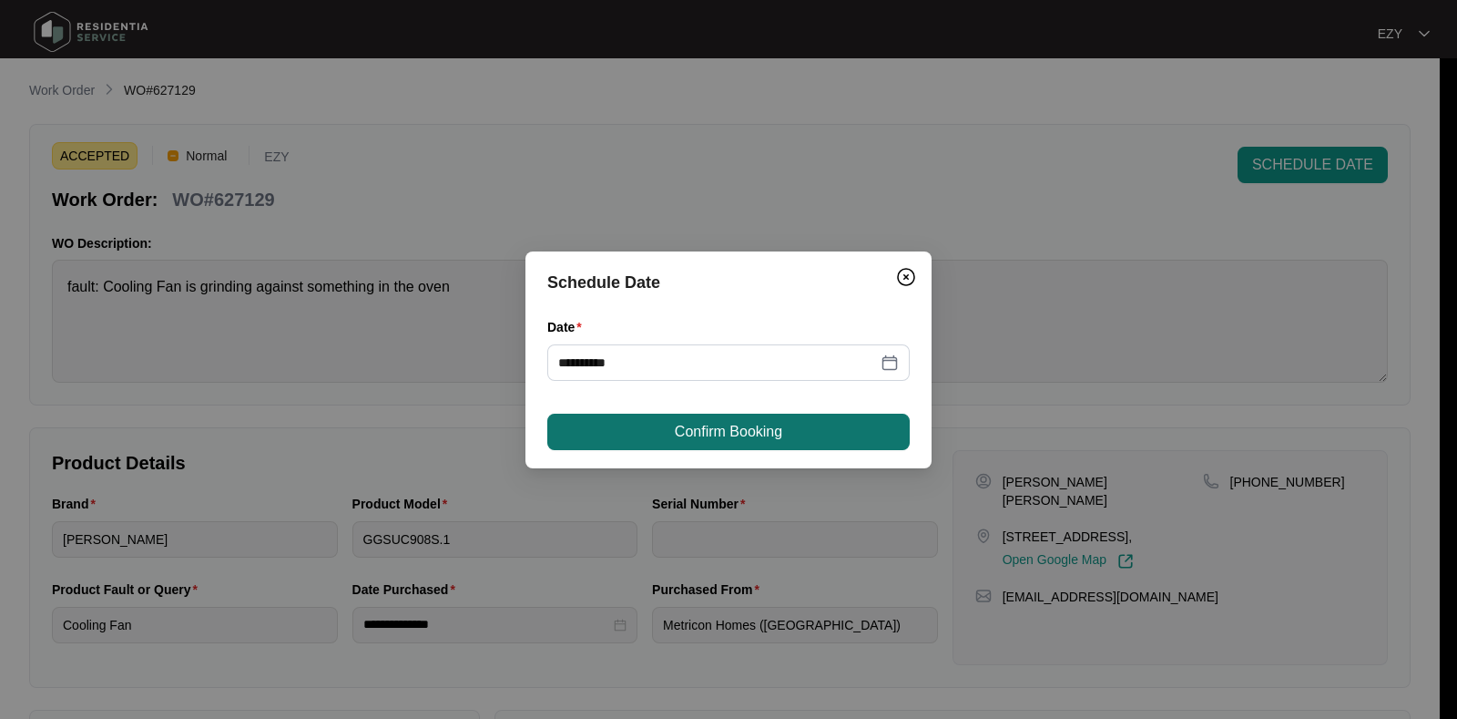
click at [801, 426] on button "Confirm Booking" at bounding box center [728, 431] width 362 height 36
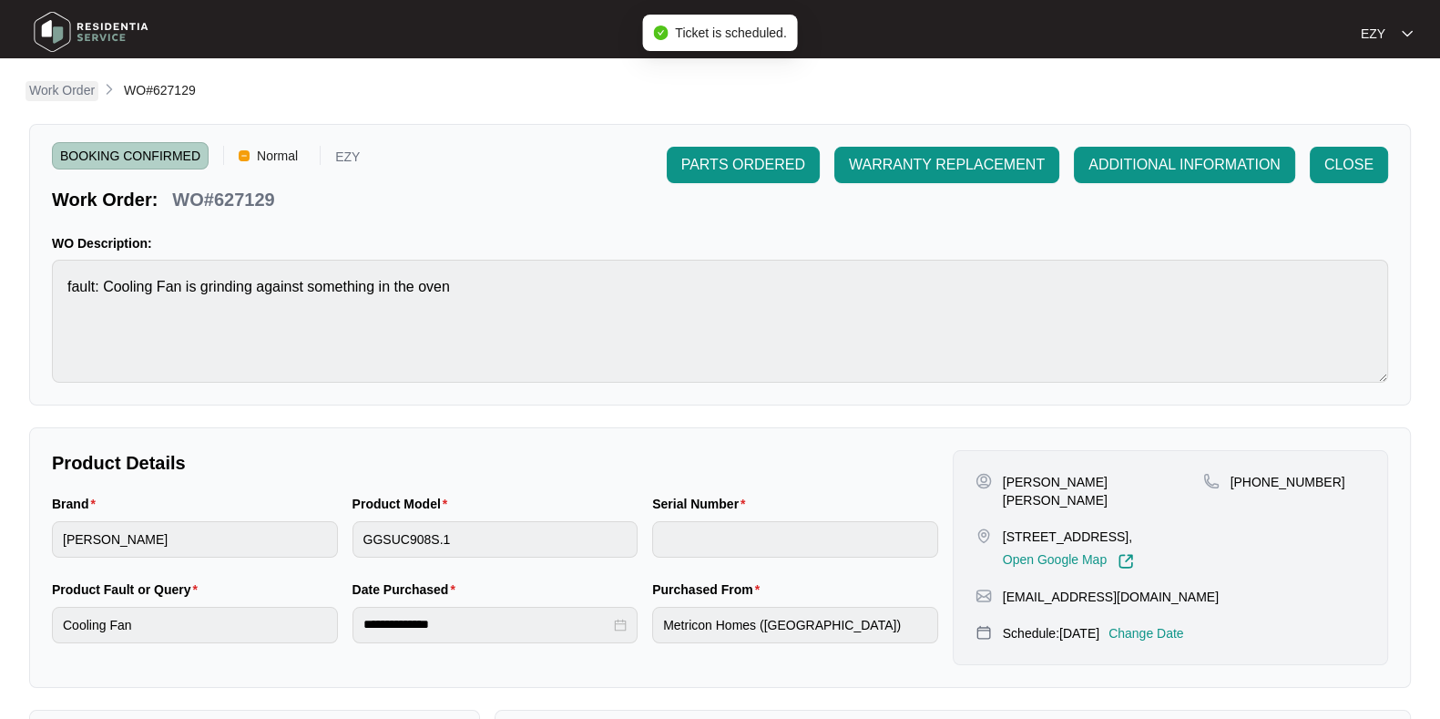
click at [64, 87] on p "Work Order" at bounding box center [62, 90] width 66 height 18
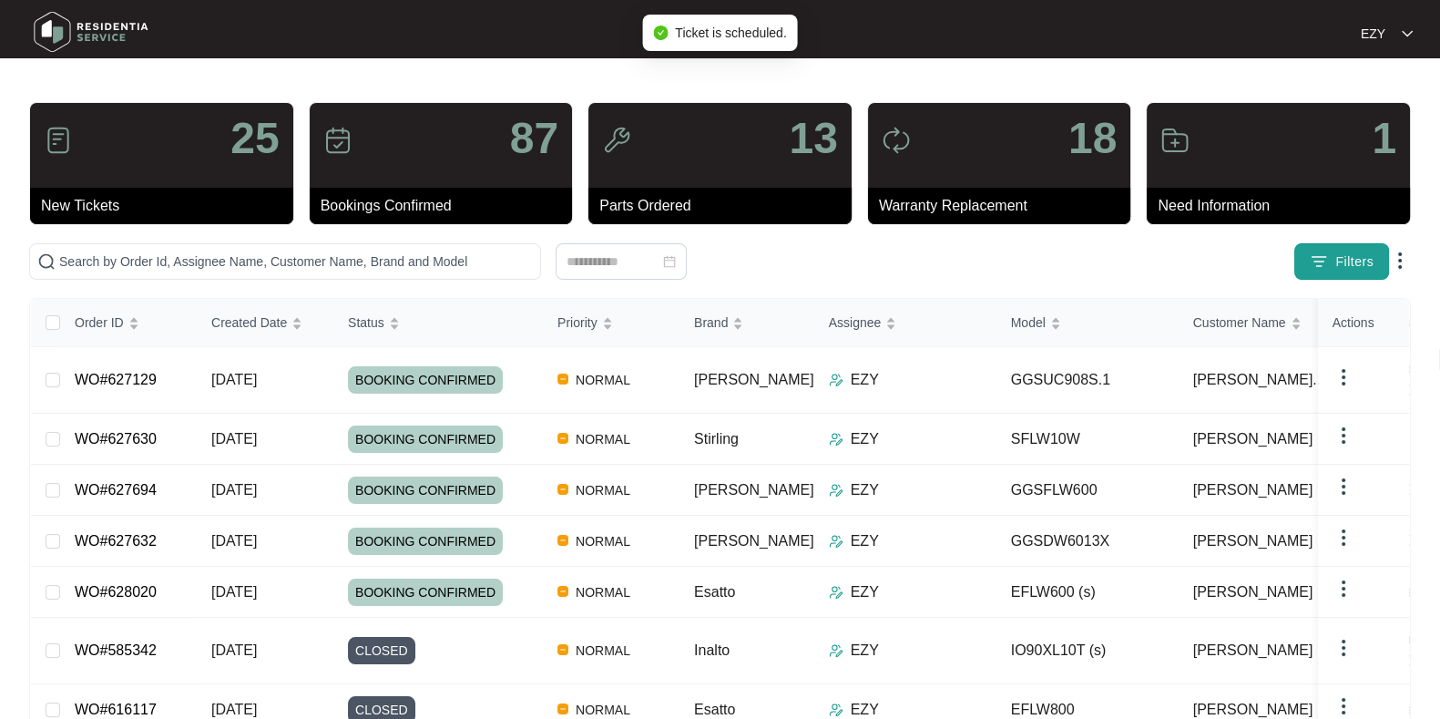
click at [1314, 248] on button "Filters" at bounding box center [1341, 261] width 95 height 36
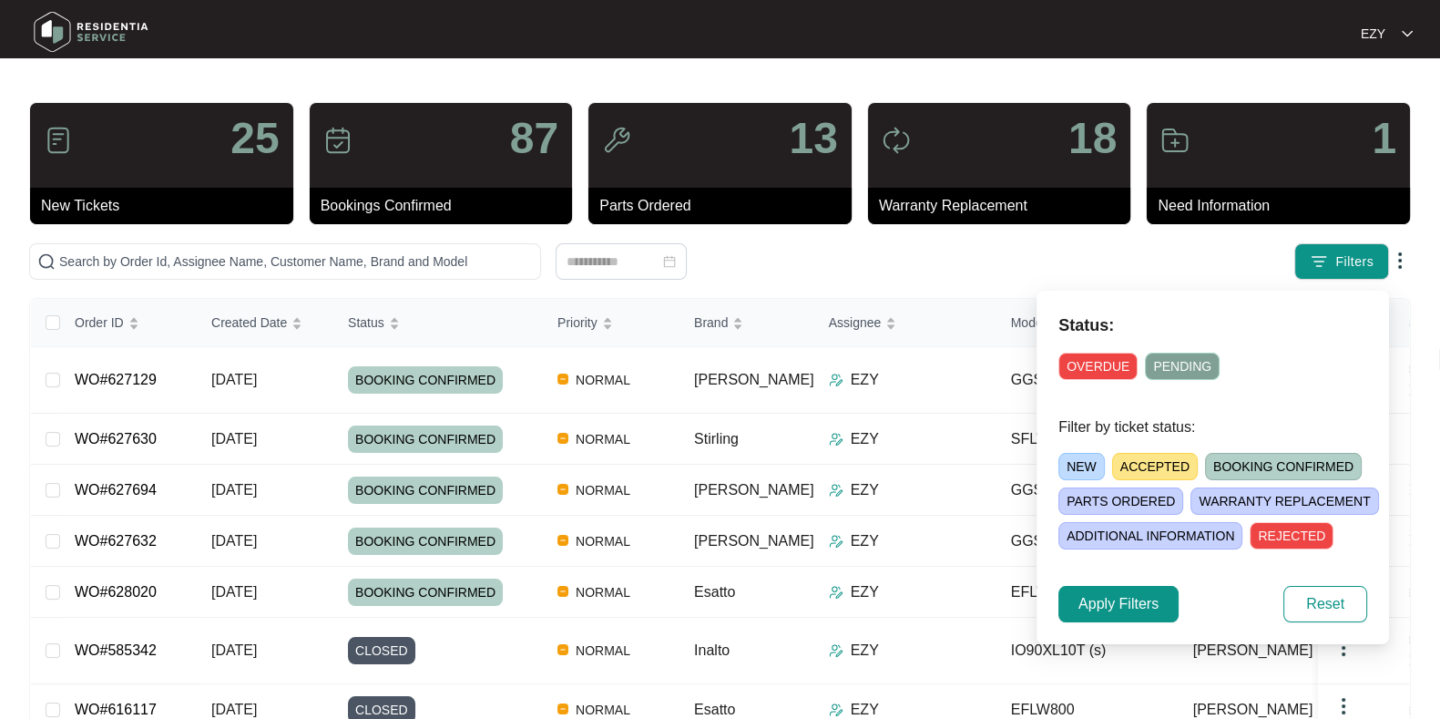
click at [1135, 453] on span "ACCEPTED" at bounding box center [1155, 466] width 86 height 27
click at [1123, 598] on span "Apply Filters" at bounding box center [1118, 604] width 80 height 22
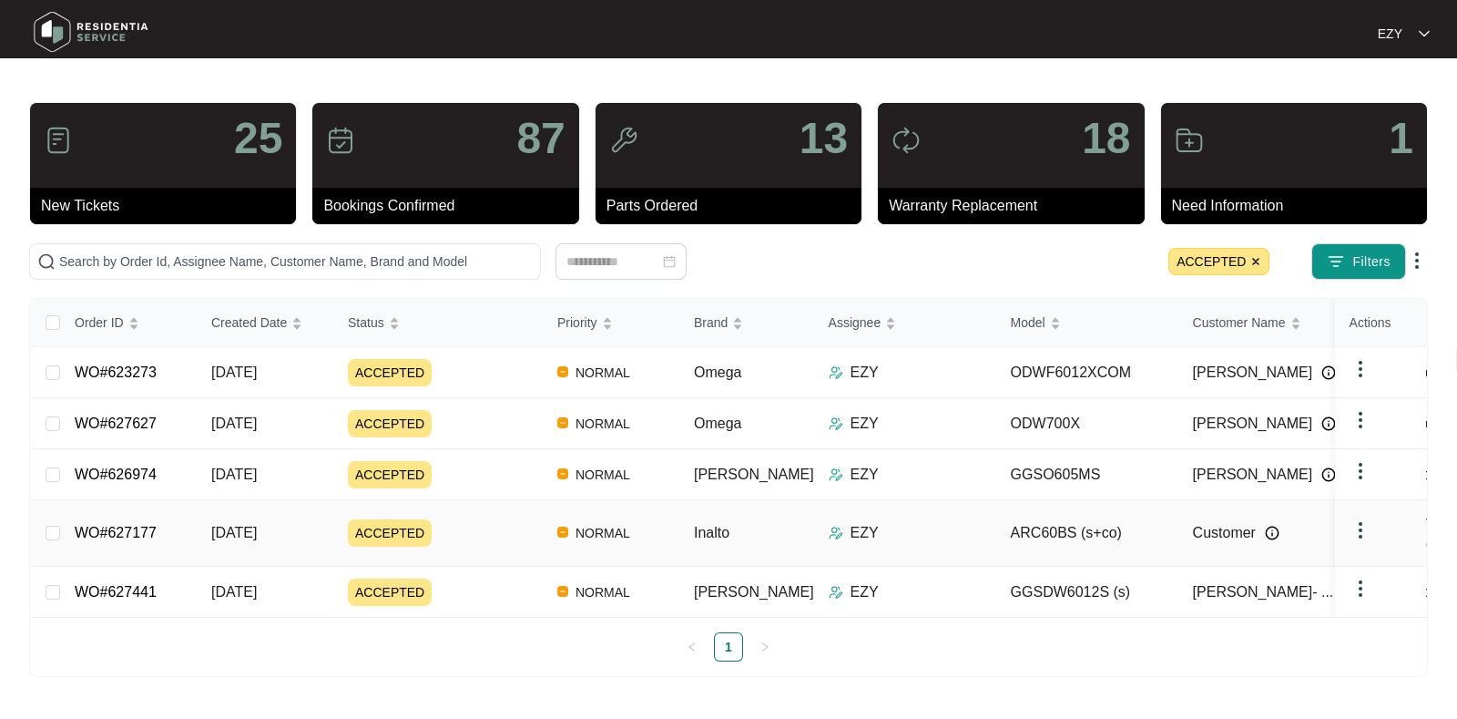
click at [454, 530] on div "ACCEPTED" at bounding box center [445, 532] width 195 height 27
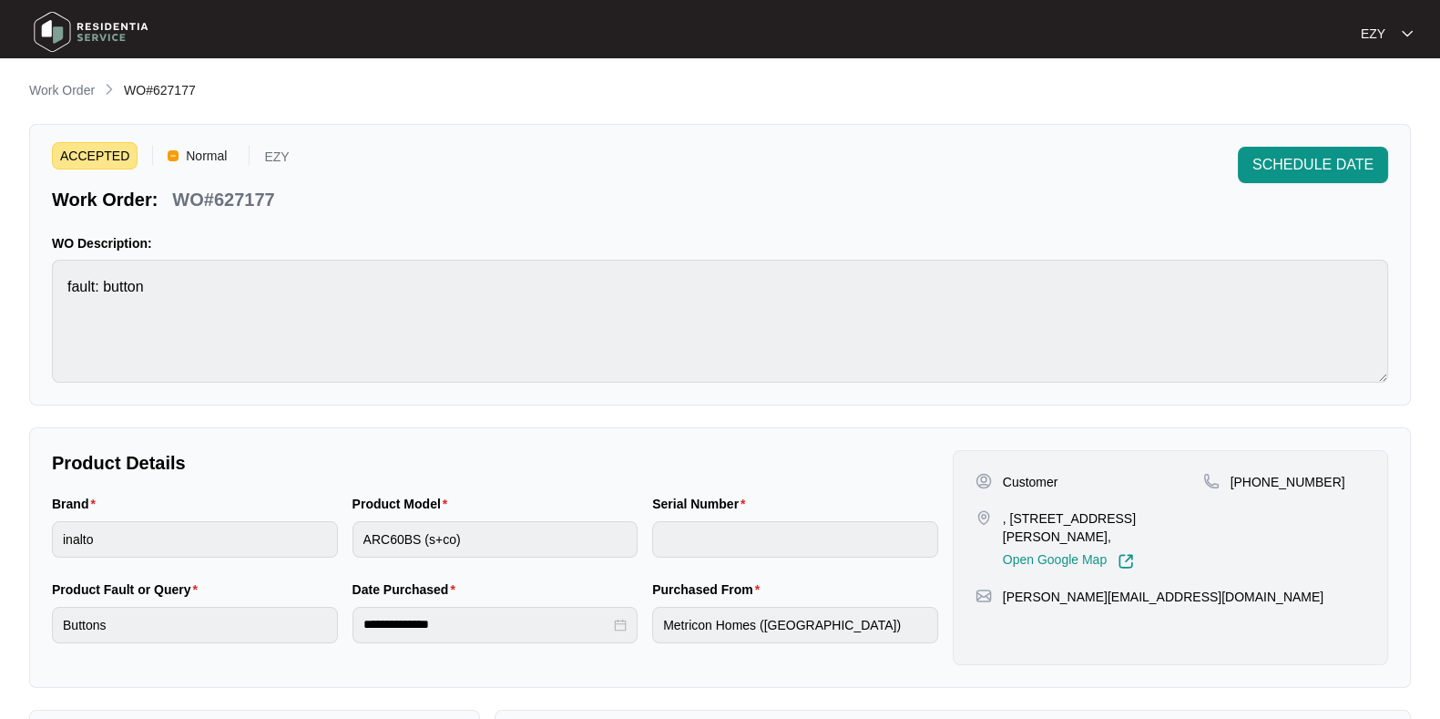
click at [237, 198] on p "WO#627177" at bounding box center [223, 200] width 102 height 26
click at [238, 193] on p "WO#627177" at bounding box center [223, 200] width 102 height 26
click at [37, 102] on div "**********" at bounding box center [720, 629] width 1382 height 1098
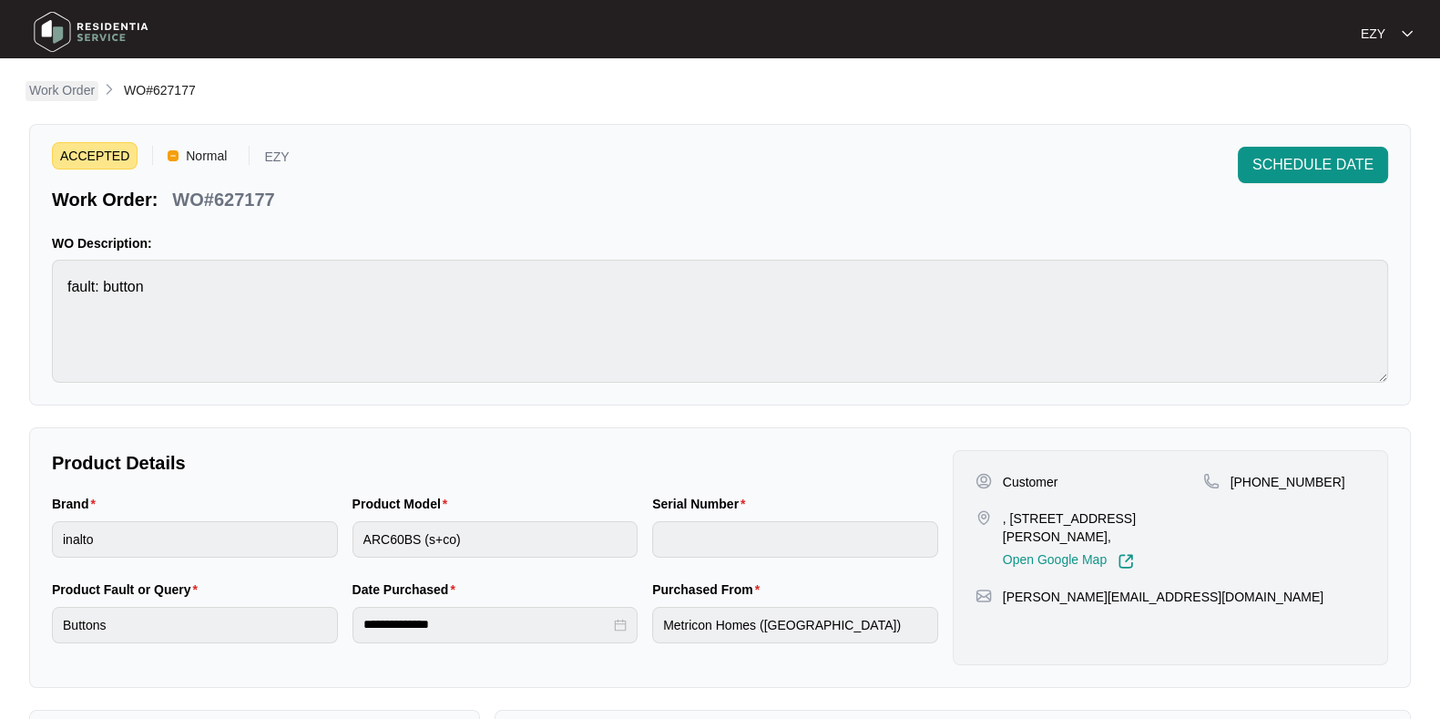
click at [71, 89] on p "Work Order" at bounding box center [62, 90] width 66 height 18
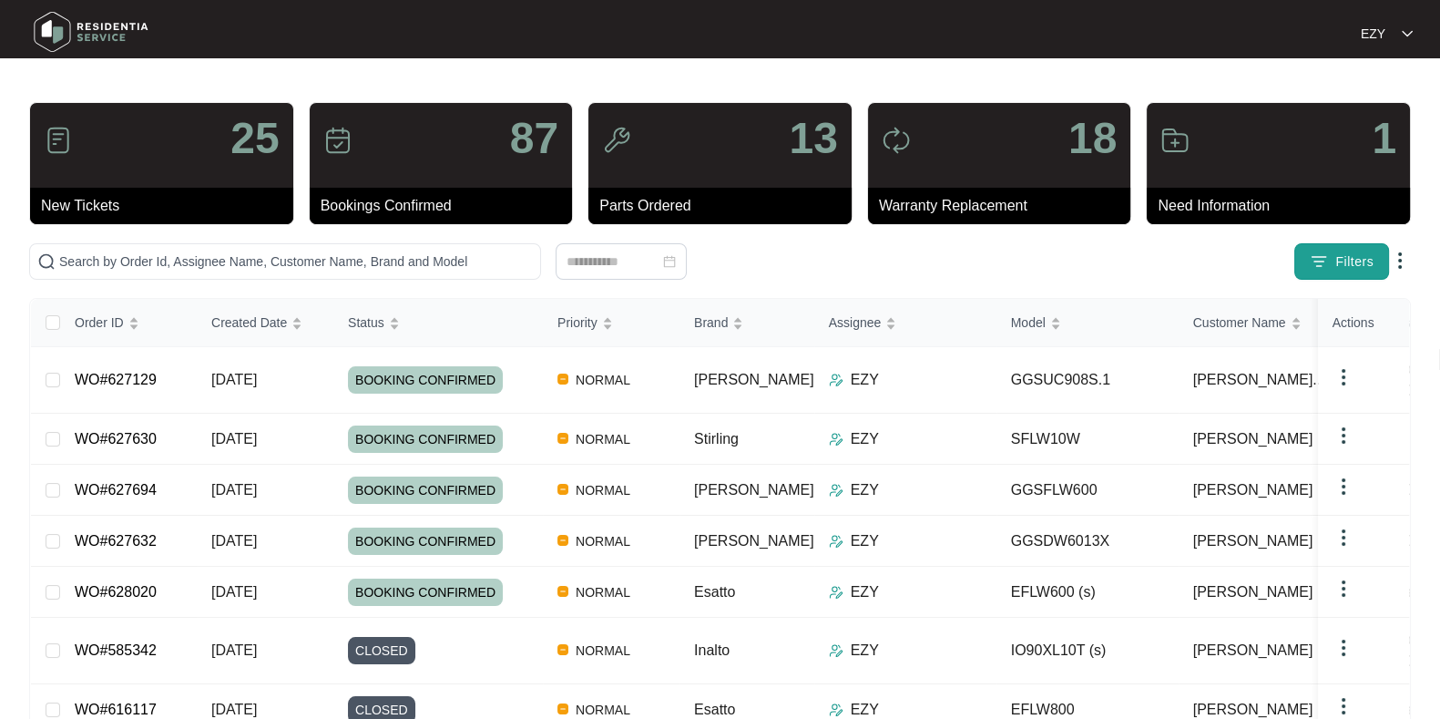
click at [1357, 263] on span "Filters" at bounding box center [1354, 261] width 38 height 19
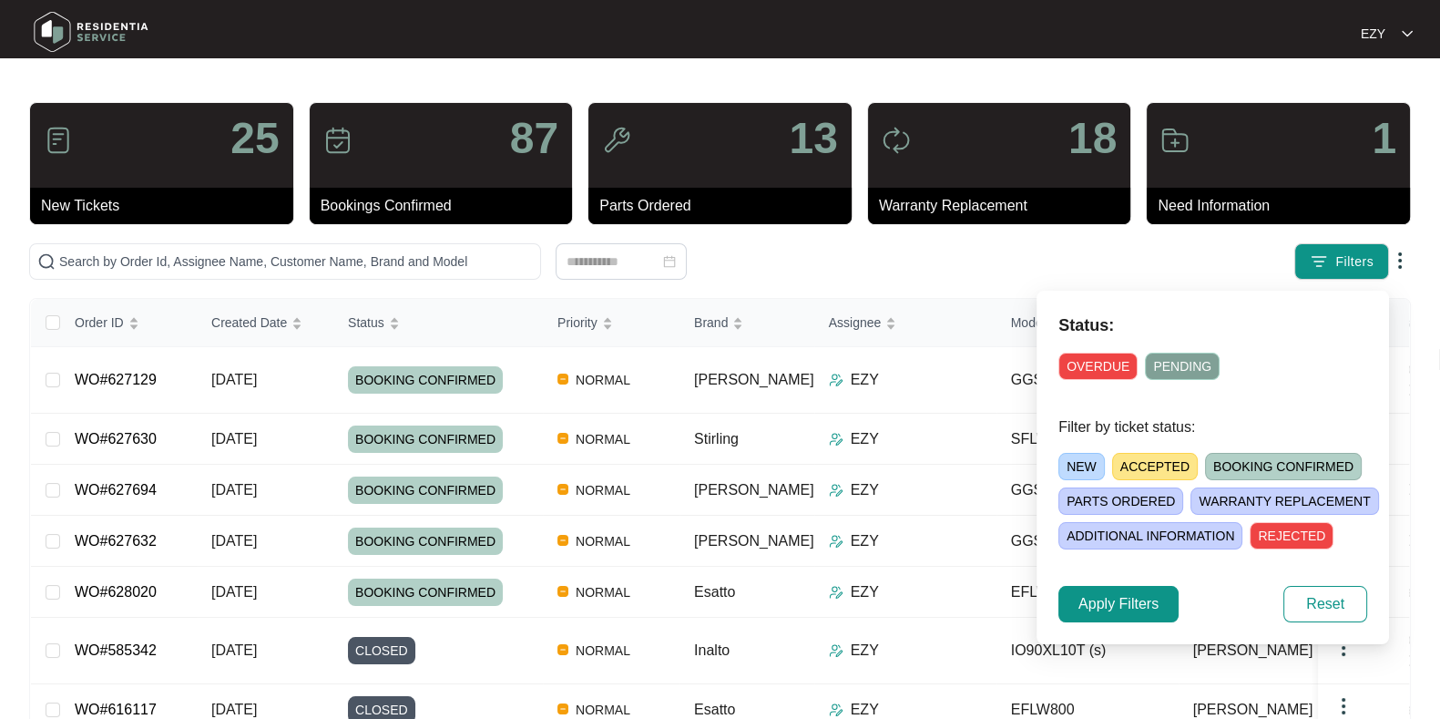
click at [1148, 448] on div "NEW ACCEPTED BOOKING CONFIRMED [PERSON_NAME] ORDERED [PERSON_NAME] REPLACEMENT …" at bounding box center [1234, 497] width 352 height 104
click at [1156, 462] on span "ACCEPTED" at bounding box center [1155, 466] width 86 height 27
click at [1093, 603] on span "Apply Filters" at bounding box center [1118, 604] width 80 height 22
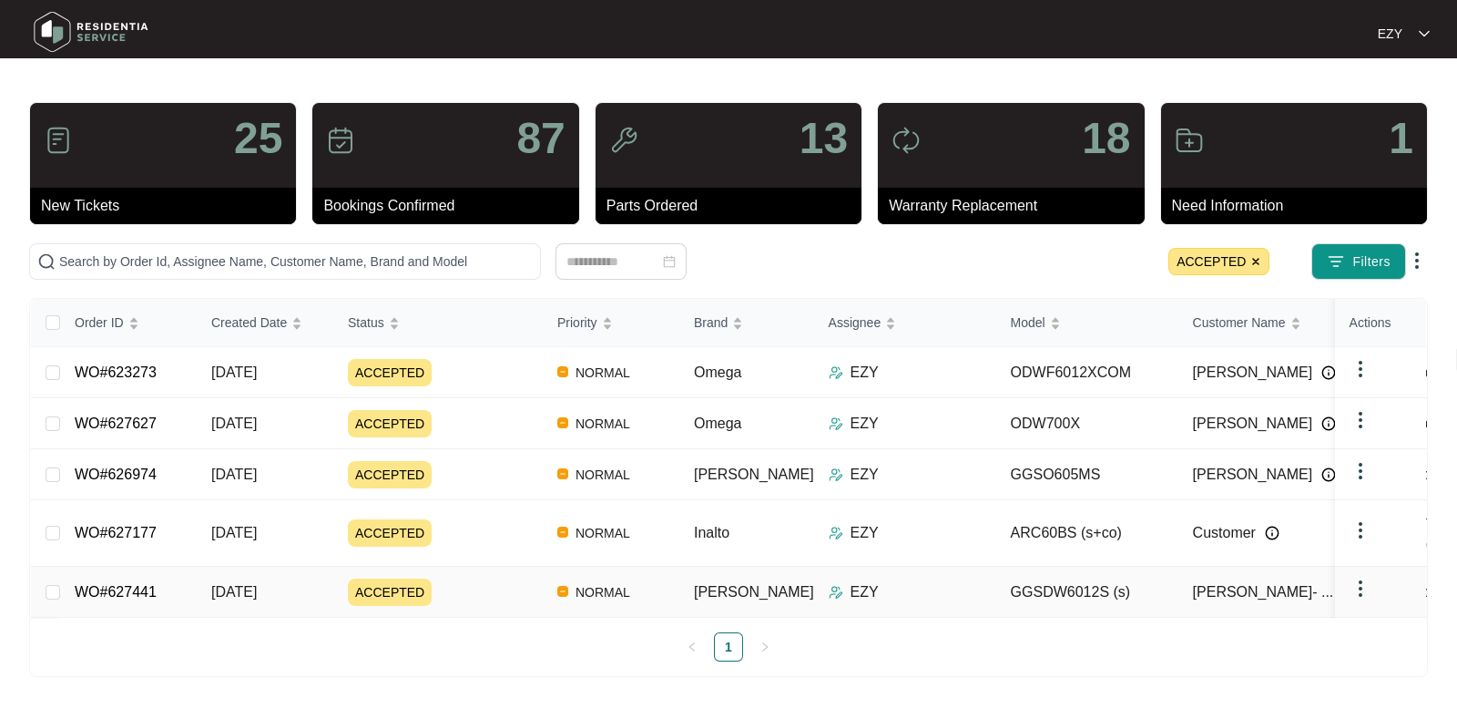
click at [472, 566] on td "ACCEPTED" at bounding box center [437, 591] width 209 height 51
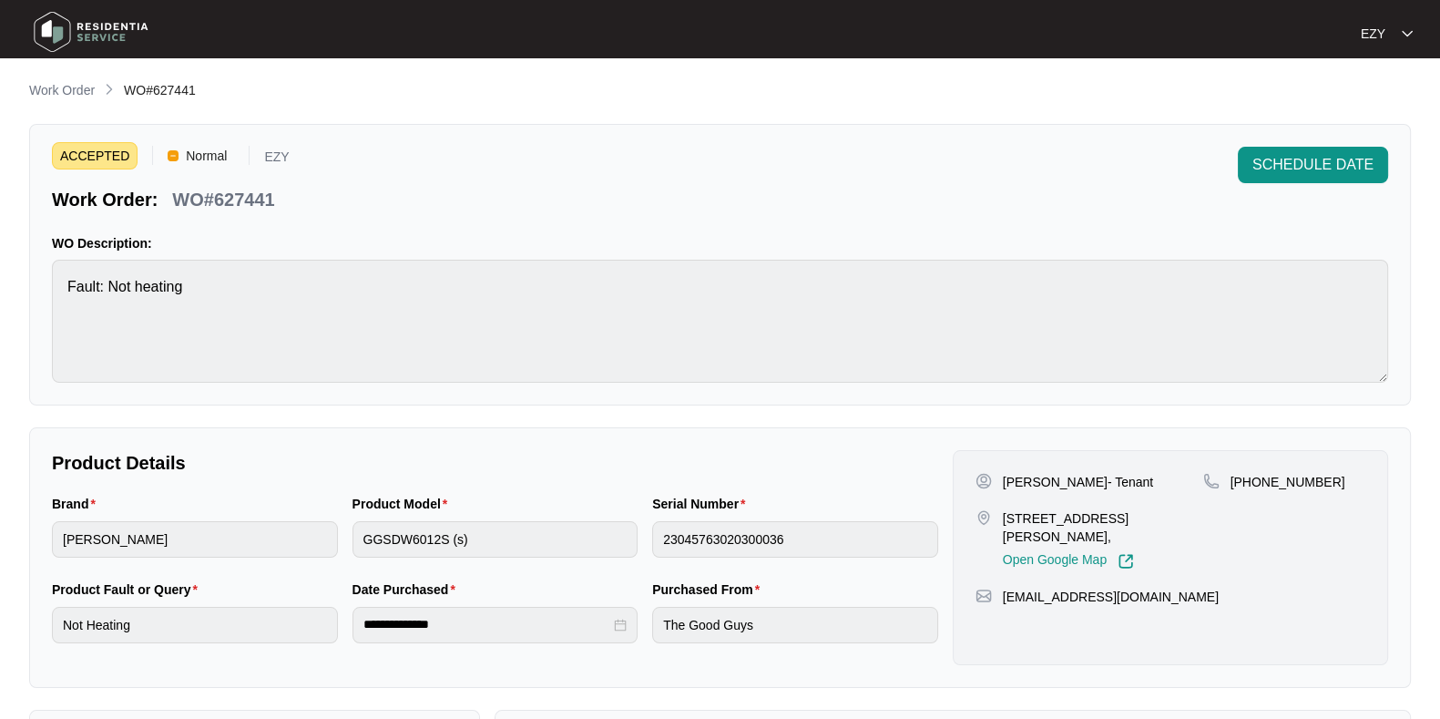
click at [246, 201] on p "WO#627441" at bounding box center [223, 200] width 102 height 26
click at [1297, 168] on span "SCHEDULE DATE" at bounding box center [1312, 165] width 121 height 22
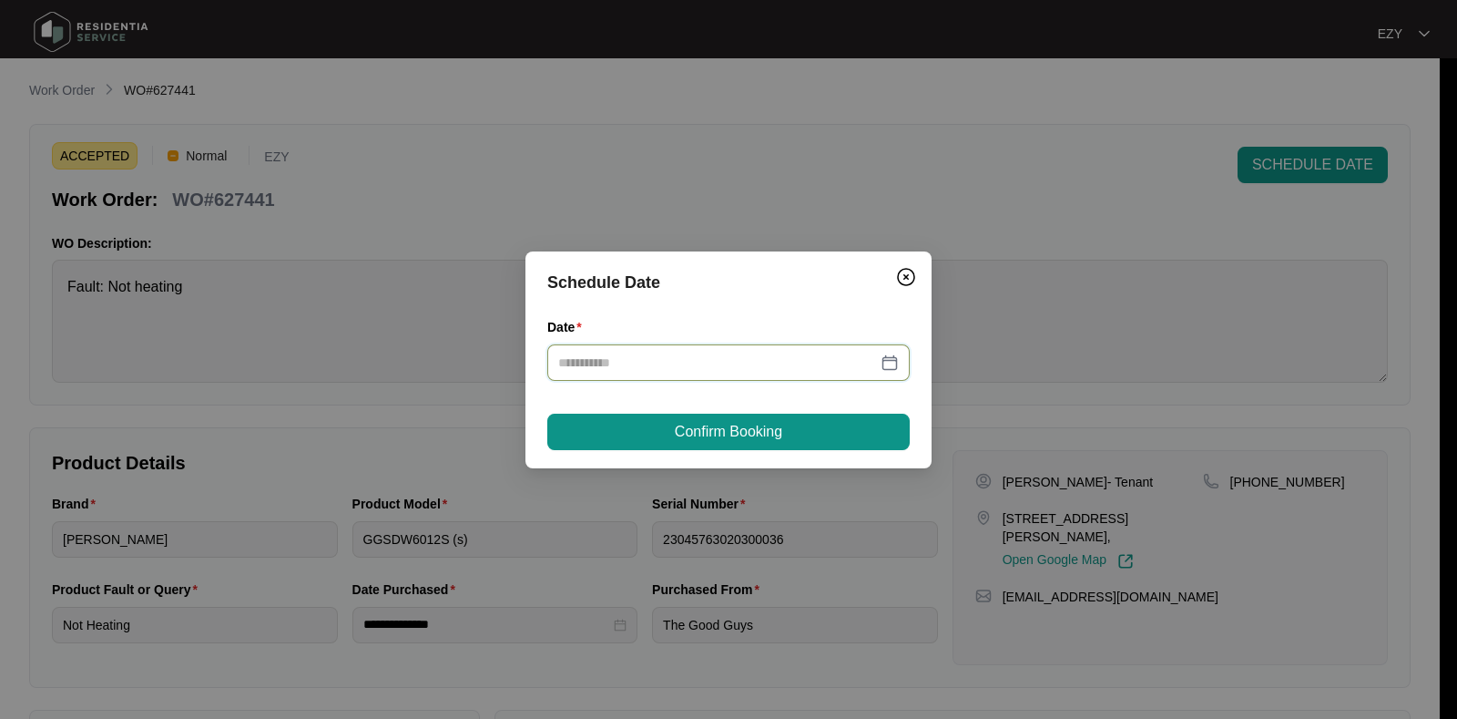
click at [794, 368] on input "Date" at bounding box center [717, 362] width 319 height 20
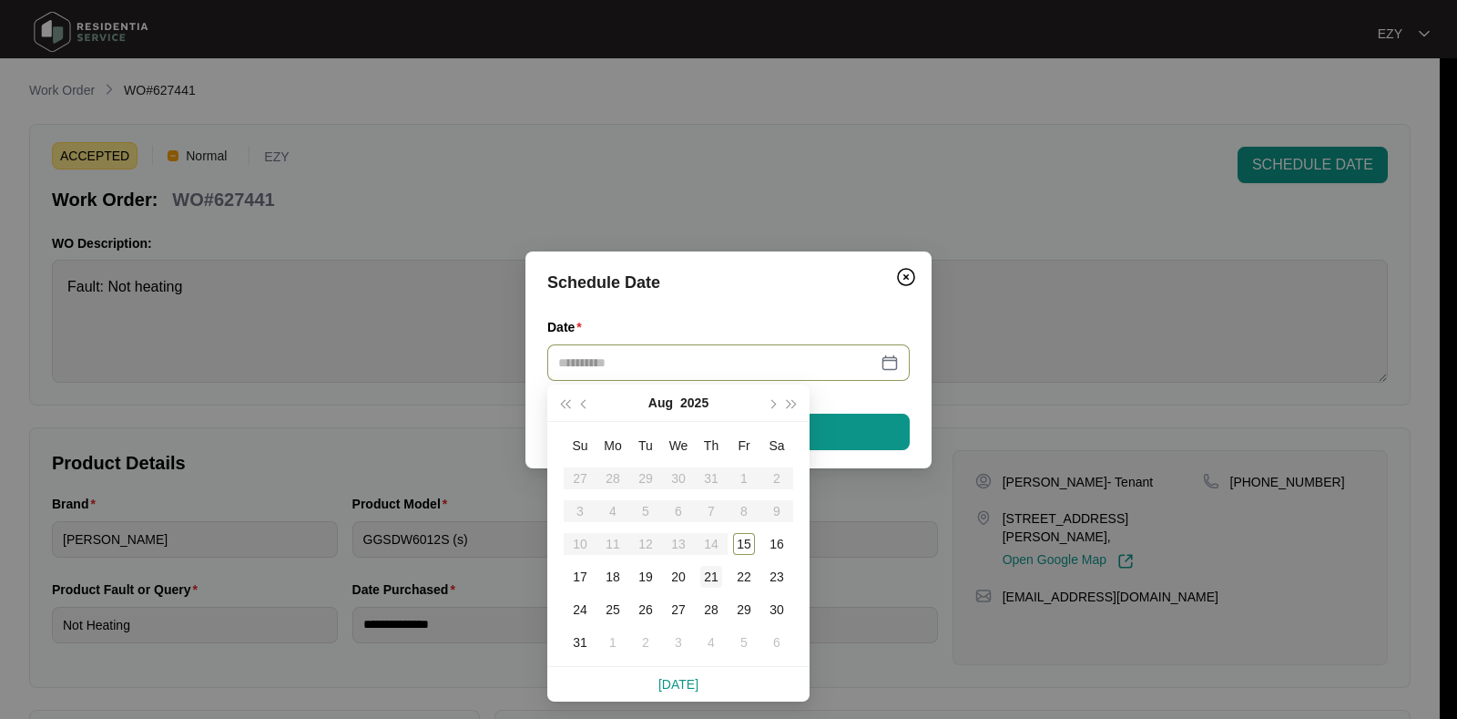
type input "**********"
click at [719, 571] on div "21" at bounding box center [711, 577] width 22 height 22
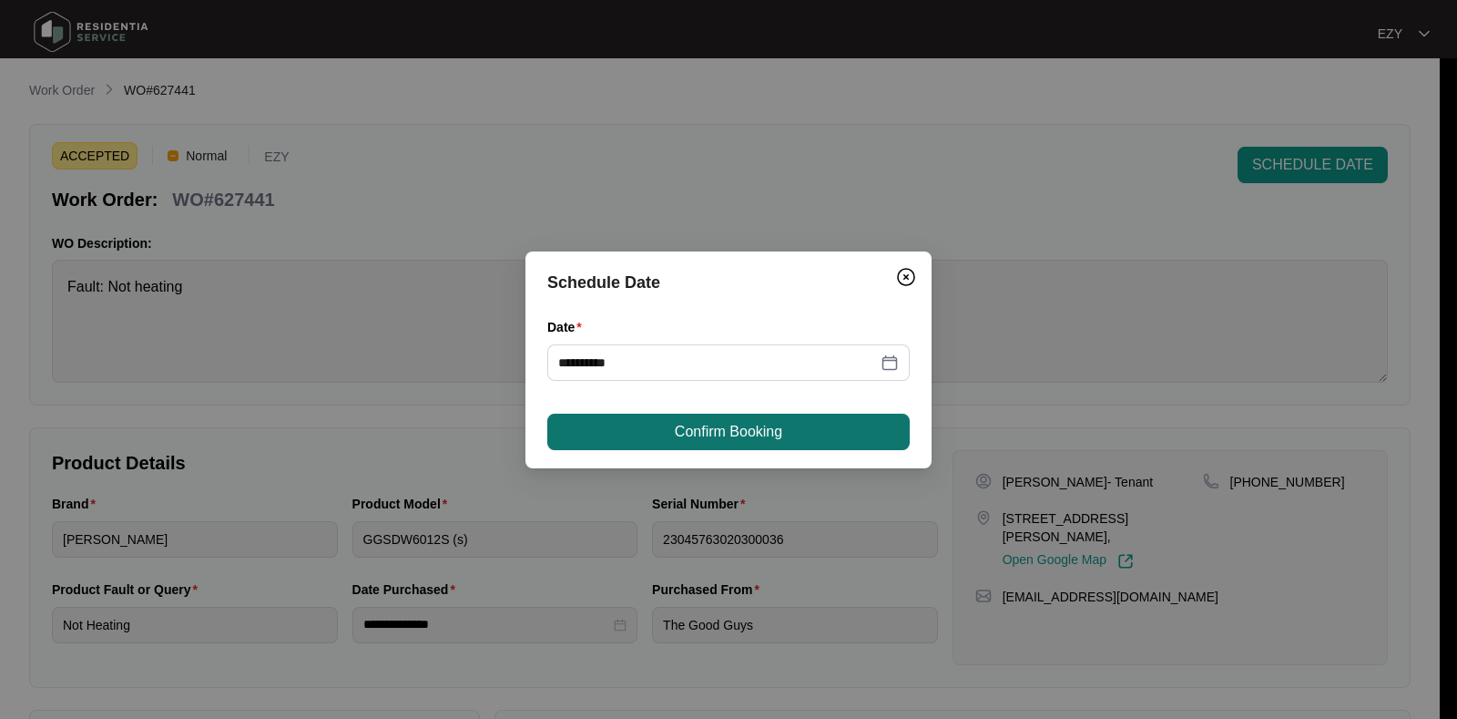
click at [749, 439] on span "Confirm Booking" at bounding box center [728, 432] width 107 height 22
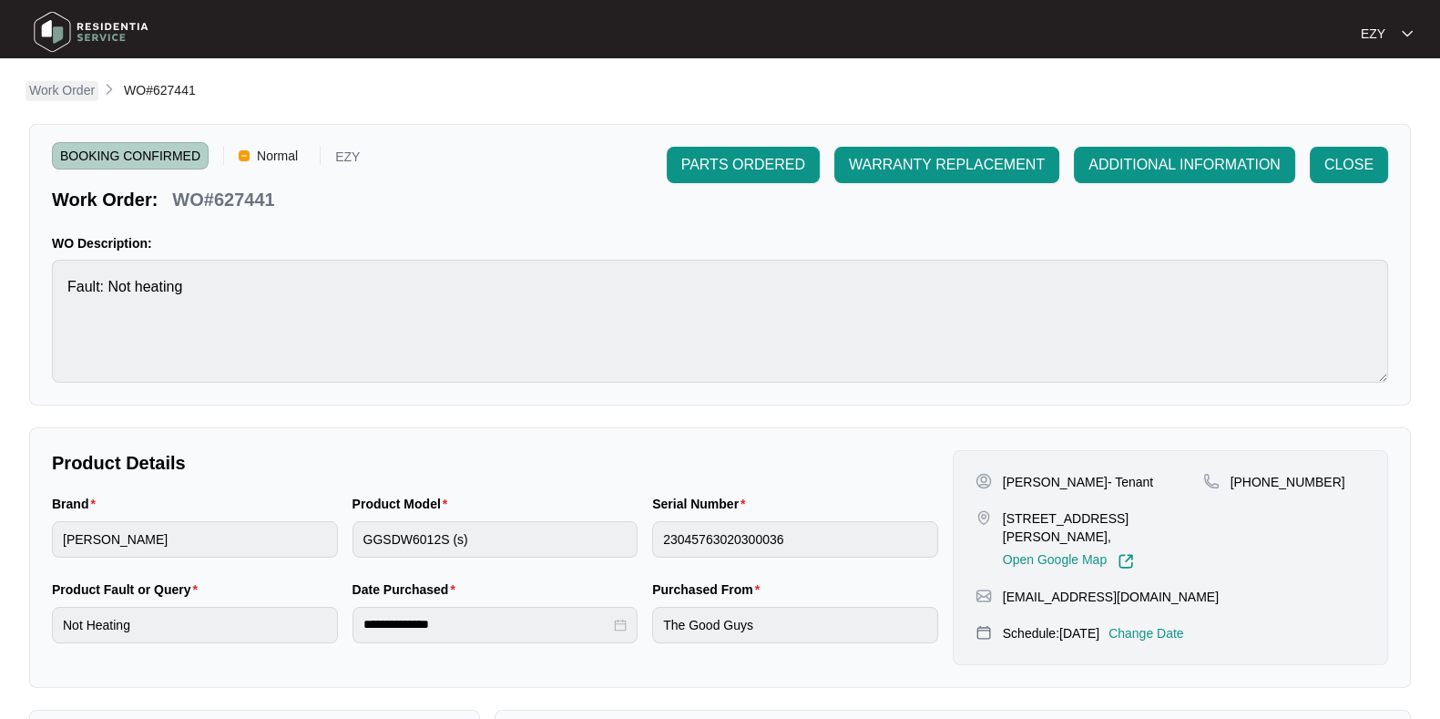
click at [82, 84] on p "Work Order" at bounding box center [62, 90] width 66 height 18
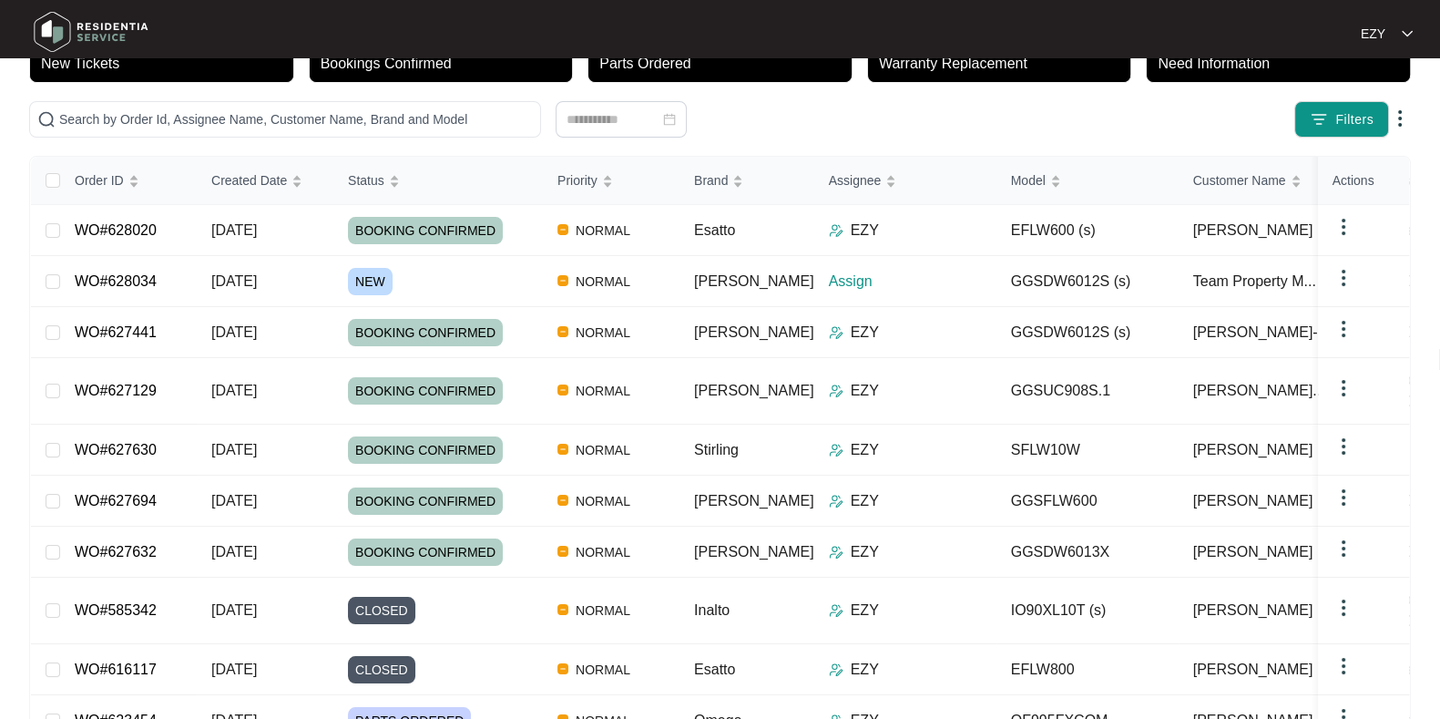
scroll to position [143, 0]
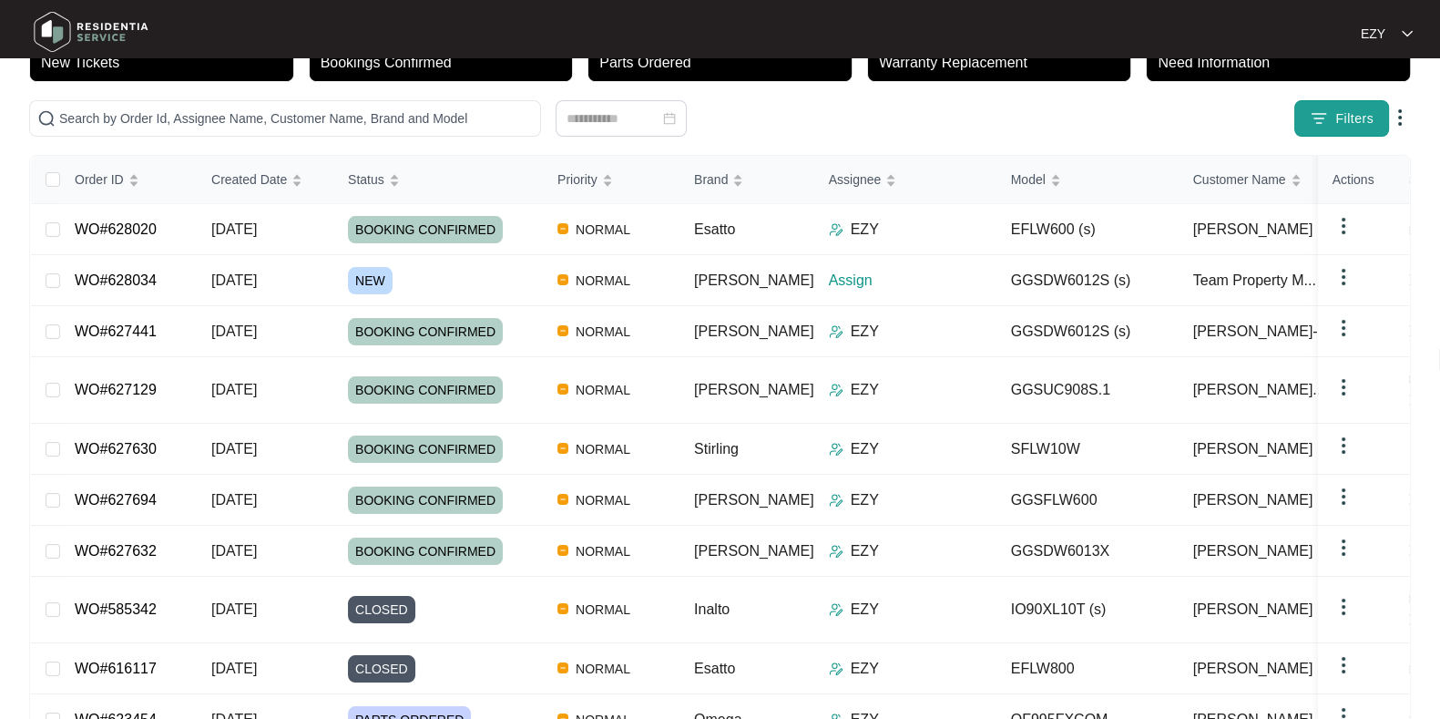
click at [1316, 125] on img "button" at bounding box center [1319, 118] width 18 height 18
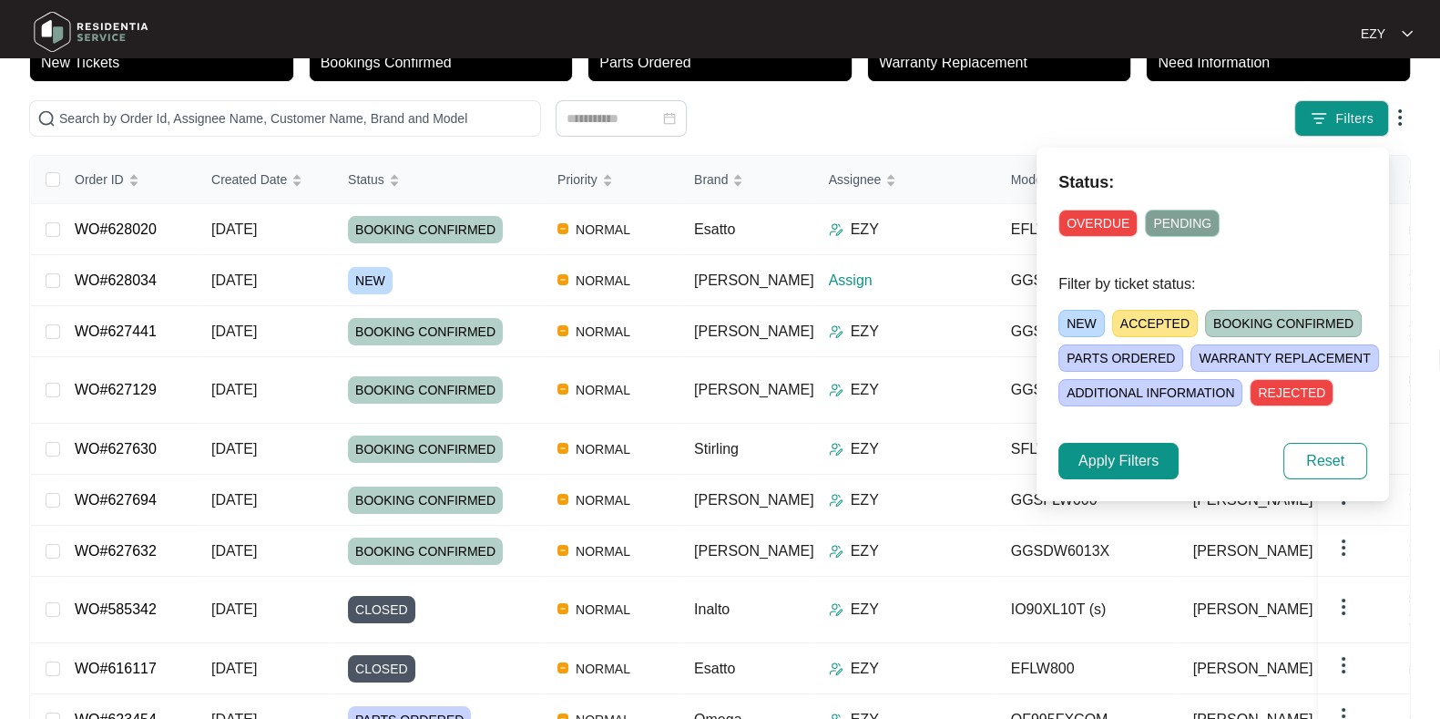
click at [1066, 325] on span "NEW" at bounding box center [1081, 323] width 46 height 27
click at [1116, 444] on button "Apply Filters" at bounding box center [1118, 461] width 120 height 36
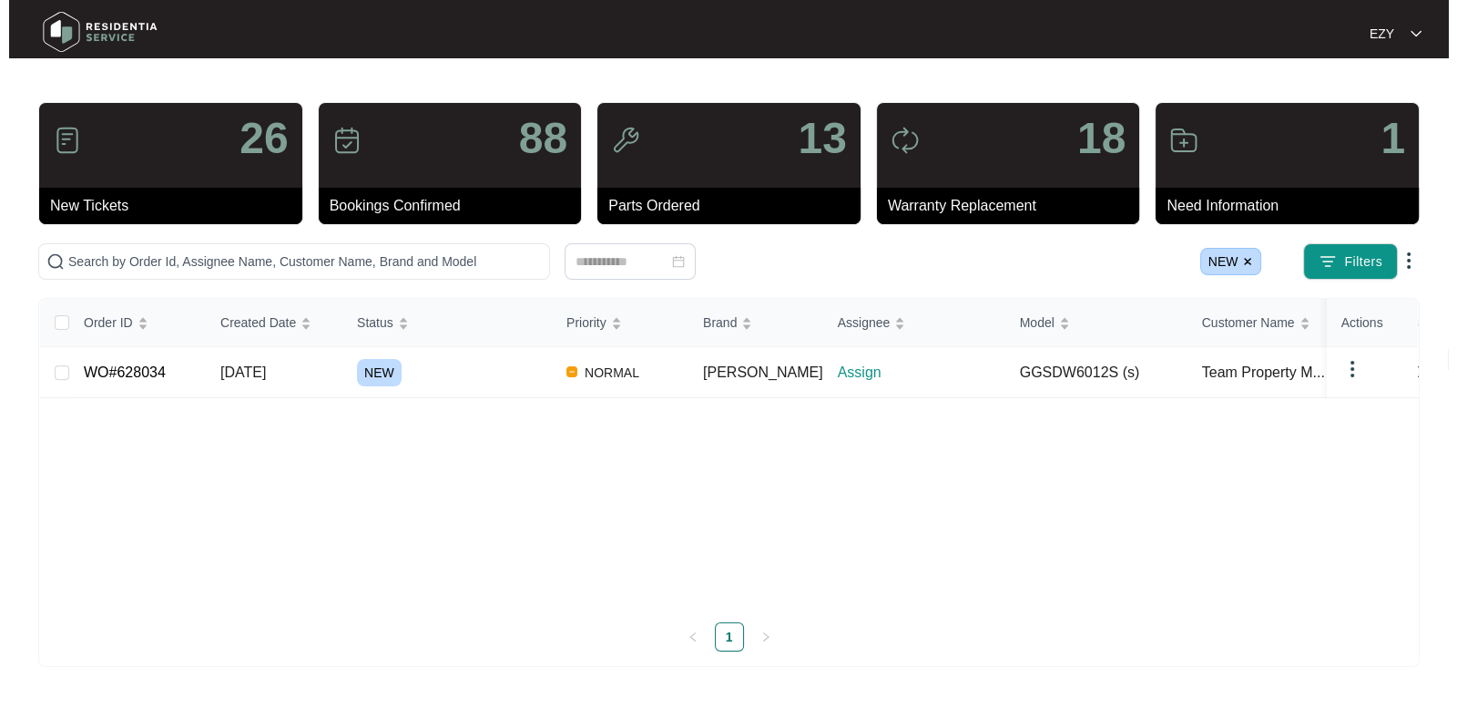
scroll to position [0, 0]
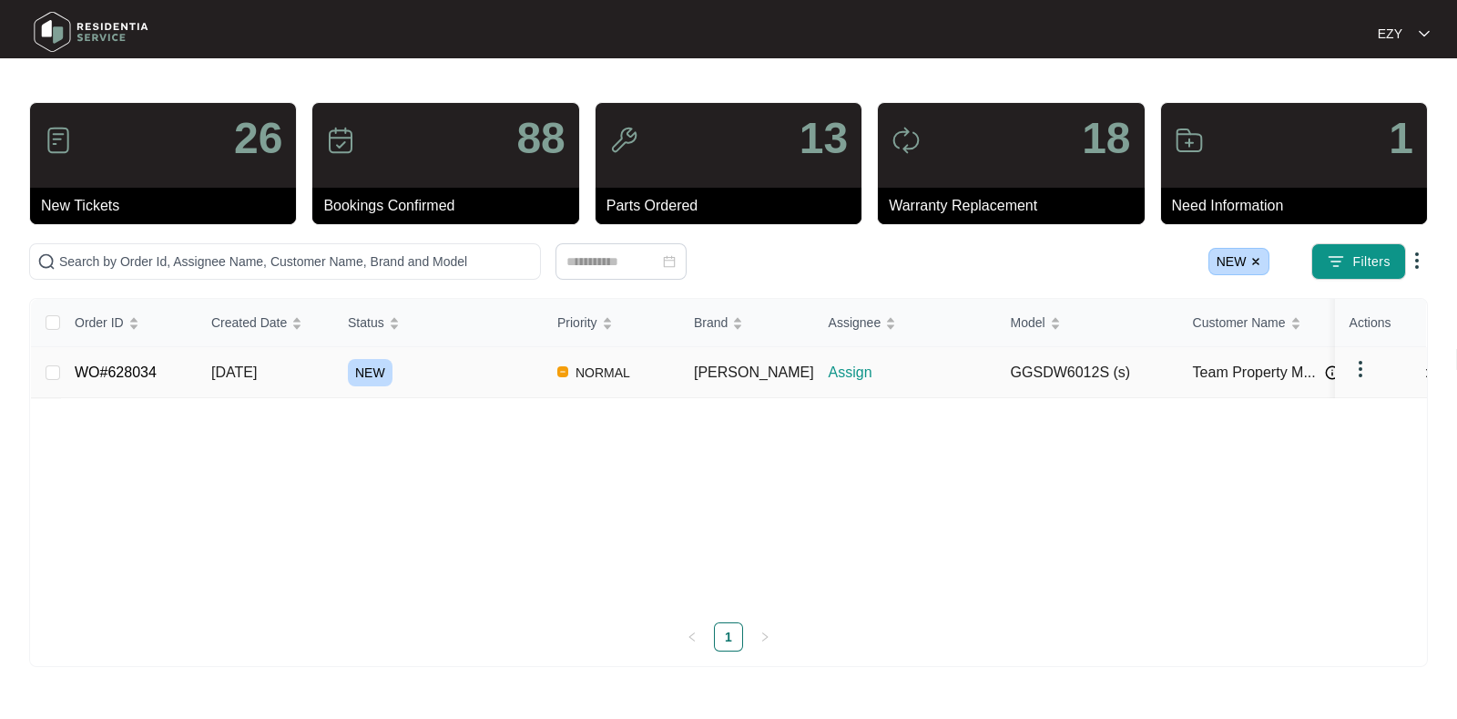
click at [487, 376] on div "NEW" at bounding box center [445, 372] width 195 height 27
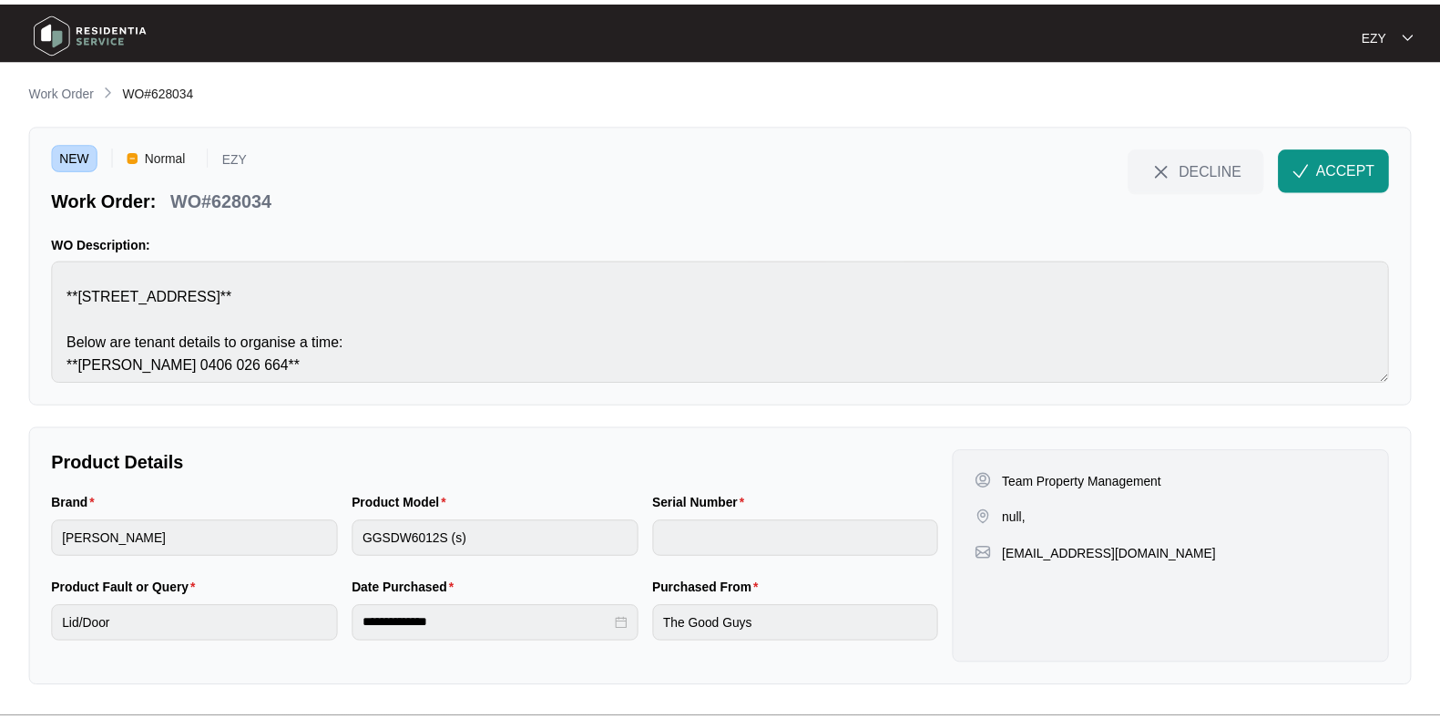
scroll to position [45, 0]
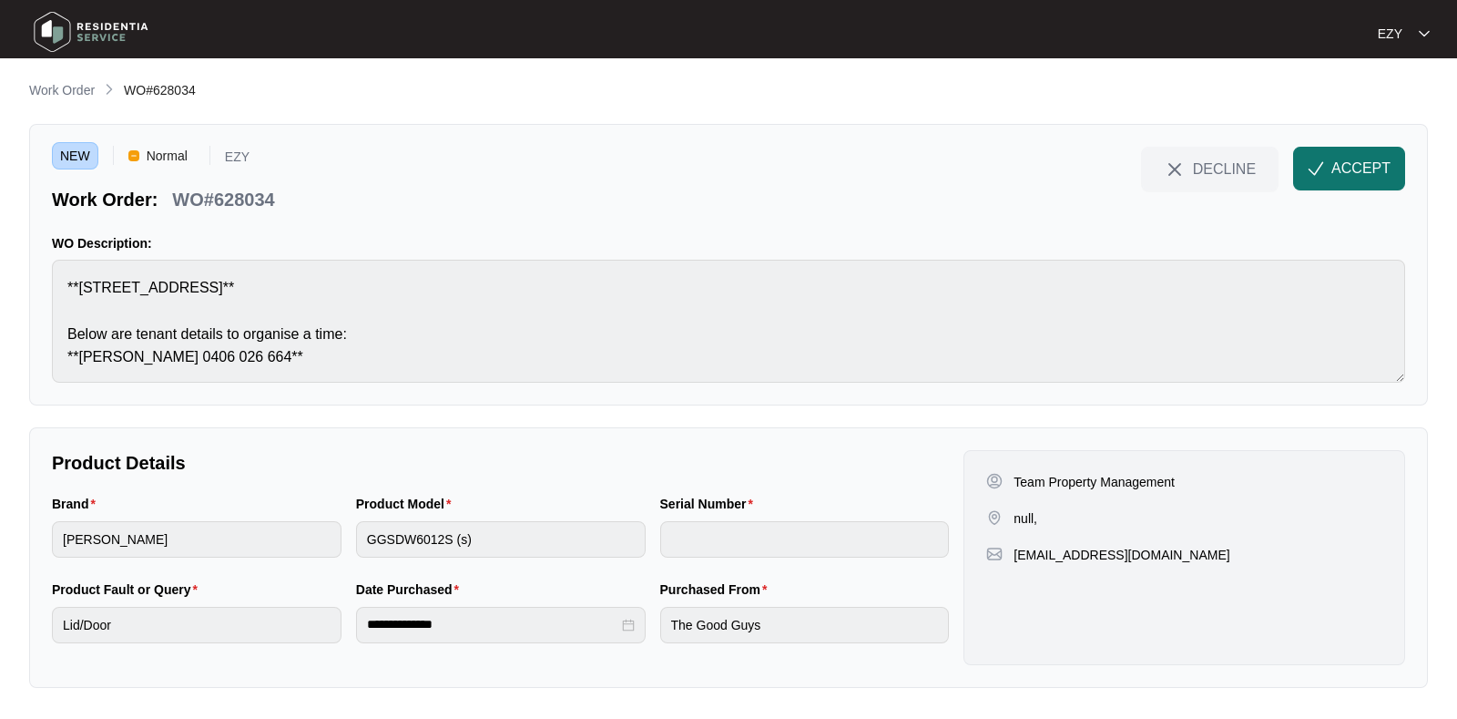
click at [1341, 173] on span "ACCEPT" at bounding box center [1360, 169] width 59 height 22
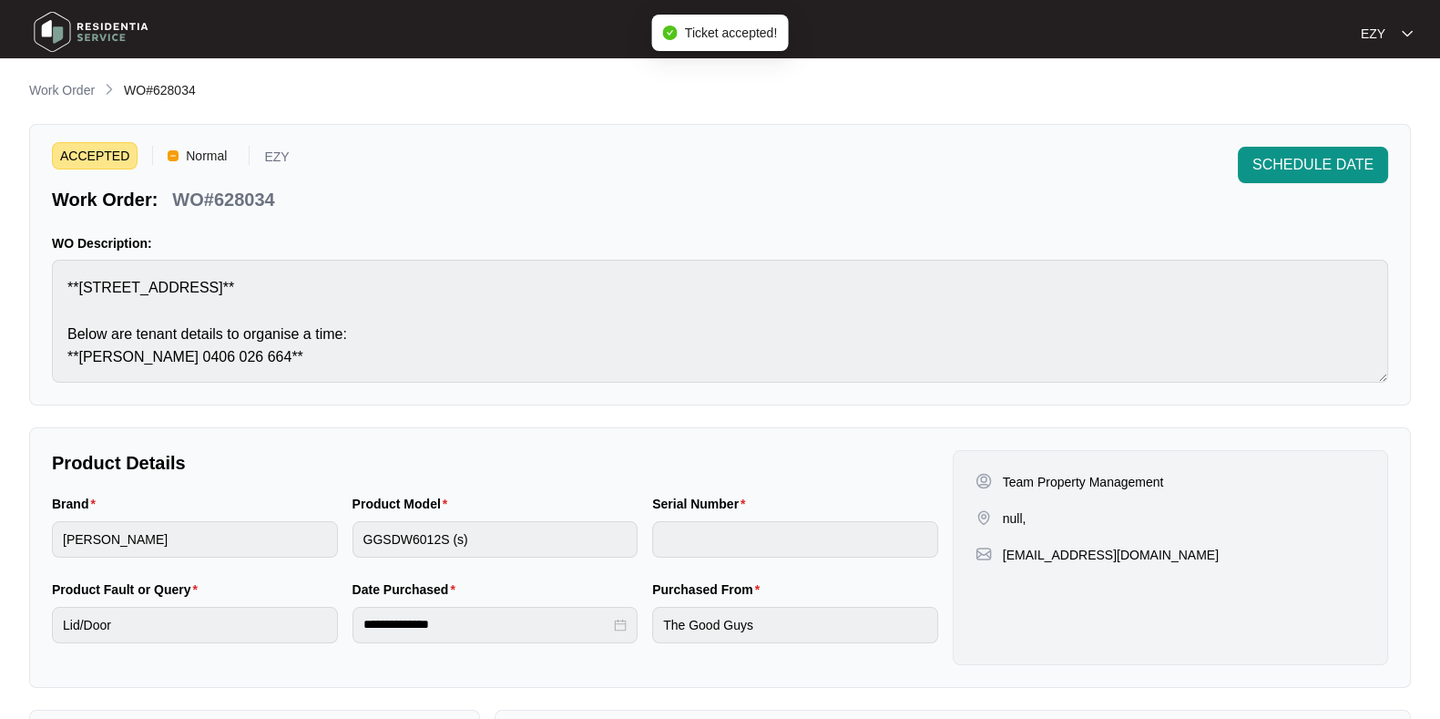
click at [250, 189] on p "WO#628034" at bounding box center [223, 200] width 102 height 26
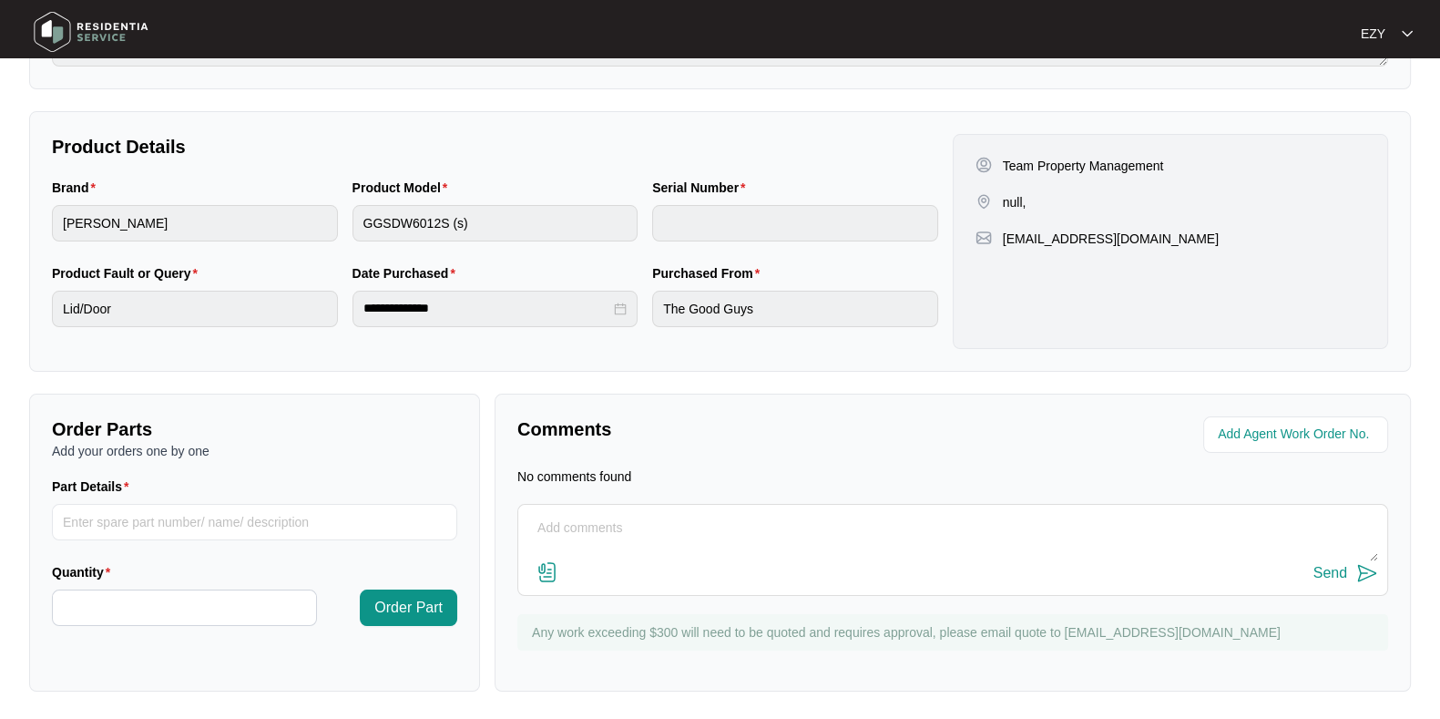
scroll to position [0, 0]
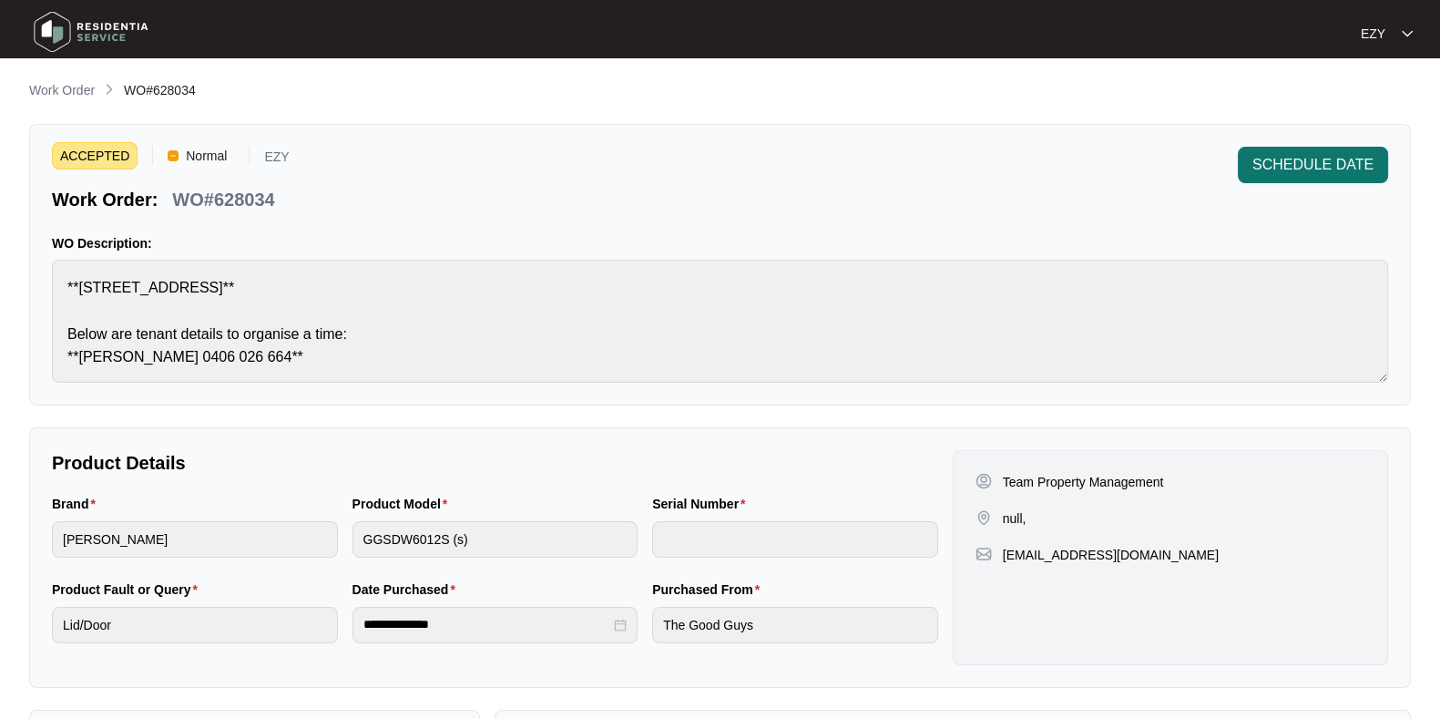
click at [1361, 157] on span "SCHEDULE DATE" at bounding box center [1312, 165] width 121 height 22
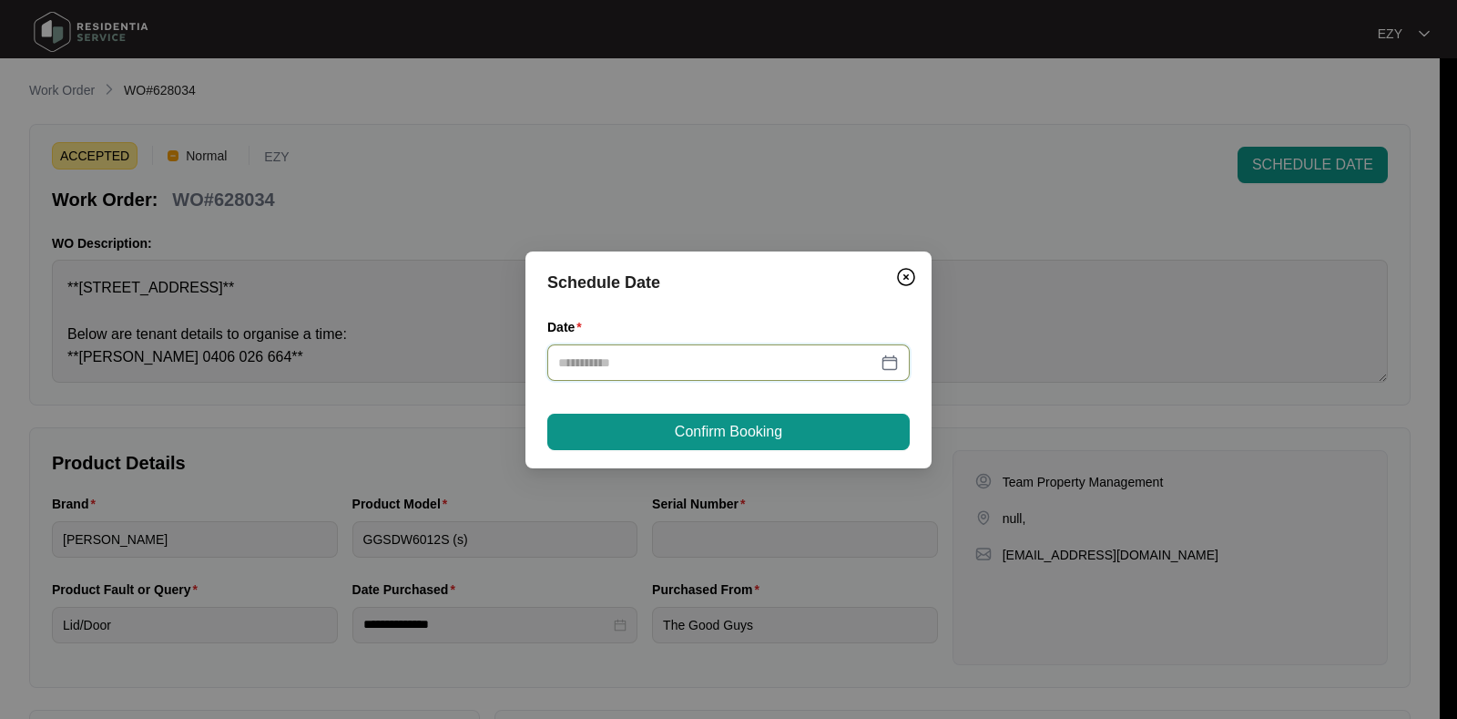
click at [821, 359] on input "Date" at bounding box center [717, 362] width 319 height 20
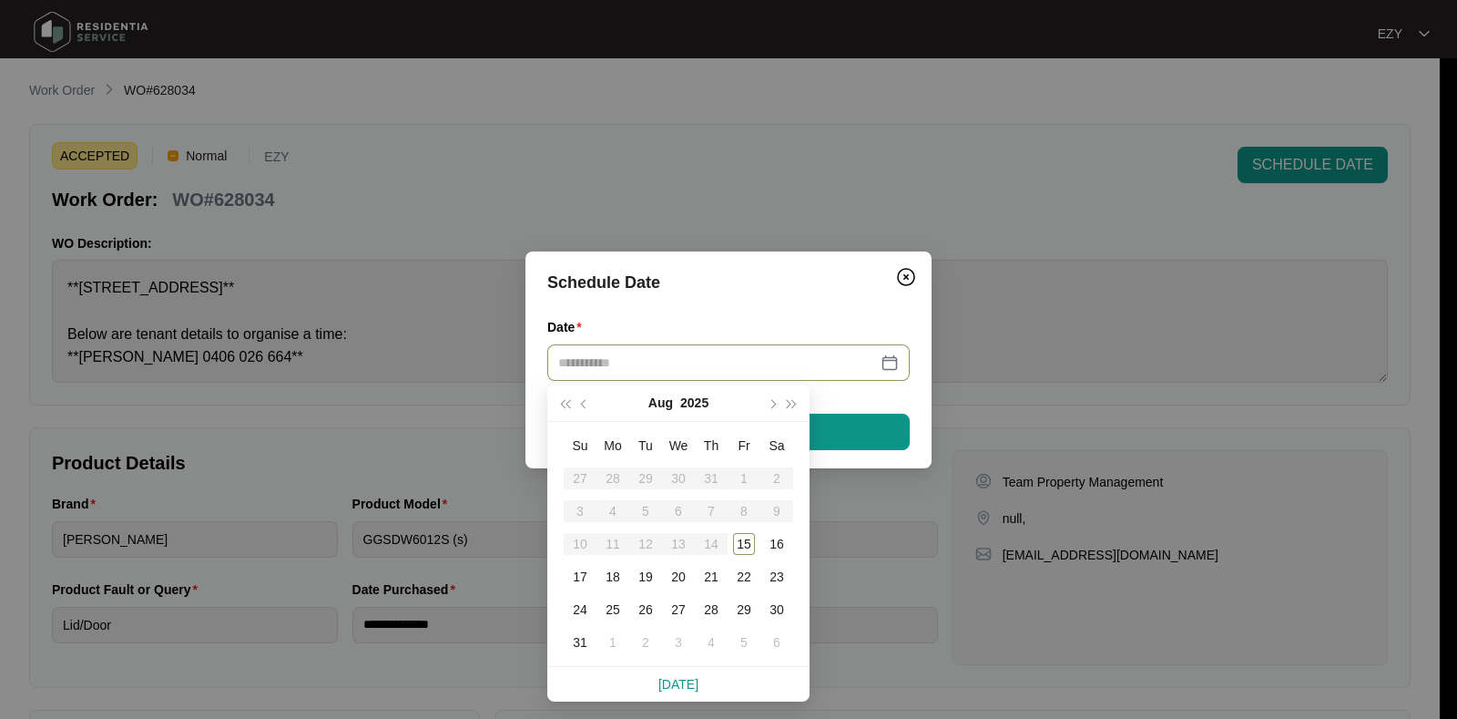
type input "**********"
click at [676, 585] on div "20" at bounding box center [679, 577] width 22 height 22
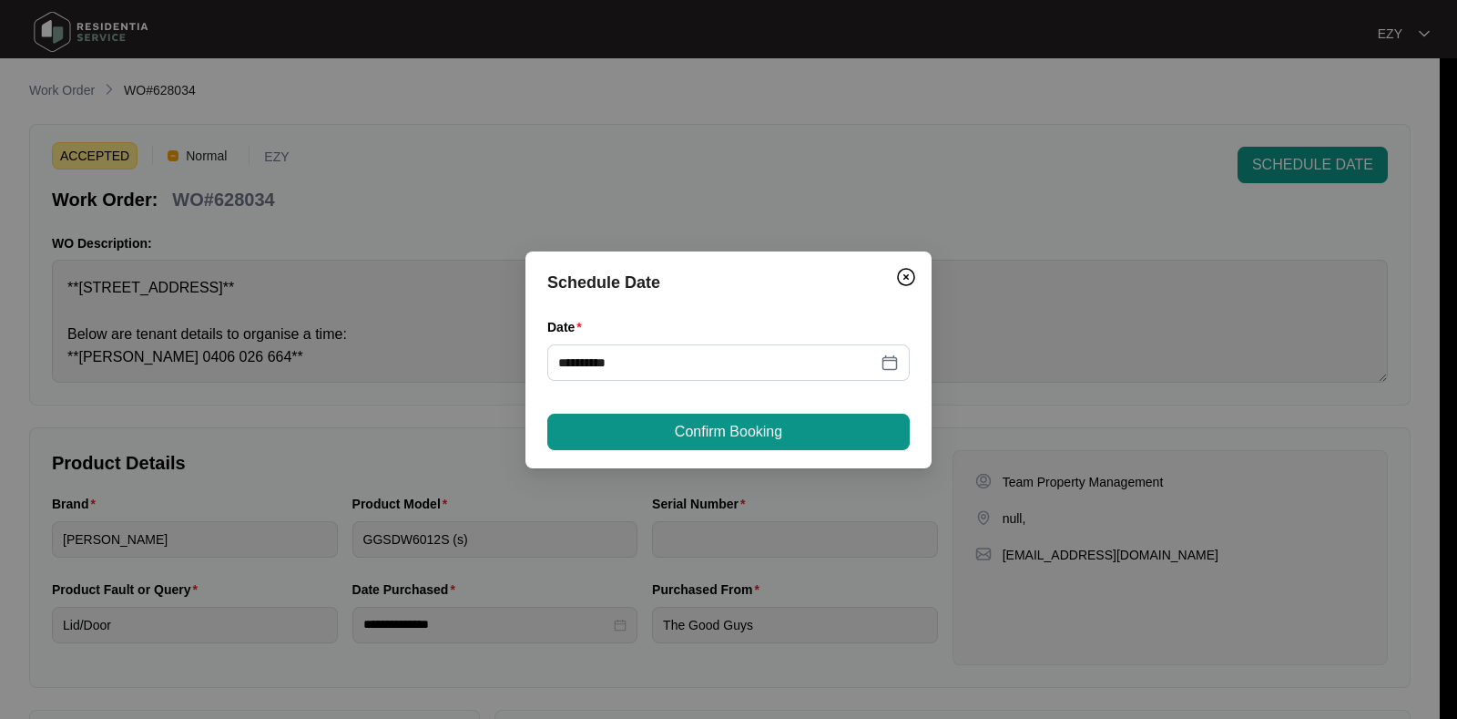
click at [706, 462] on div "**********" at bounding box center [728, 359] width 406 height 217
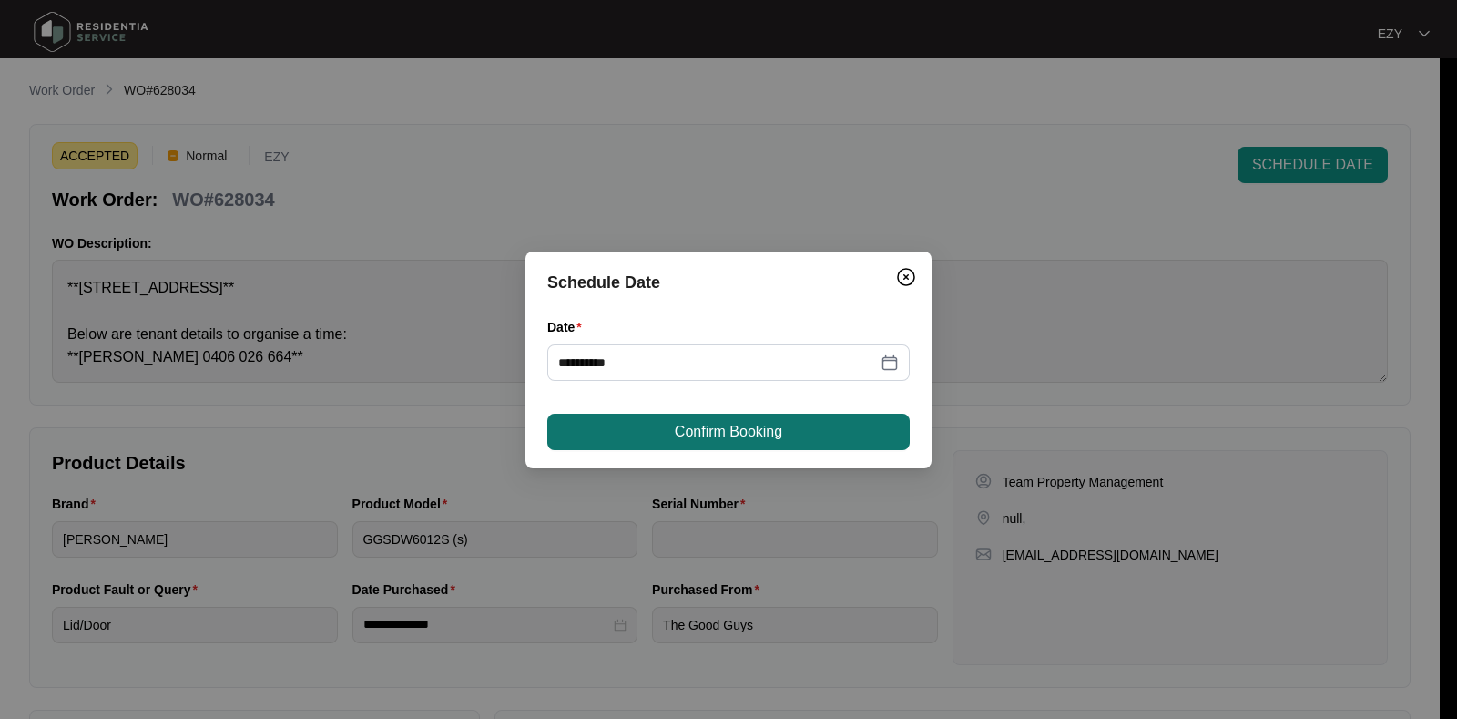
click at [699, 430] on span "Confirm Booking" at bounding box center [728, 432] width 107 height 22
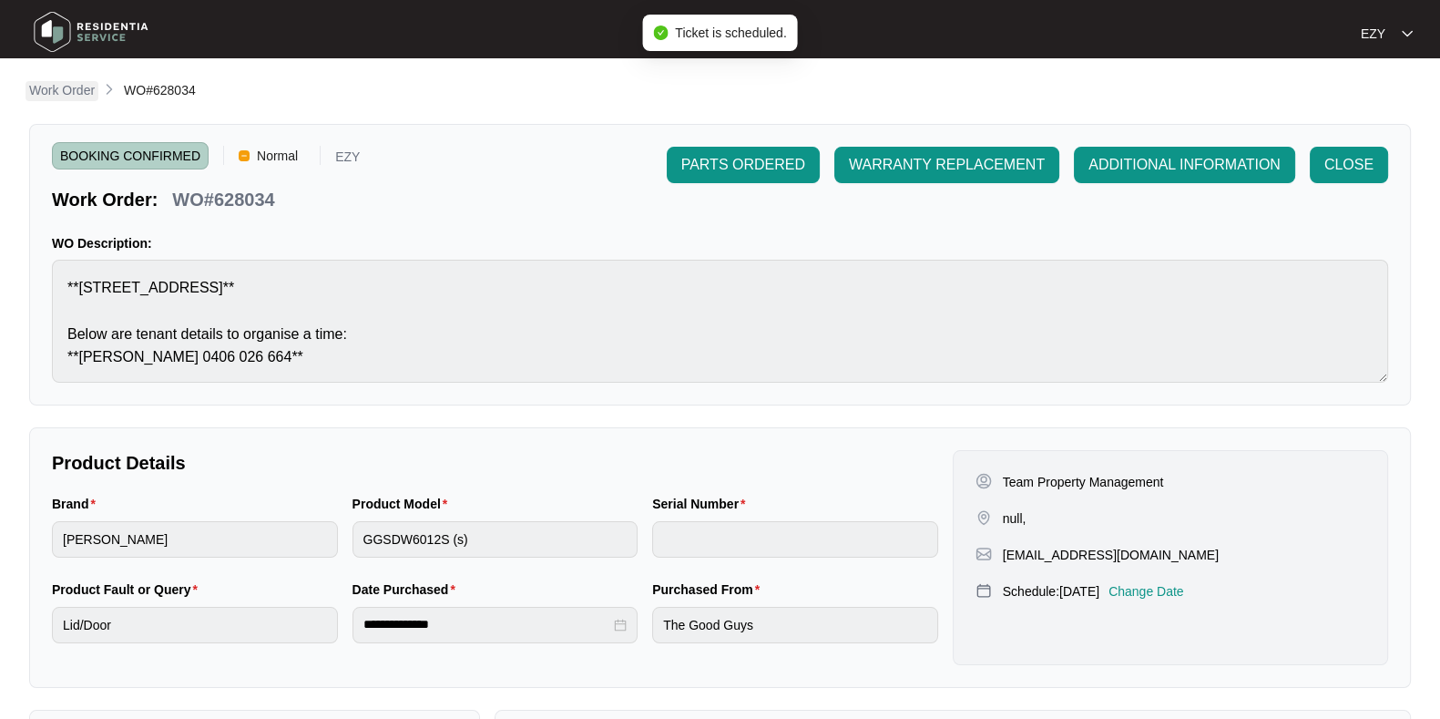
click at [66, 84] on p "Work Order" at bounding box center [62, 90] width 66 height 18
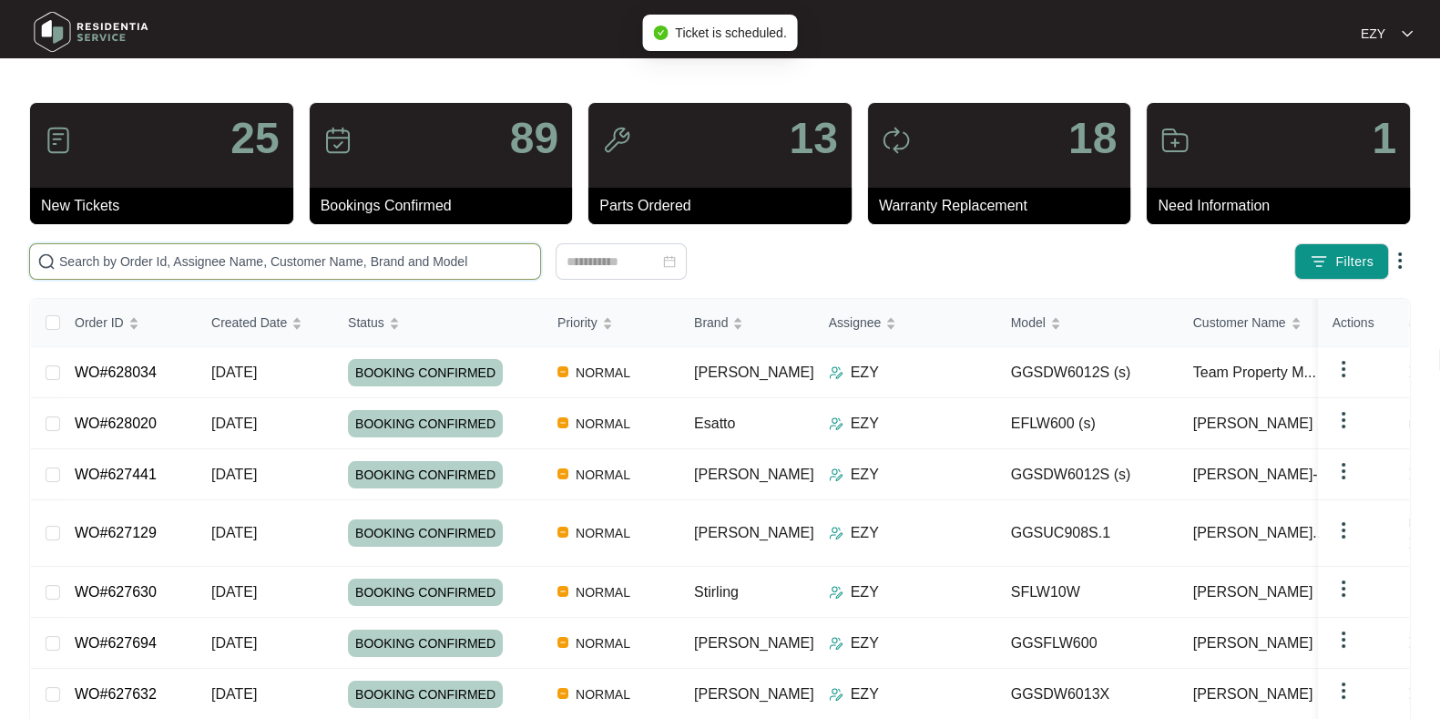
click at [306, 260] on input "text" at bounding box center [296, 261] width 474 height 20
paste input "622798"
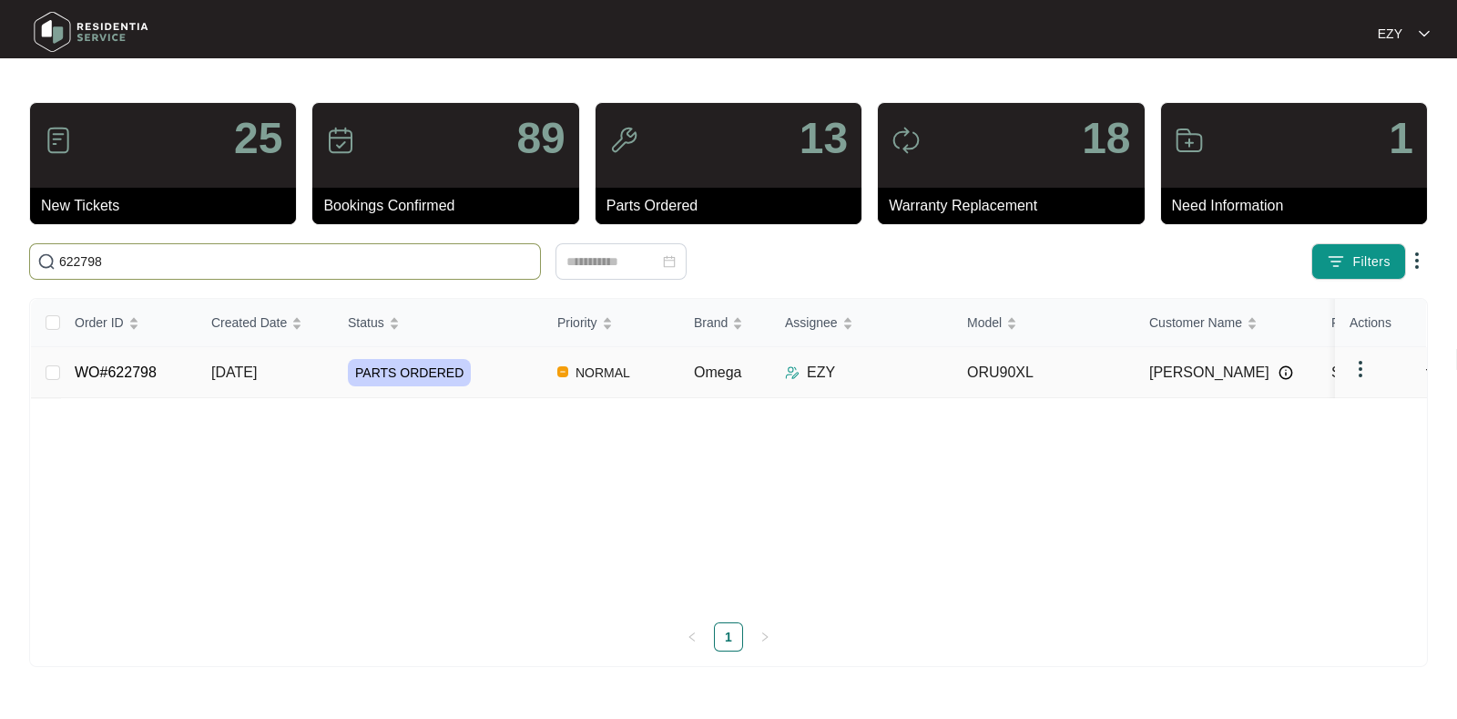
type input "622798"
click at [178, 373] on td "WO#622798" at bounding box center [128, 372] width 137 height 51
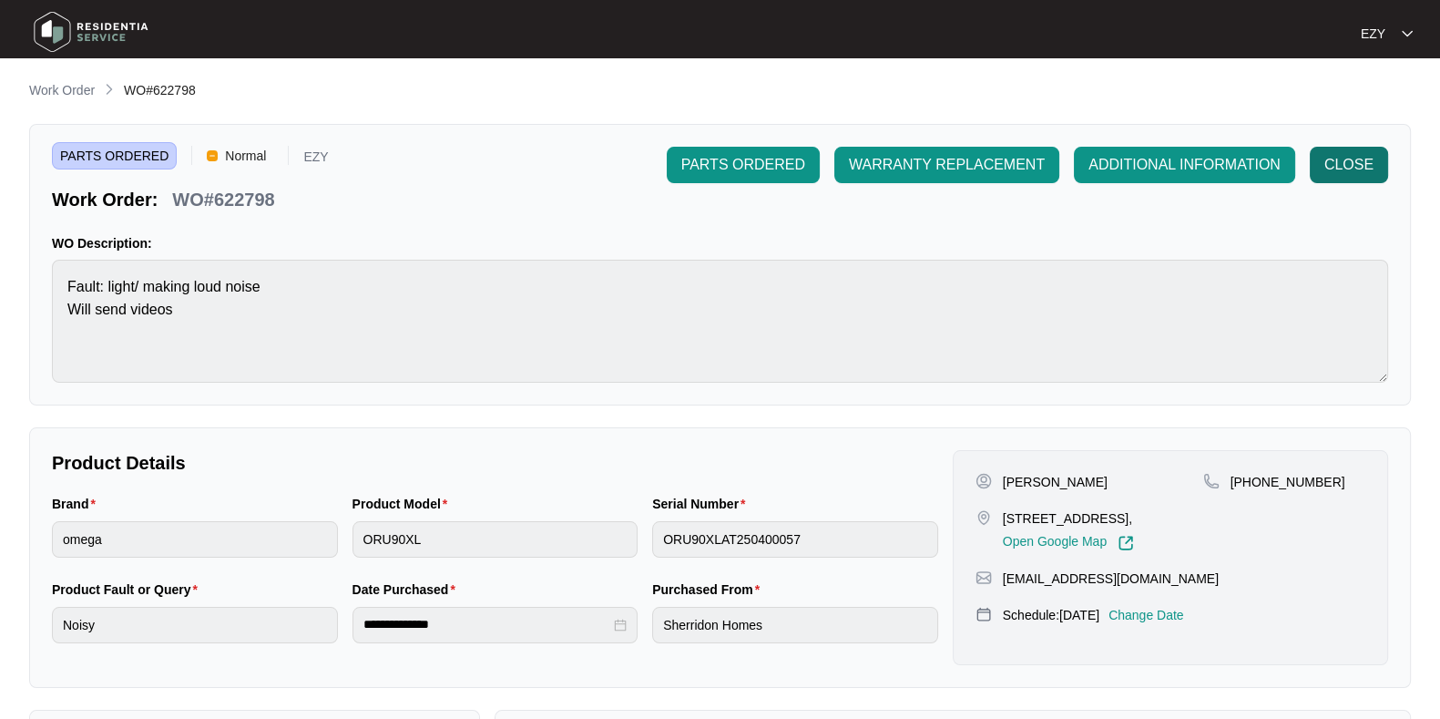
click at [1352, 174] on span "CLOSE" at bounding box center [1348, 165] width 49 height 22
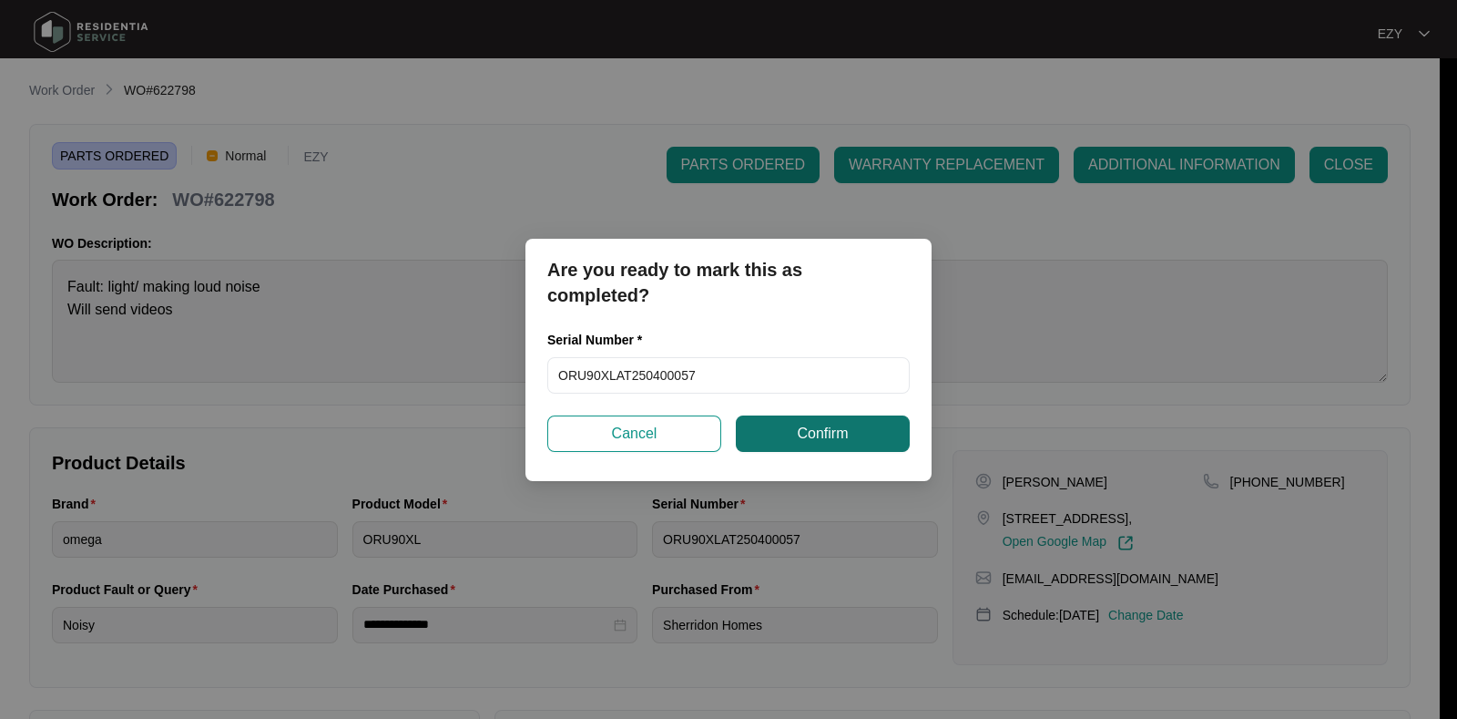
click at [822, 442] on span "Confirm" at bounding box center [822, 434] width 51 height 22
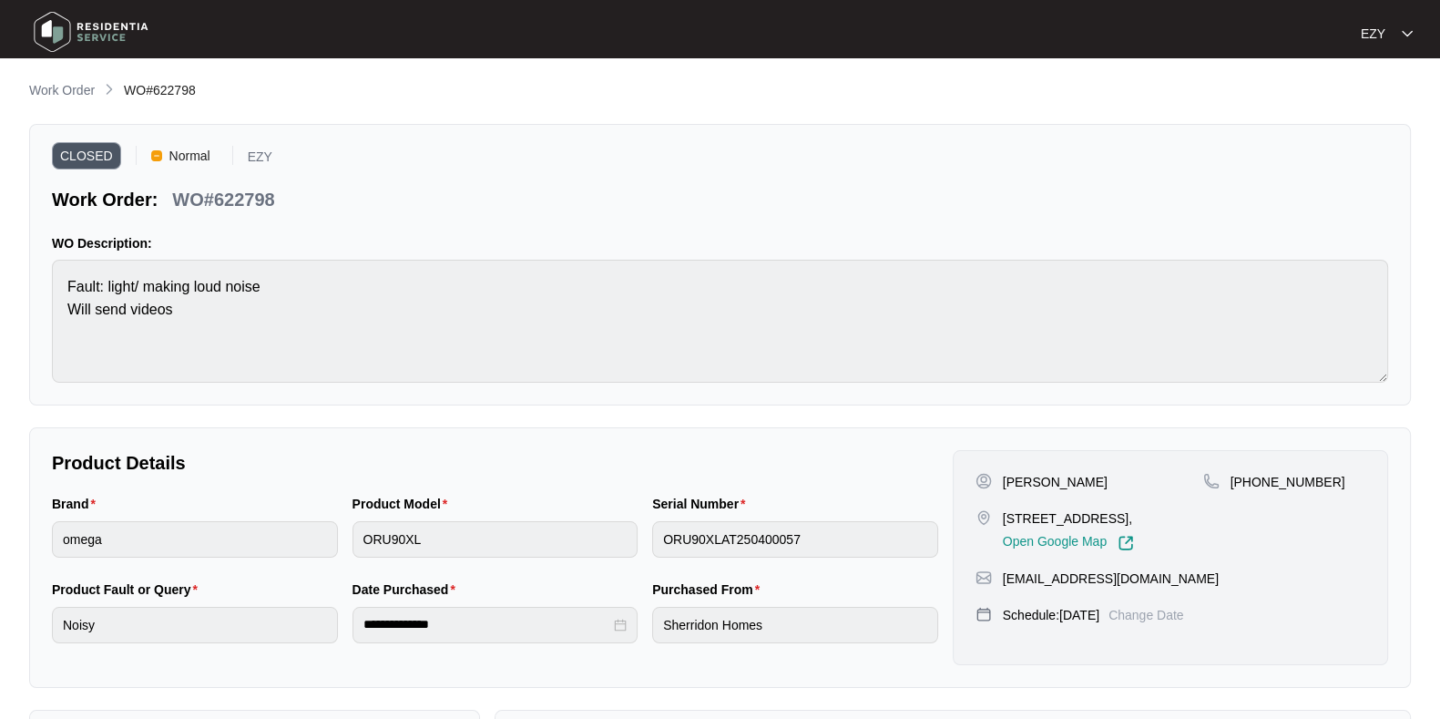
click at [81, 77] on main "**********" at bounding box center [720, 507] width 1440 height 1014
click at [82, 80] on li "Work Order" at bounding box center [62, 91] width 66 height 22
click at [83, 88] on p "Work Order" at bounding box center [62, 90] width 66 height 18
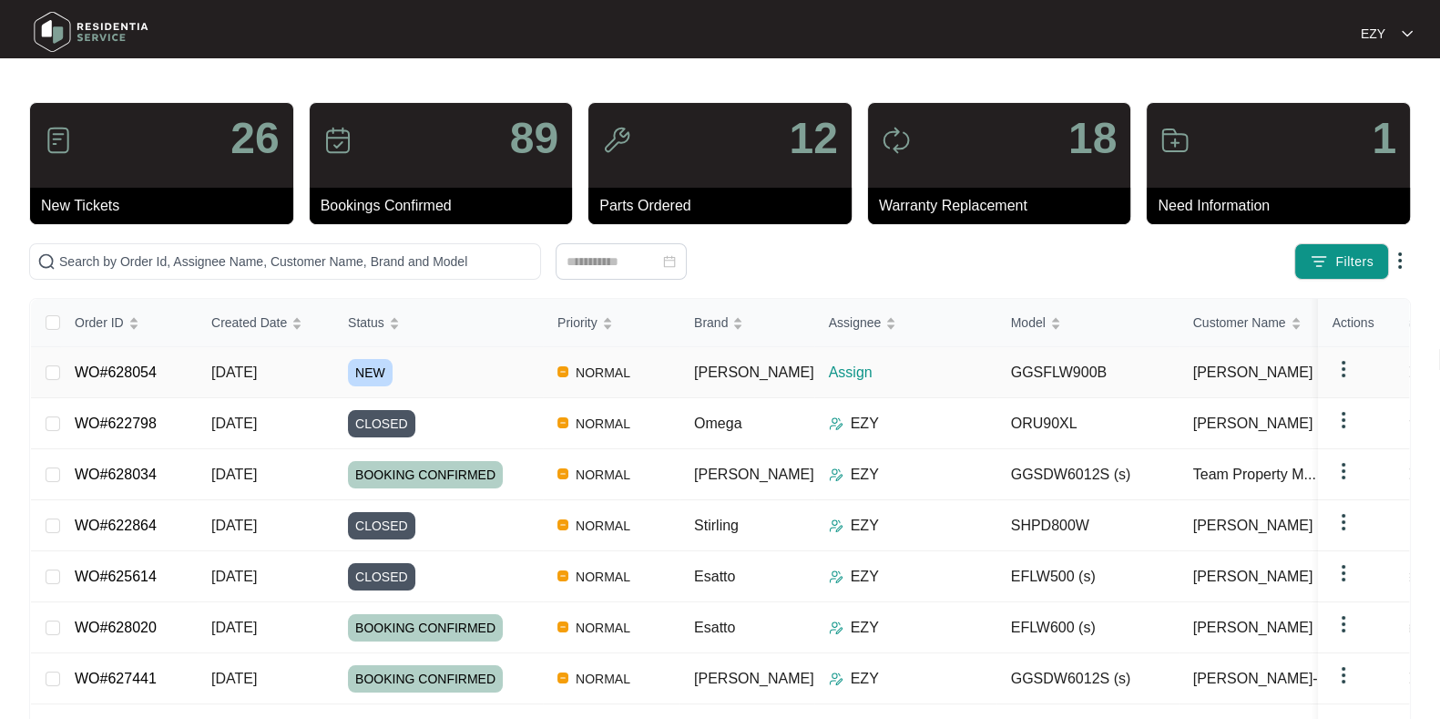
click at [193, 375] on td "WO#628054" at bounding box center [128, 372] width 137 height 51
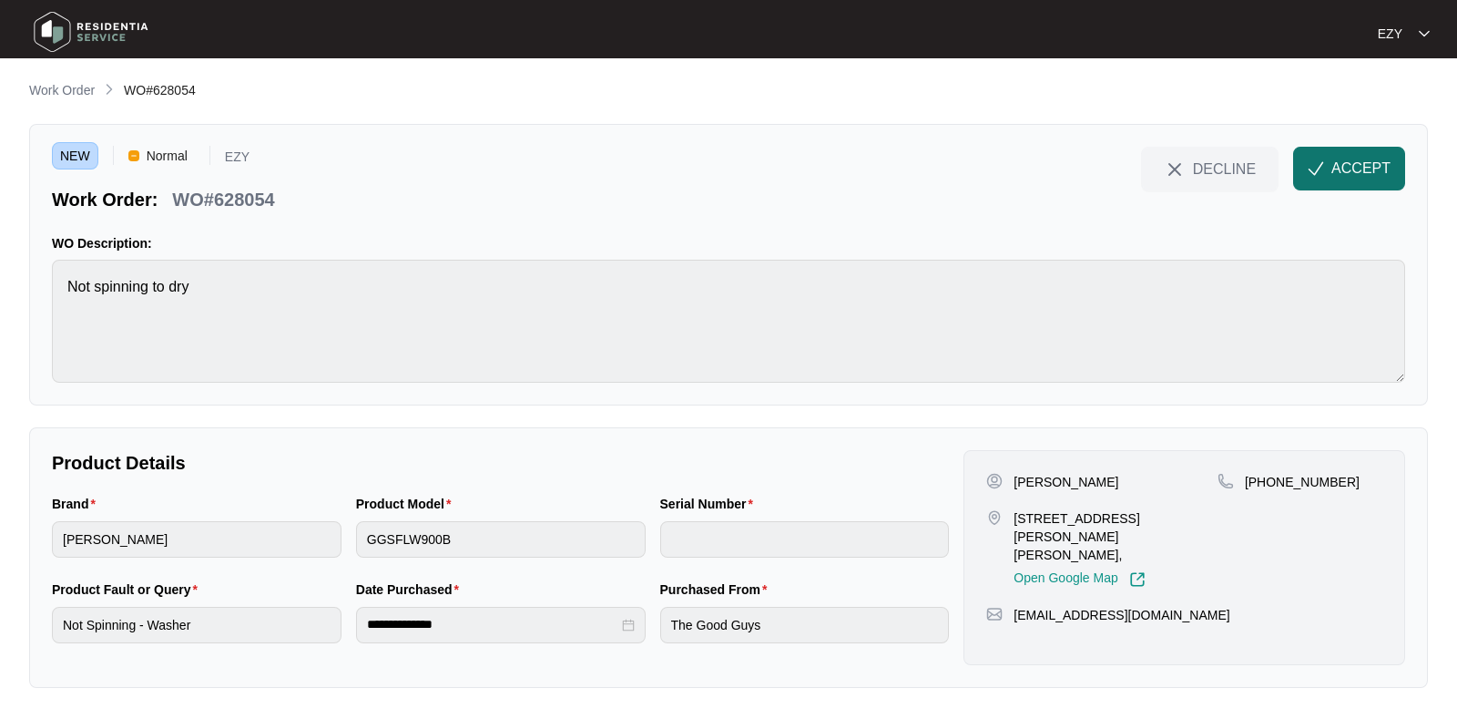
click at [1362, 176] on span "ACCEPT" at bounding box center [1360, 169] width 59 height 22
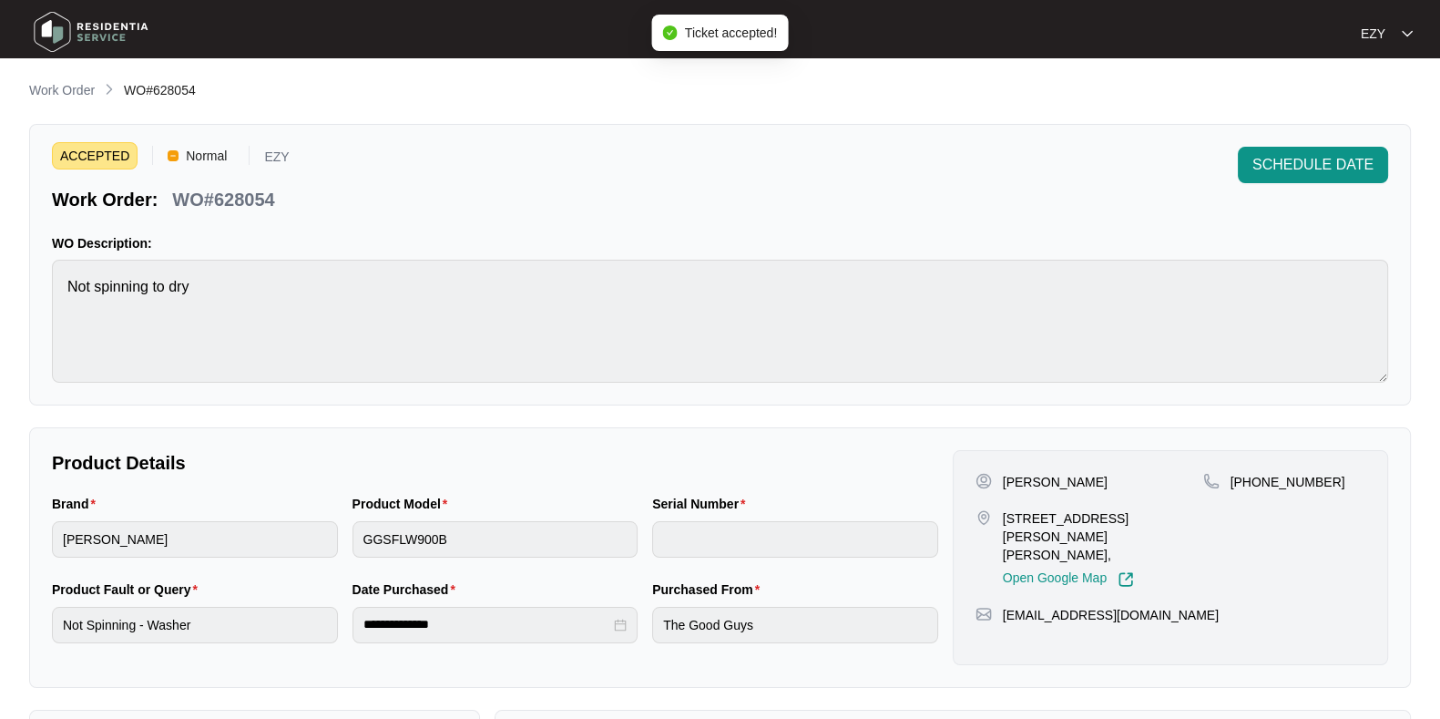
click at [216, 198] on p "WO#628054" at bounding box center [223, 200] width 102 height 26
click at [1036, 518] on p "[STREET_ADDRESS][PERSON_NAME][PERSON_NAME]," at bounding box center [1103, 536] width 200 height 55
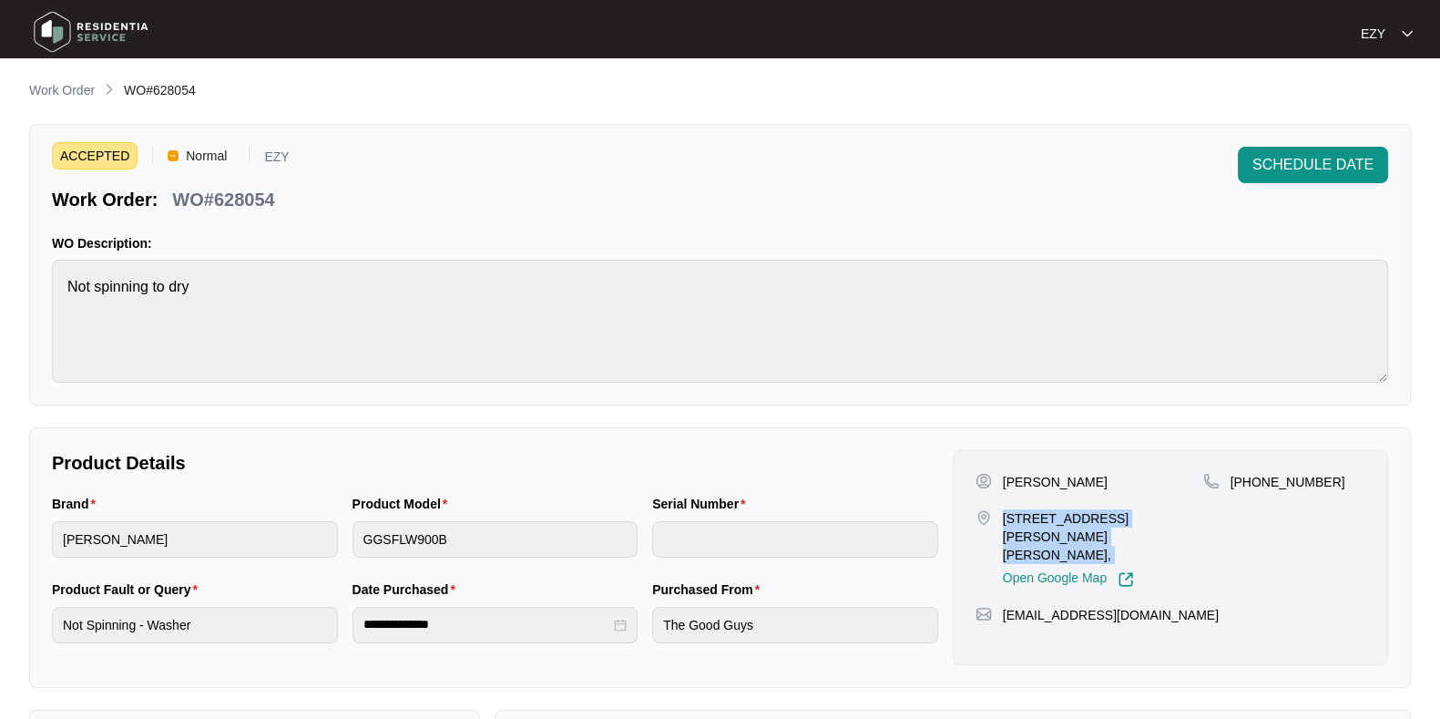
click at [1036, 518] on p "[STREET_ADDRESS][PERSON_NAME][PERSON_NAME]," at bounding box center [1103, 536] width 200 height 55
click at [1020, 480] on p "[PERSON_NAME]" at bounding box center [1055, 482] width 105 height 18
drag, startPoint x: 1327, startPoint y: 482, endPoint x: 1251, endPoint y: 489, distance: 75.9
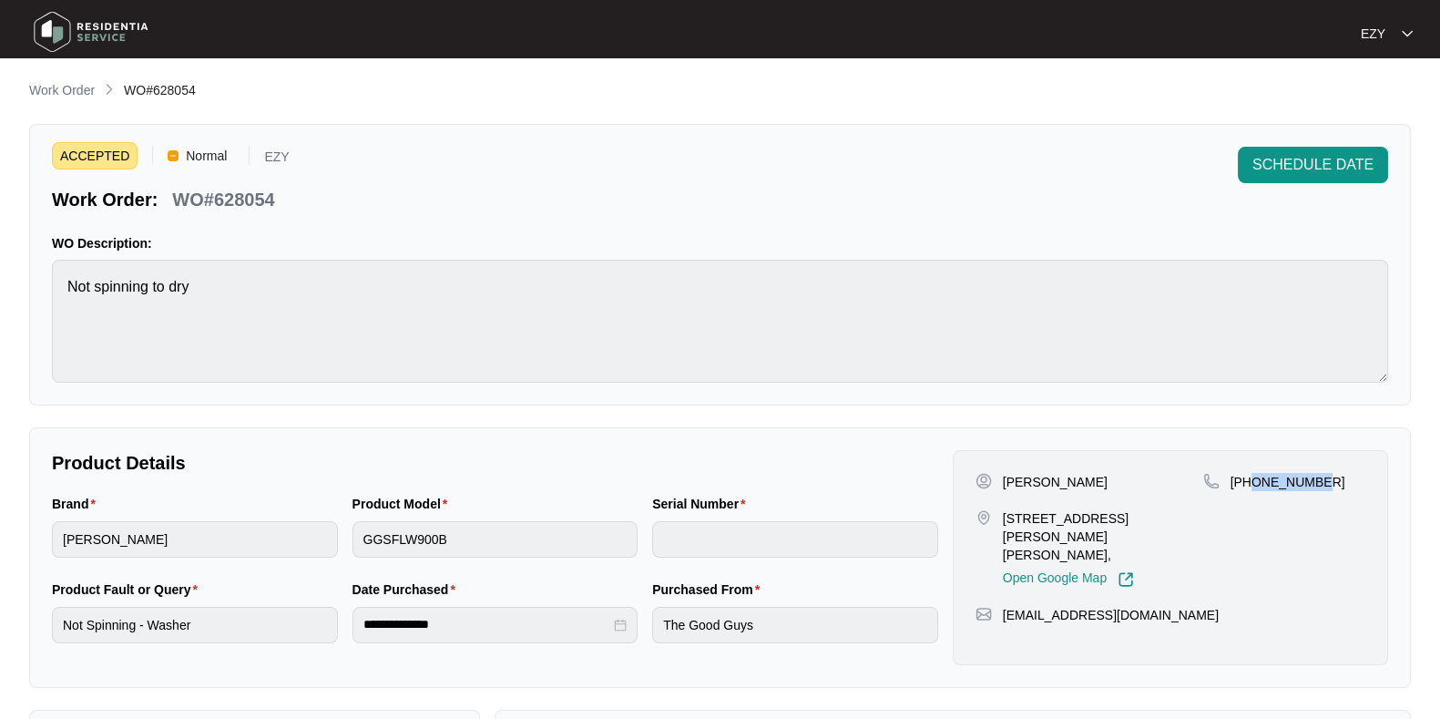
click at [1251, 489] on div "[PHONE_NUMBER]" at bounding box center [1284, 482] width 162 height 18
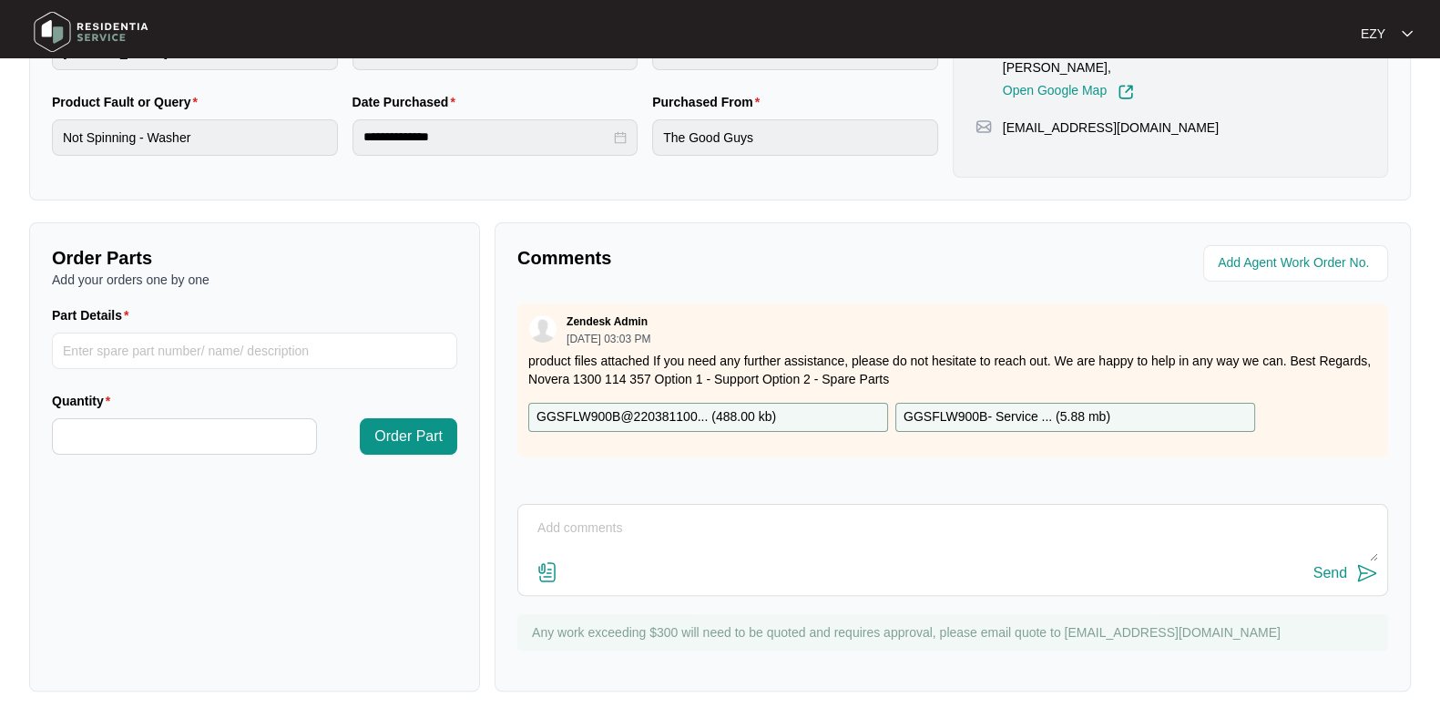
click at [810, 415] on div "GGSFLW900B@220381100... ( 488.00 kb )" at bounding box center [708, 417] width 360 height 29
click at [974, 418] on p "GGSFLW900B- Service ... ( 5.88 mb )" at bounding box center [1006, 417] width 207 height 20
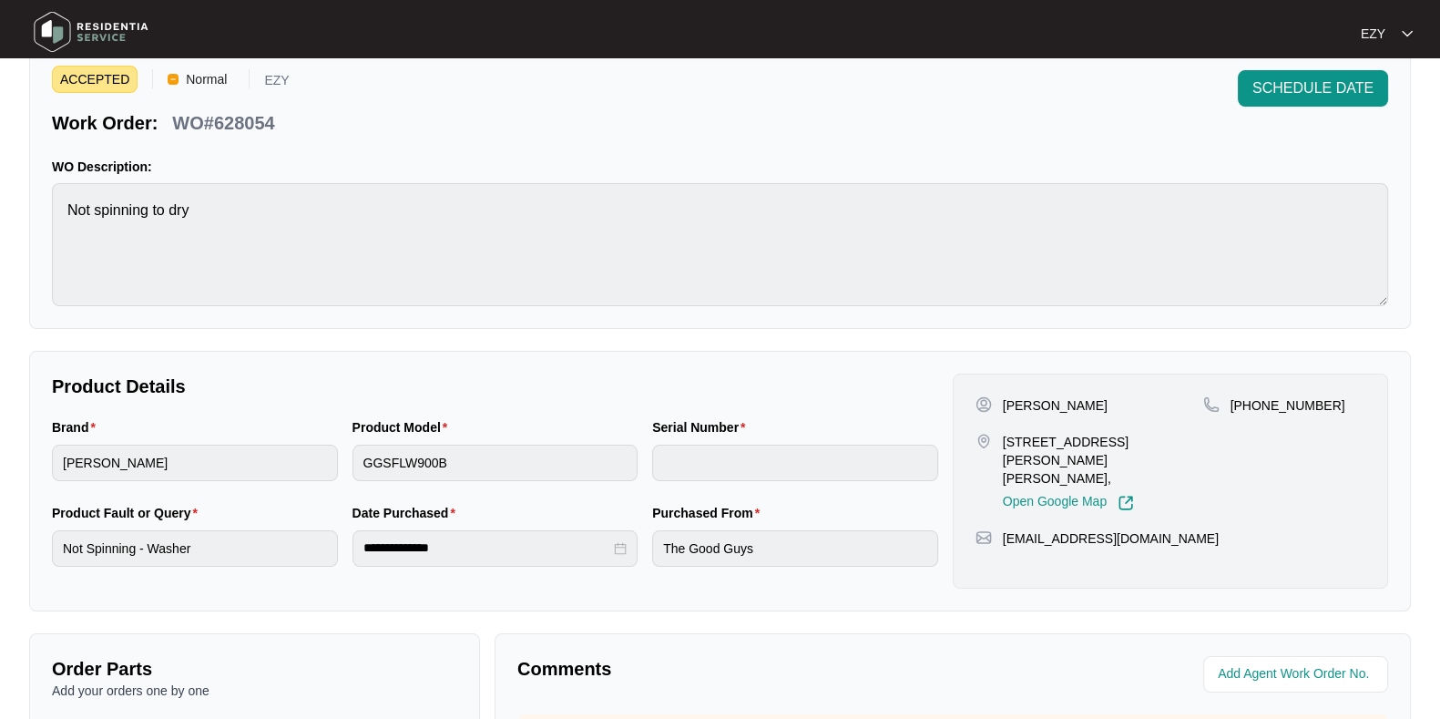
scroll to position [0, 0]
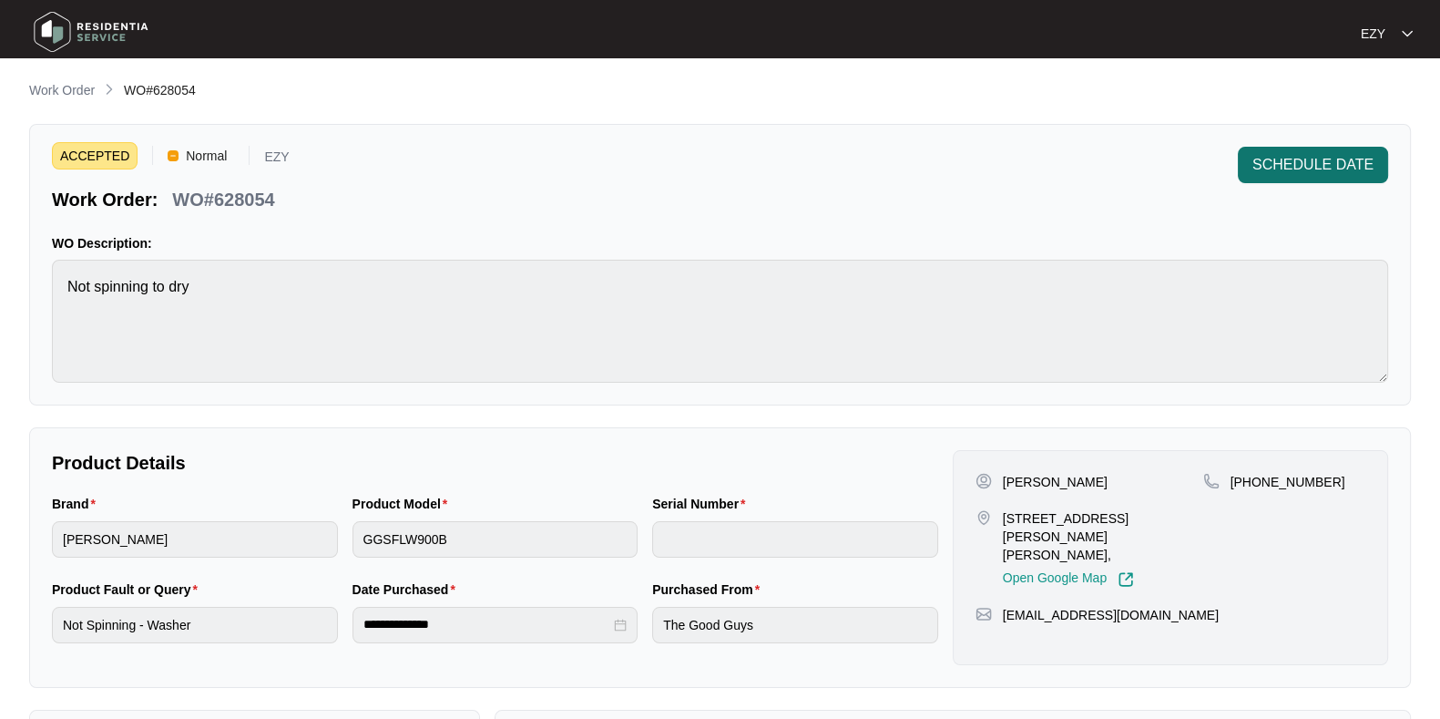
click at [1280, 167] on span "SCHEDULE DATE" at bounding box center [1312, 165] width 121 height 22
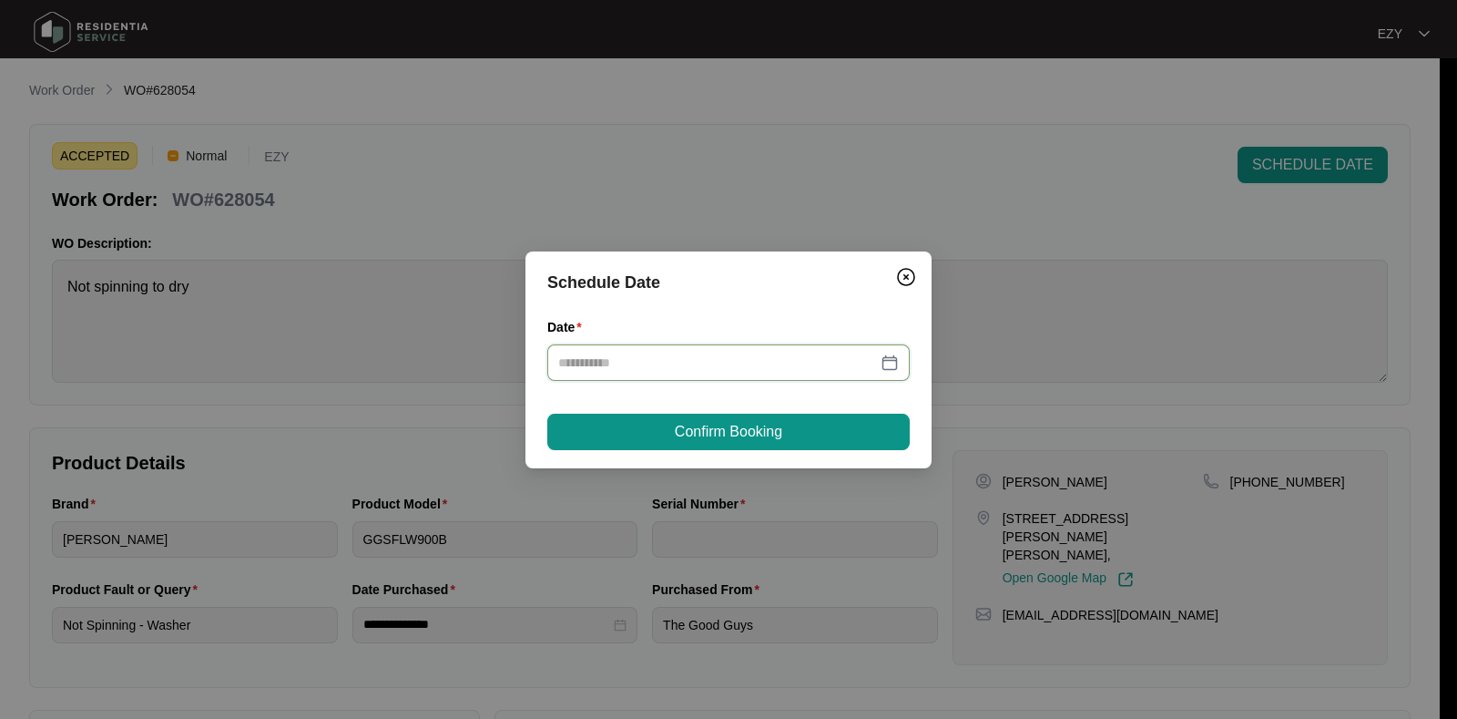
click at [678, 366] on input "Date" at bounding box center [717, 362] width 319 height 20
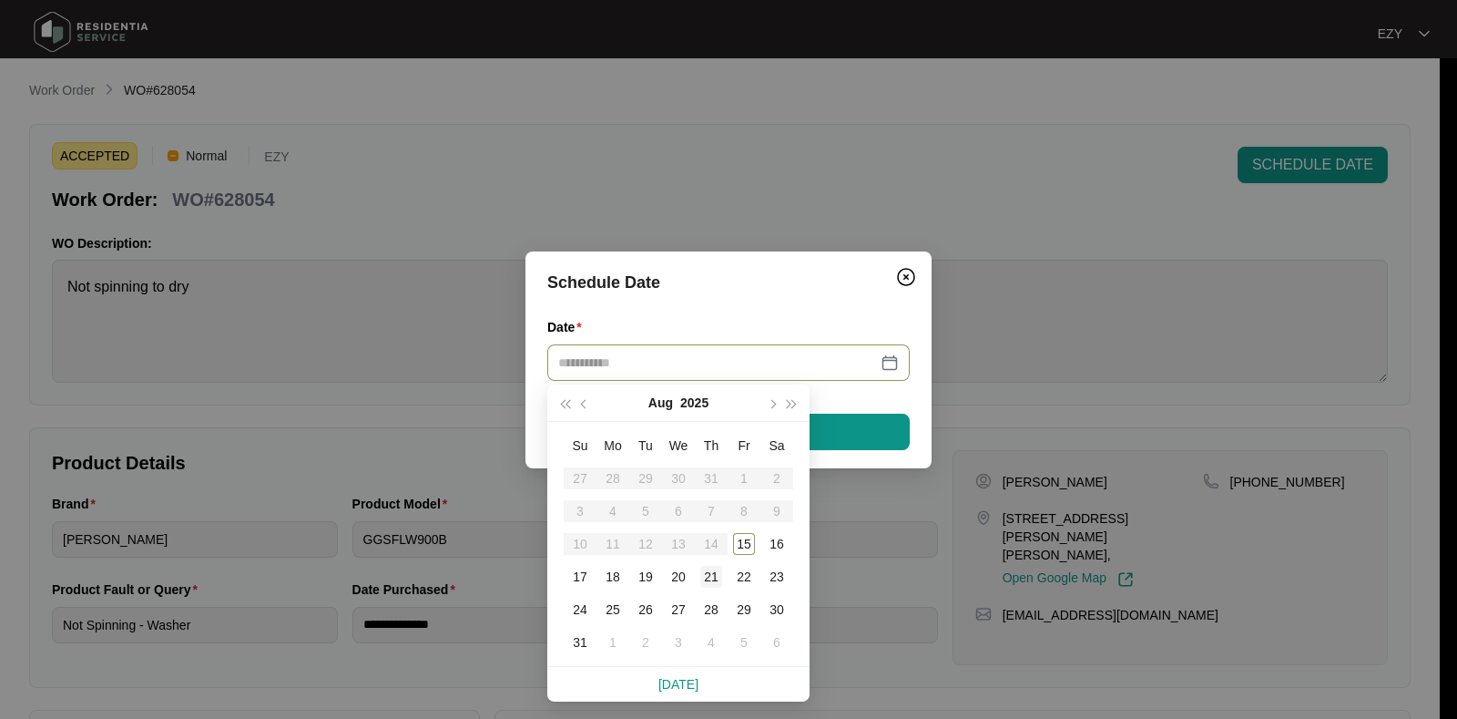
type input "**********"
click at [710, 569] on div "21" at bounding box center [711, 577] width 22 height 22
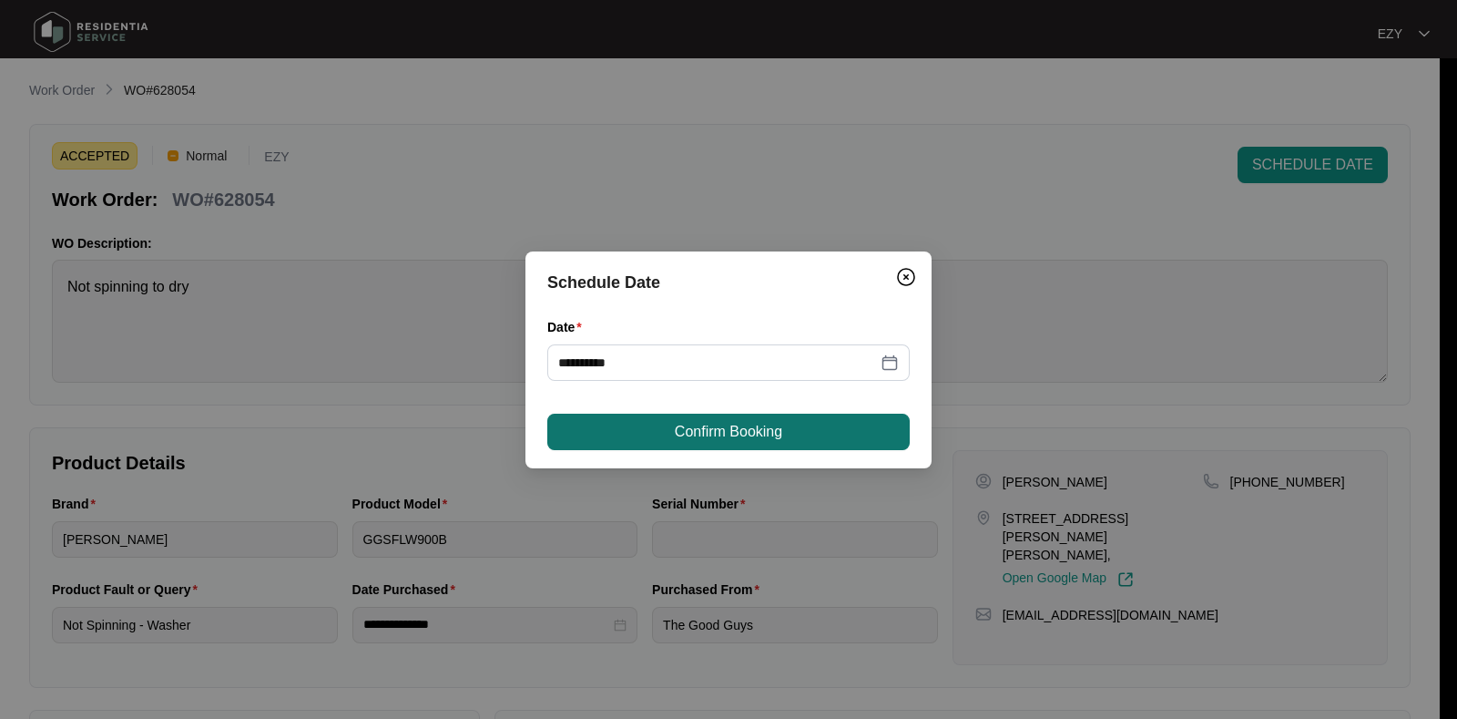
click at [706, 424] on span "Confirm Booking" at bounding box center [728, 432] width 107 height 22
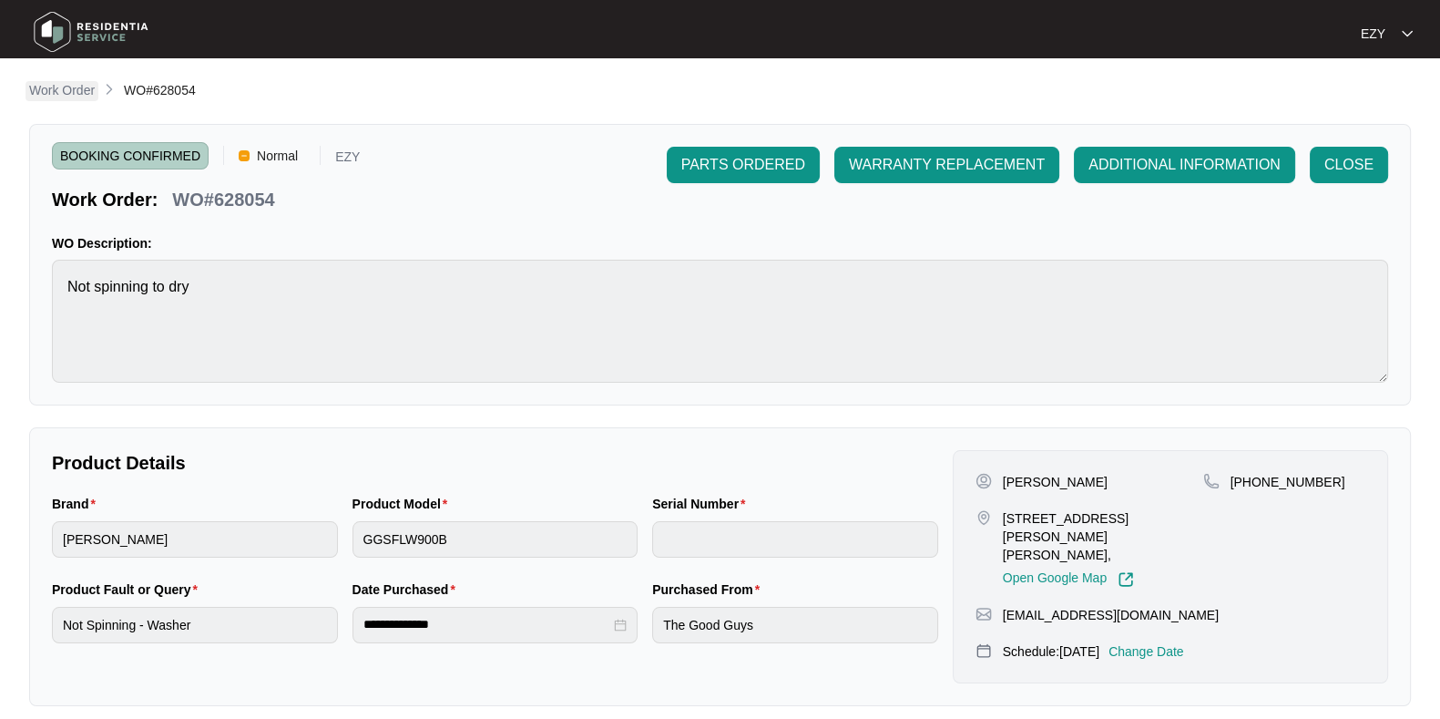
click at [65, 86] on p "Work Order" at bounding box center [62, 90] width 66 height 18
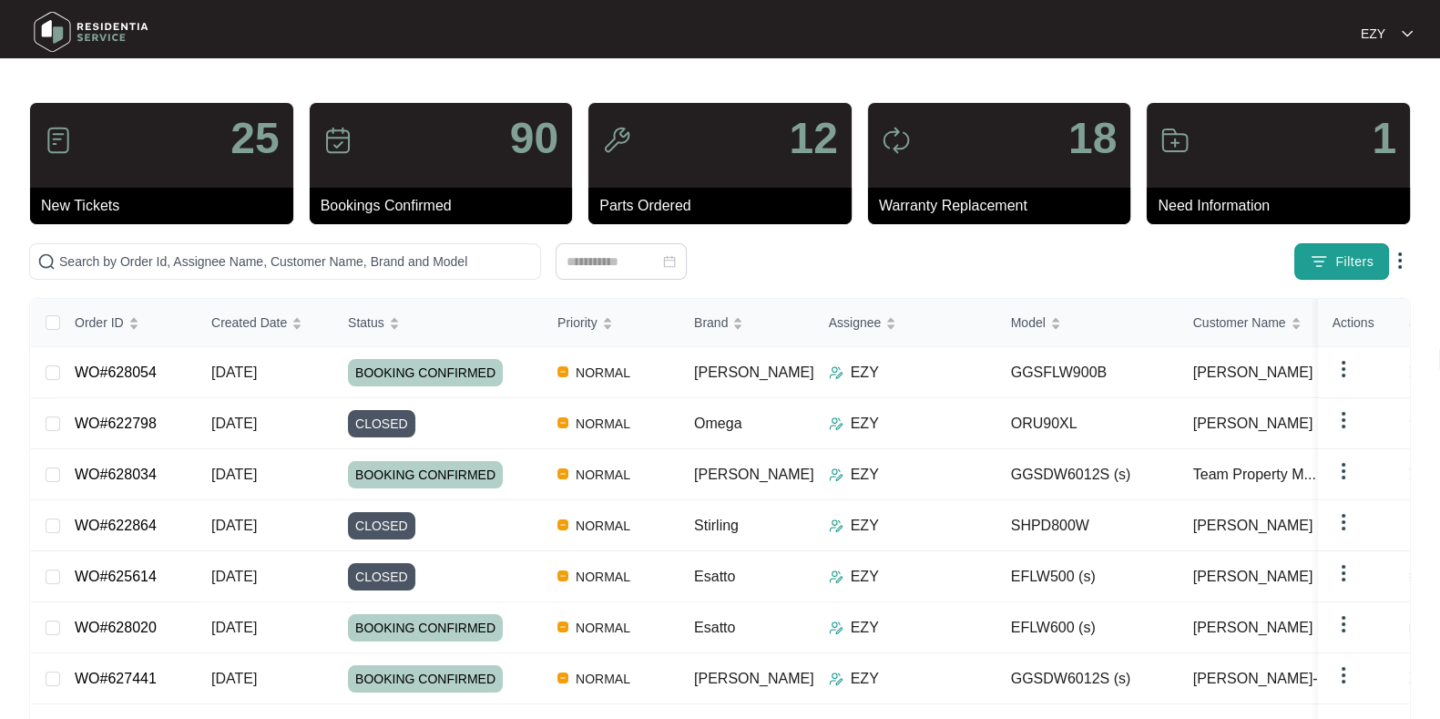
click at [1348, 269] on span "Filters" at bounding box center [1354, 261] width 38 height 19
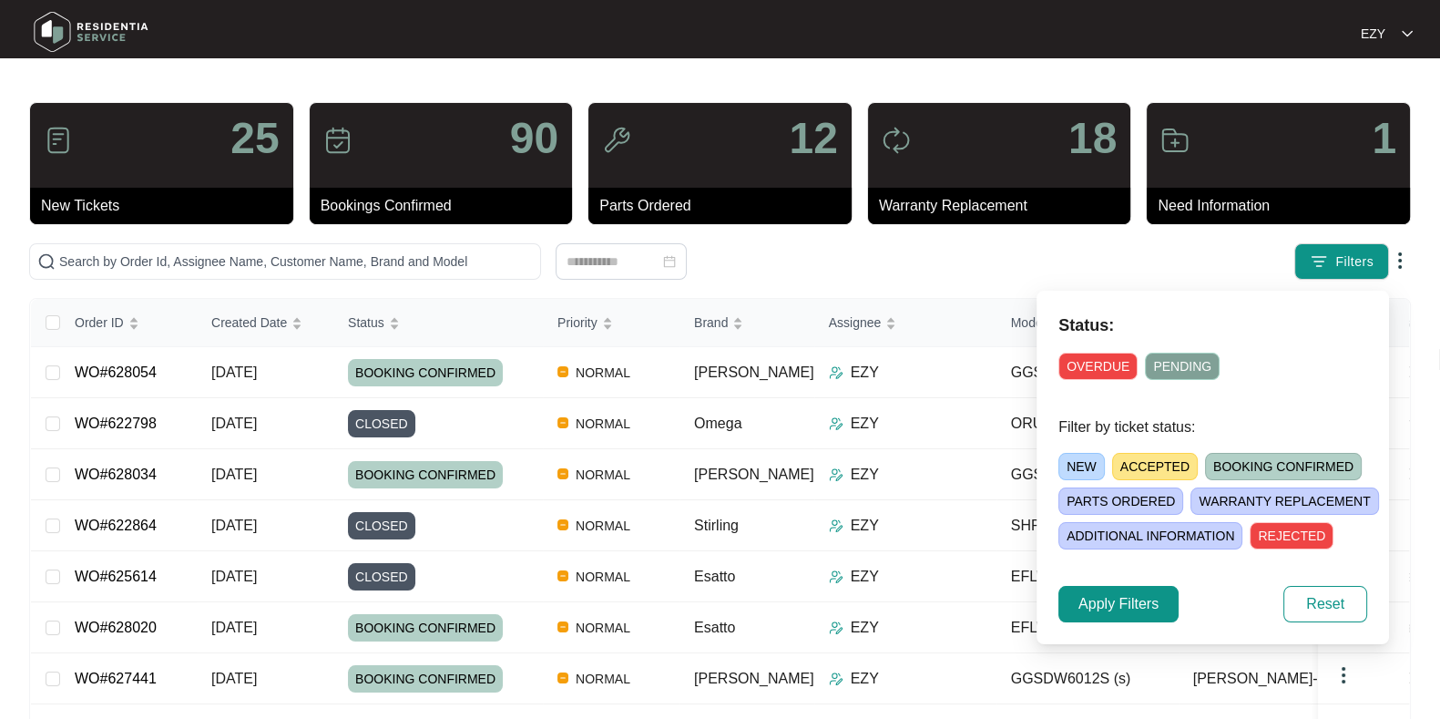
click at [1079, 464] on span "NEW" at bounding box center [1081, 466] width 46 height 27
click at [1127, 612] on span "Apply Filters" at bounding box center [1118, 604] width 80 height 22
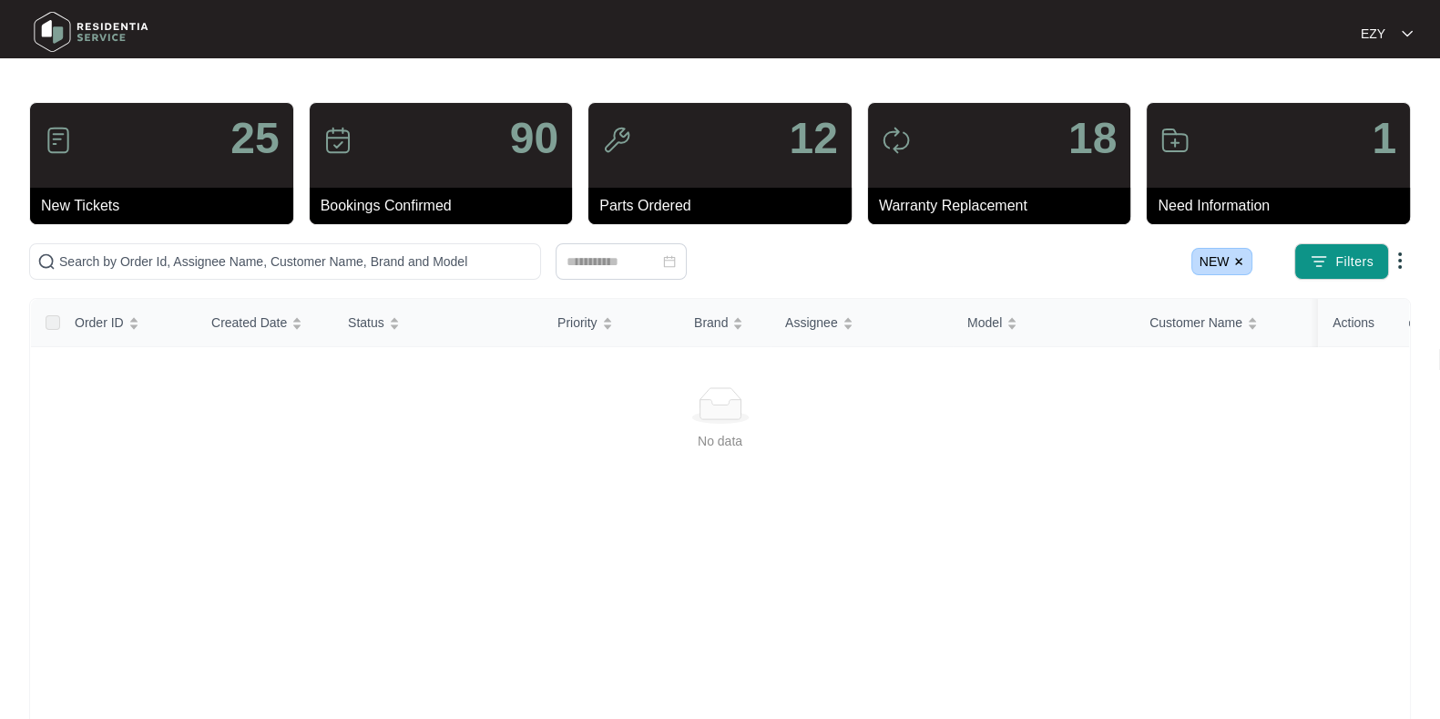
click at [1240, 264] on img at bounding box center [1238, 261] width 11 height 11
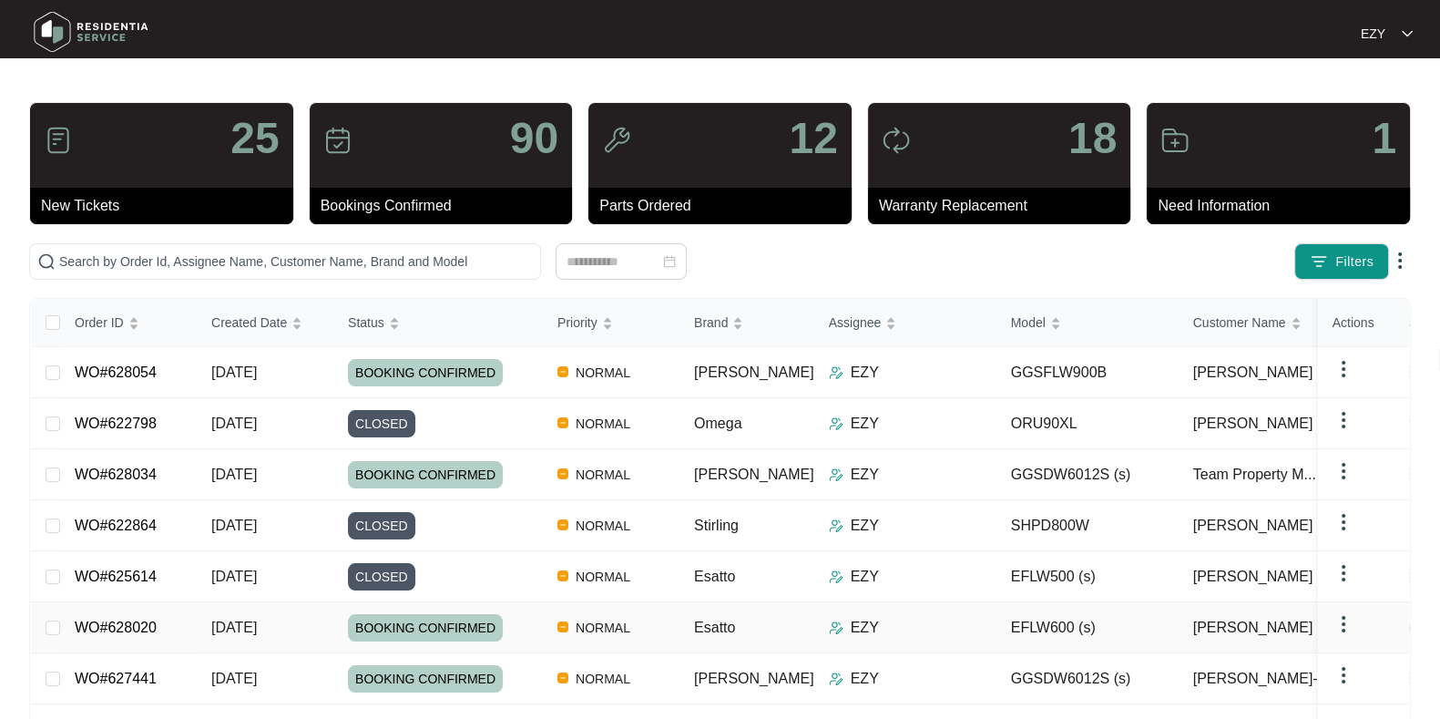
scroll to position [232, 0]
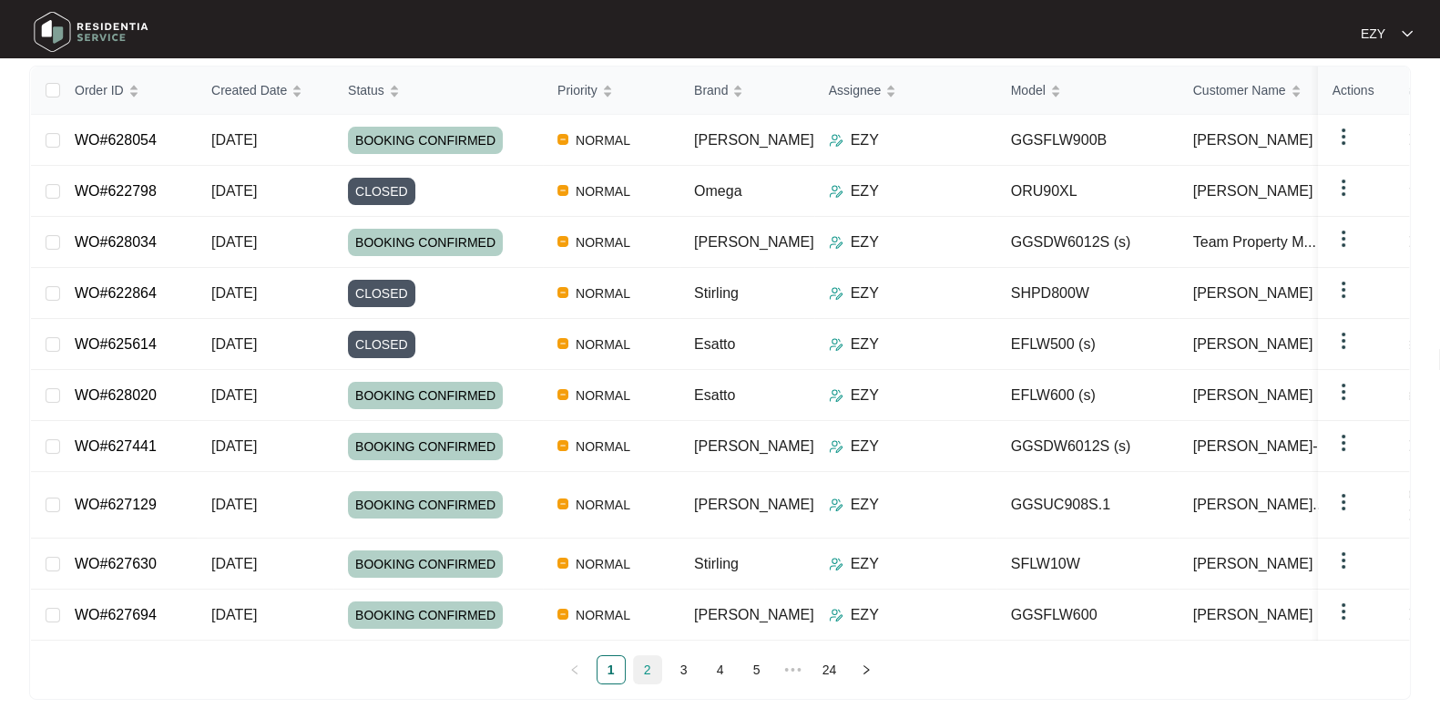
click at [644, 658] on link "2" at bounding box center [647, 669] width 27 height 27
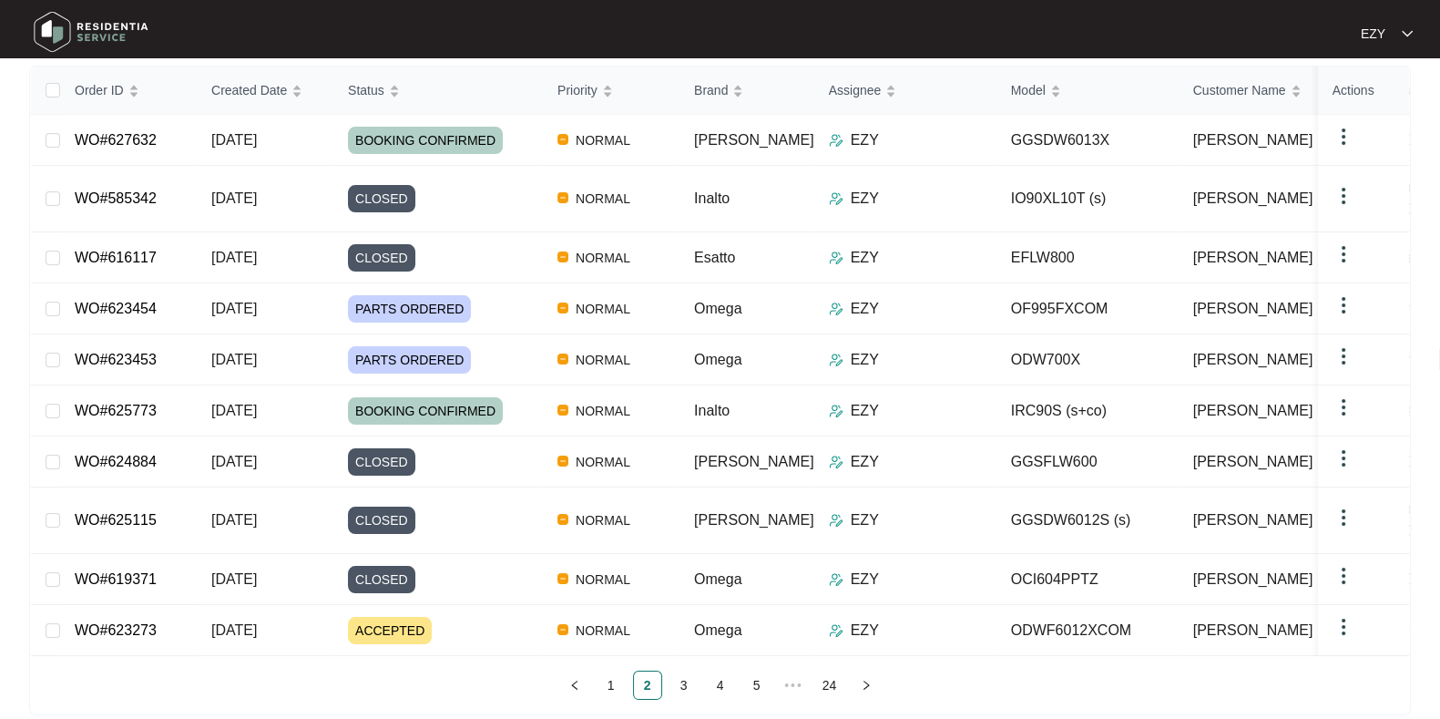
click at [665, 670] on ul "1 2 3 4 5 ••• 24" at bounding box center [720, 684] width 1378 height 29
click at [673, 671] on link "3" at bounding box center [683, 684] width 27 height 27
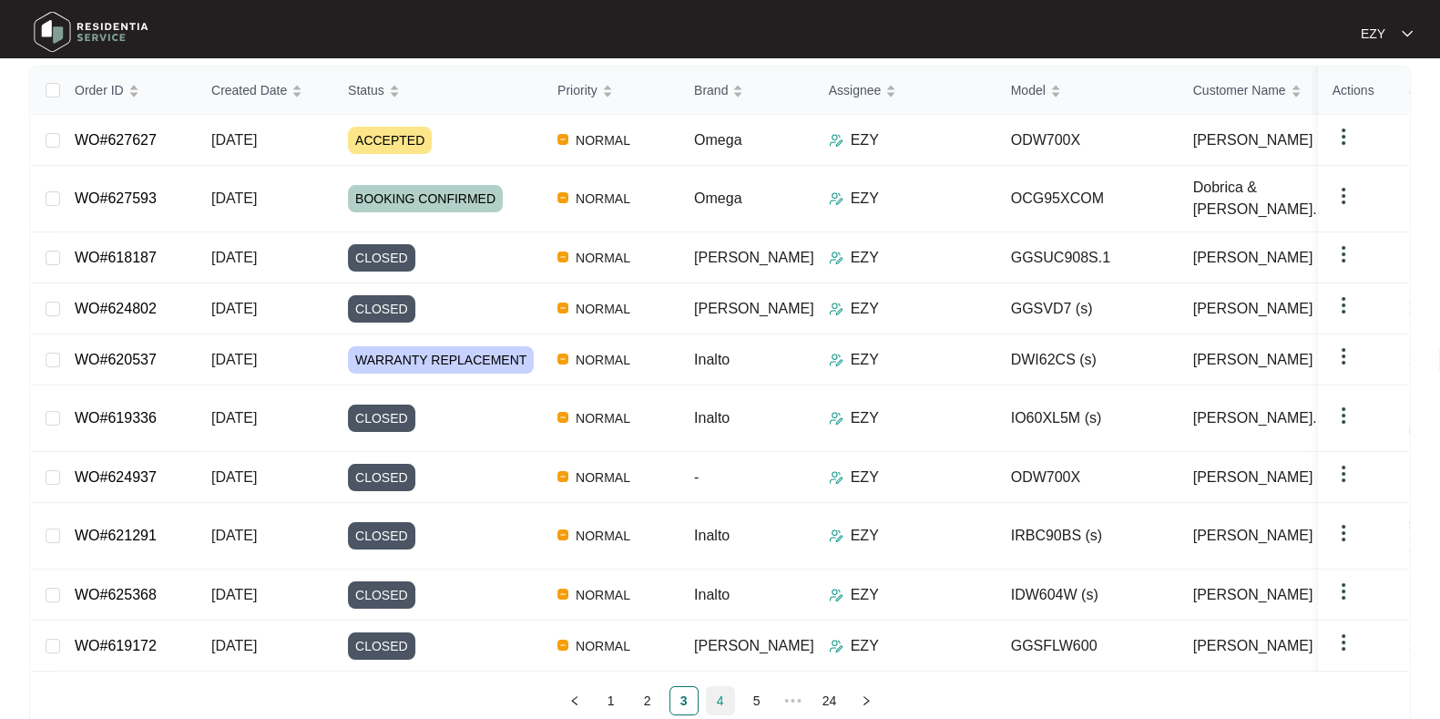
click at [726, 687] on link "4" at bounding box center [720, 700] width 27 height 27
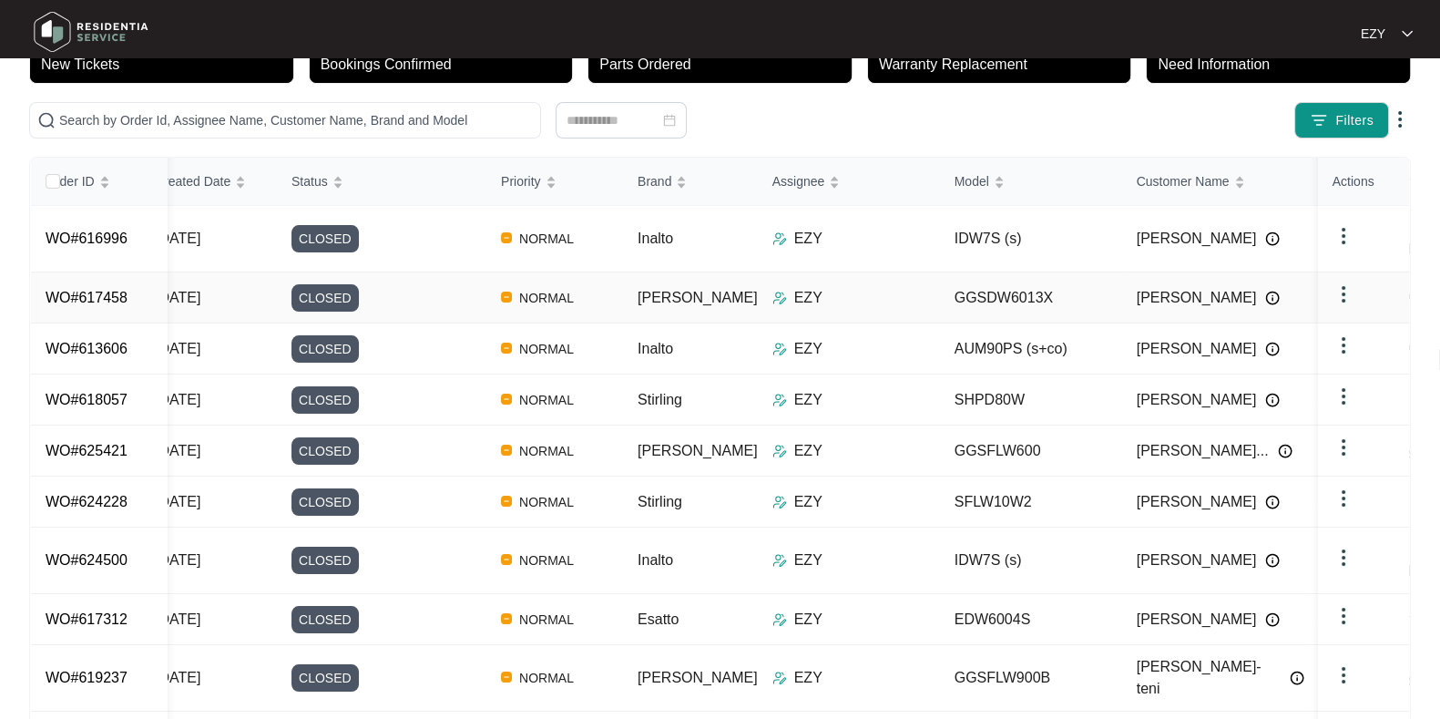
scroll to position [0, 0]
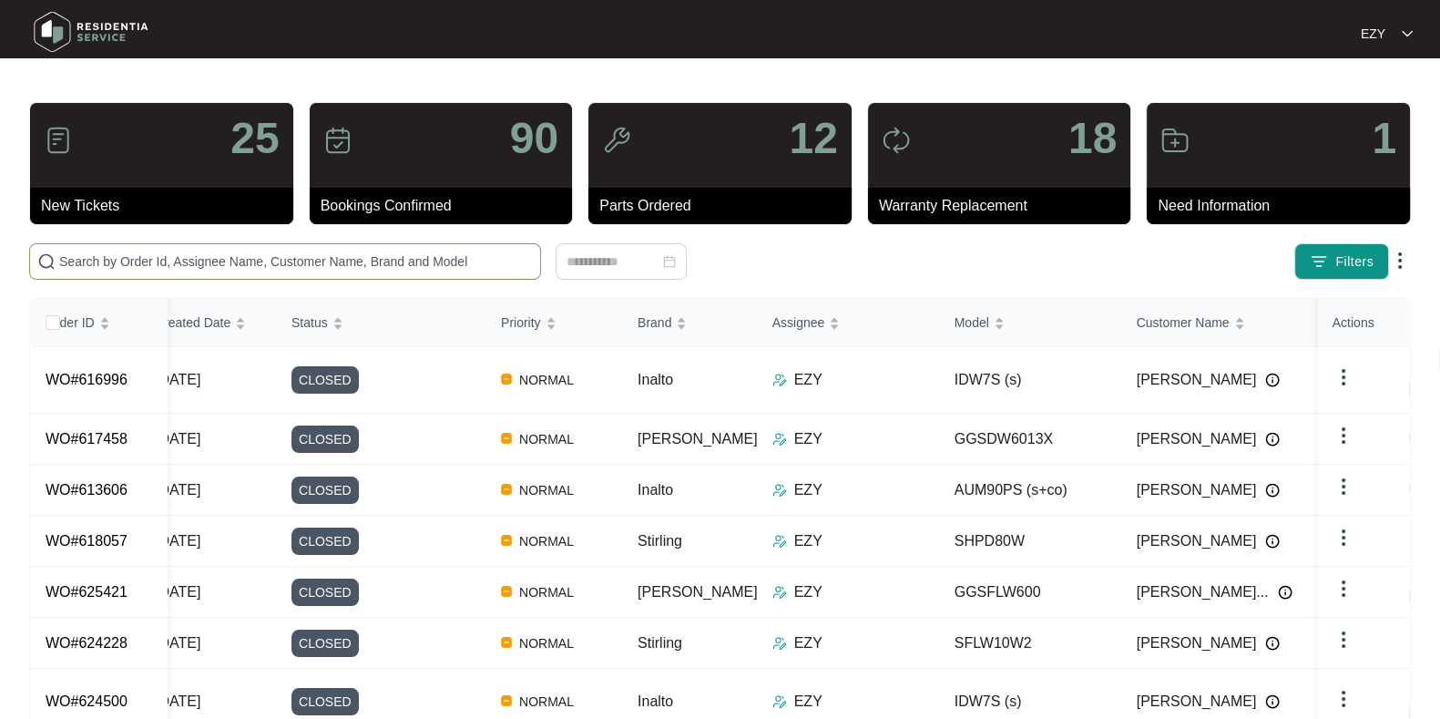
click at [229, 260] on input "text" at bounding box center [296, 261] width 474 height 20
paste input "622664"
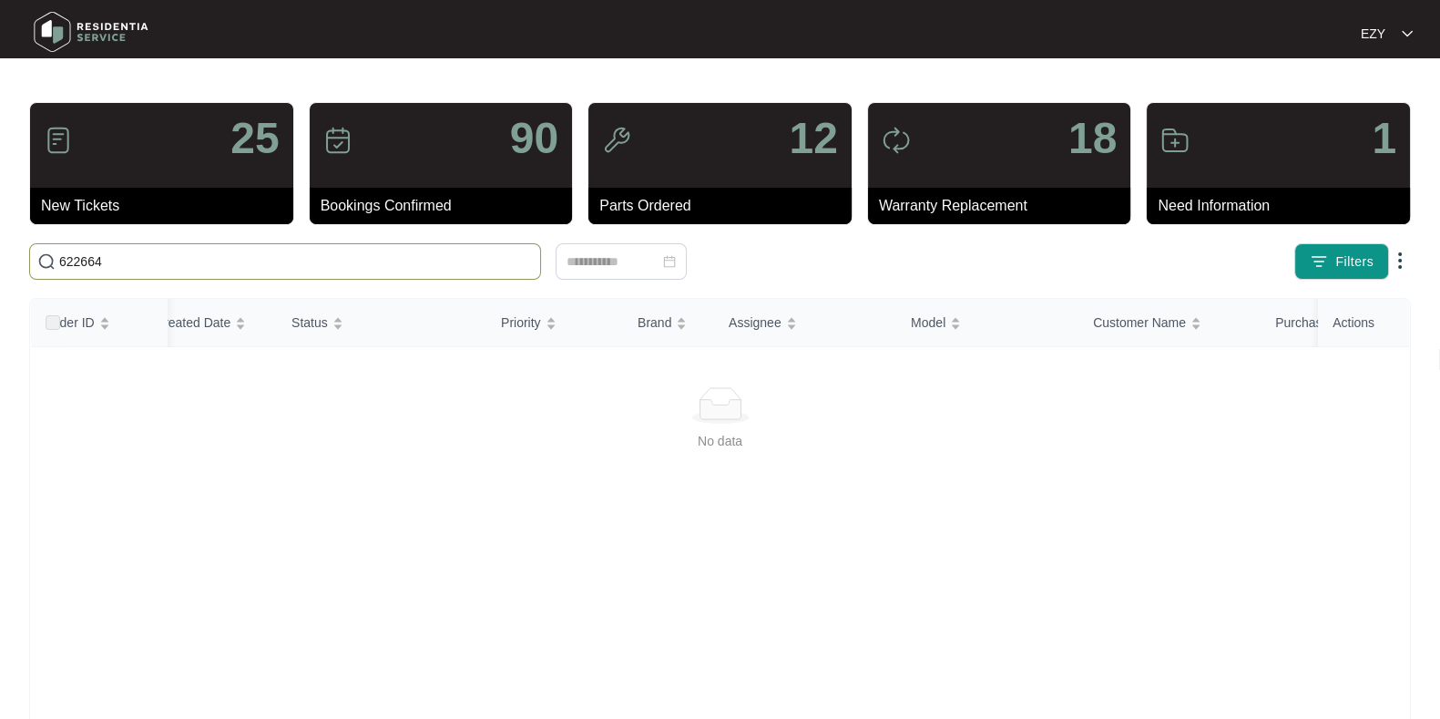
type input "622664"
click at [342, 266] on input "622664" at bounding box center [296, 261] width 474 height 20
